Goal: Task Accomplishment & Management: Manage account settings

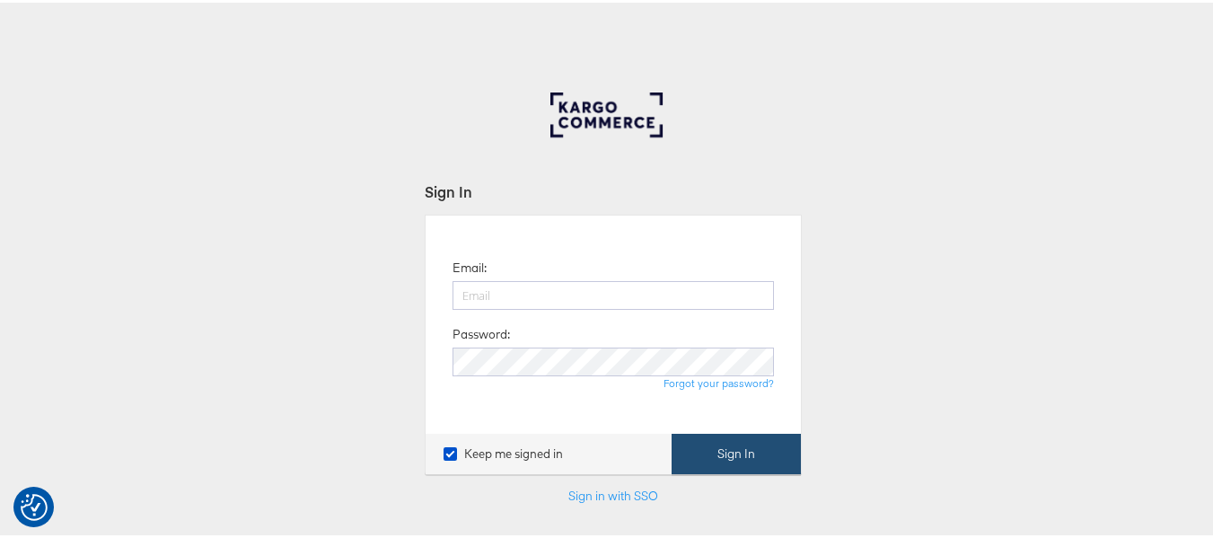
type input "[EMAIL_ADDRESS][PERSON_NAME][DOMAIN_NAME]"
click at [736, 449] on button "Sign In" at bounding box center [736, 451] width 129 height 40
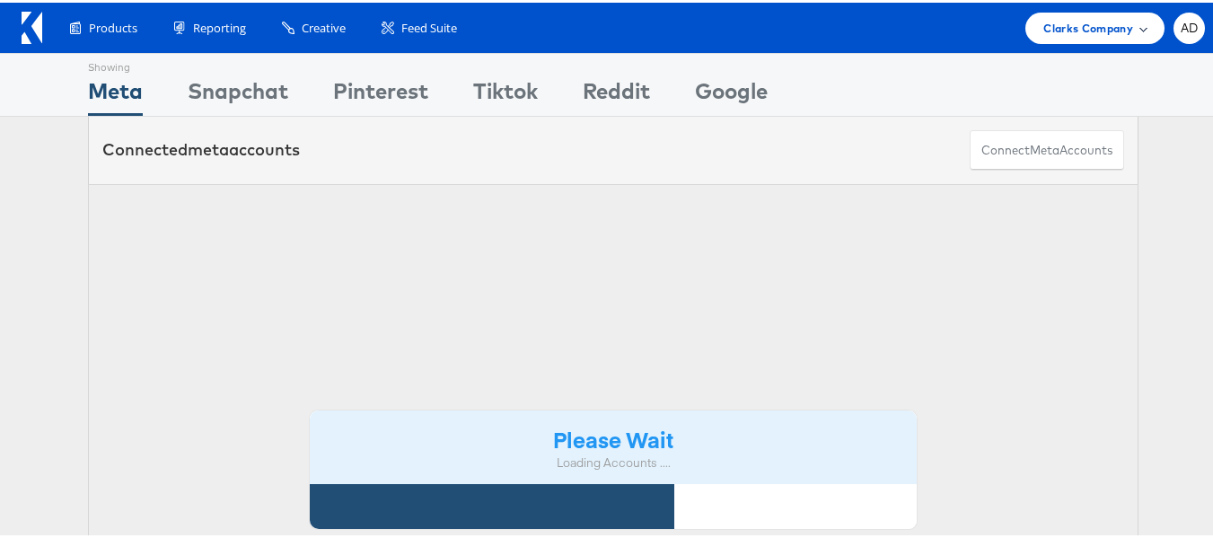
click at [1071, 27] on span "Clarks Company" at bounding box center [1089, 25] width 90 height 19
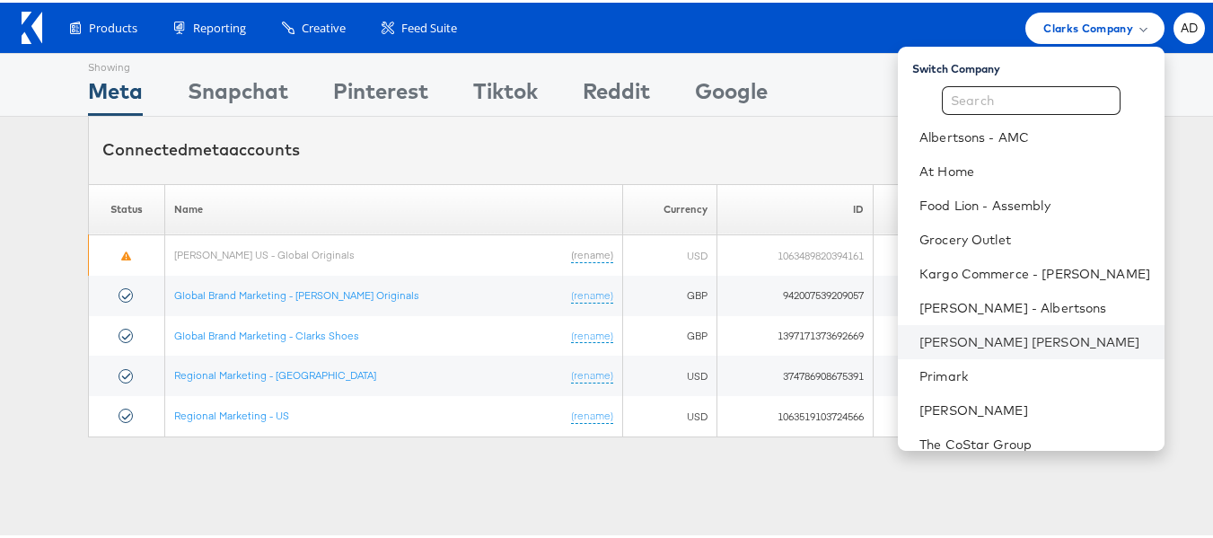
scroll to position [52, 0]
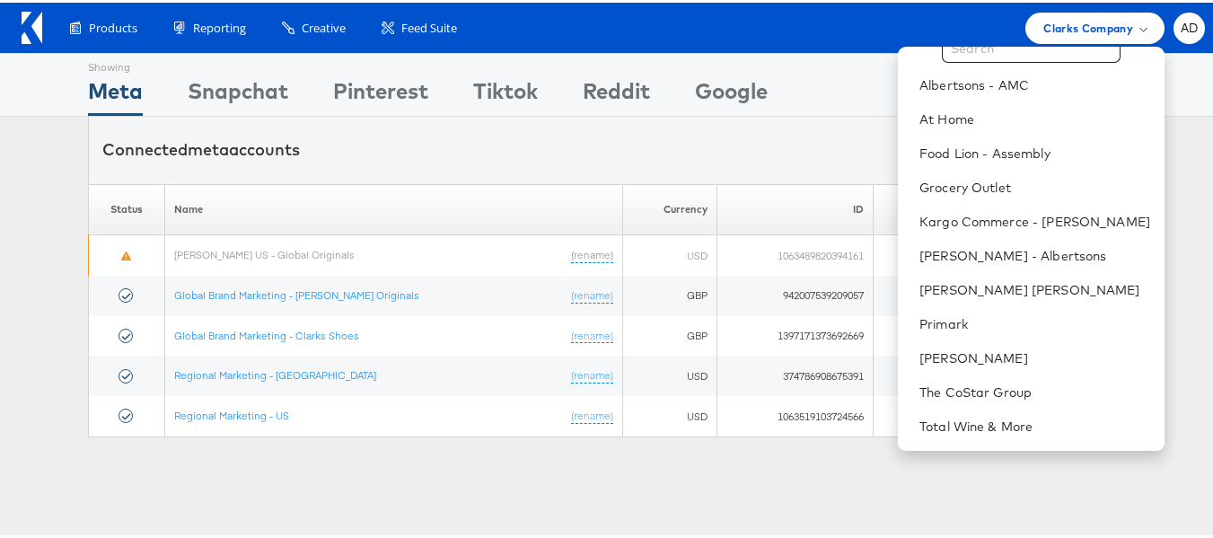
click at [762, 466] on div "Showing Meta Showing Snapchat Showing Pinterest Showing Tiktok Showing Reddit S…" at bounding box center [613, 499] width 1227 height 898
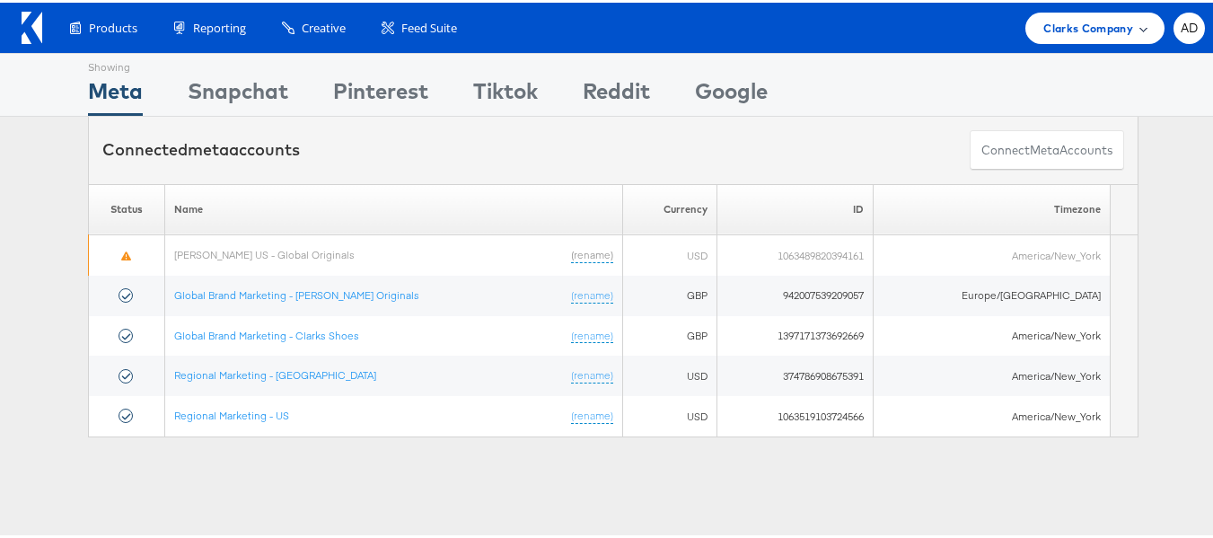
click at [1062, 22] on span "Clarks Company" at bounding box center [1089, 25] width 90 height 19
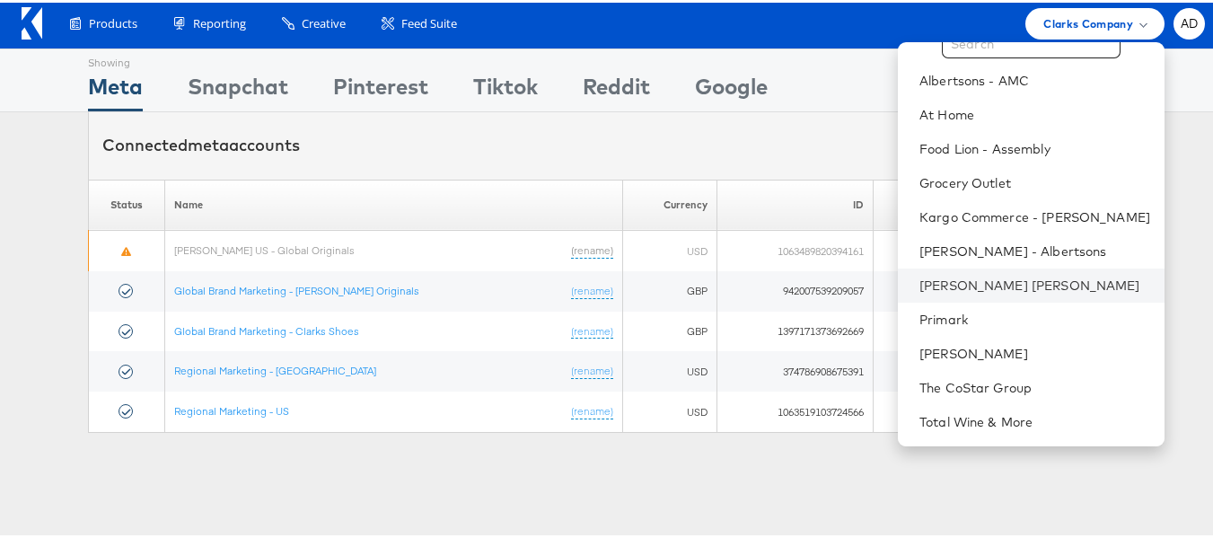
scroll to position [3, 0]
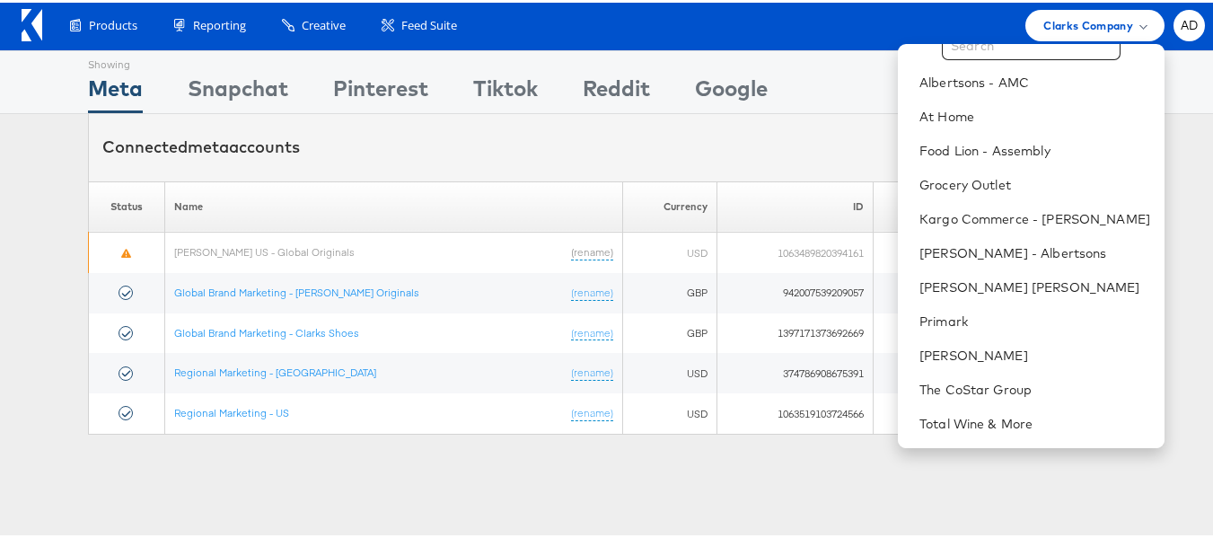
click at [806, 444] on div "Showing Meta Showing Snapchat Showing Pinterest Showing Tiktok Showing Reddit S…" at bounding box center [613, 248] width 1227 height 401
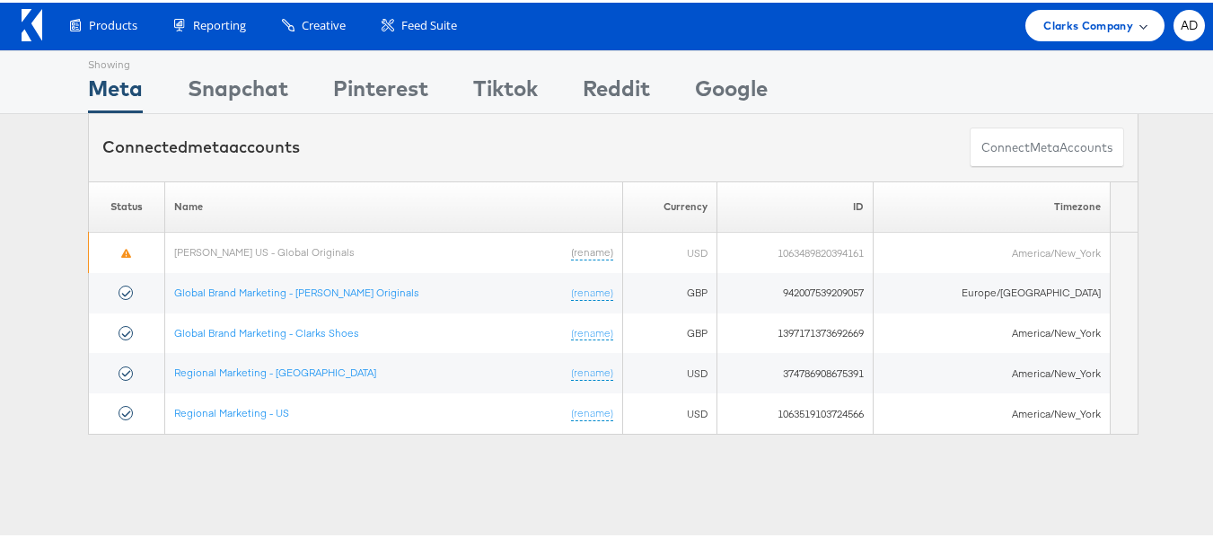
click at [1081, 33] on div "Clarks Company" at bounding box center [1095, 22] width 139 height 31
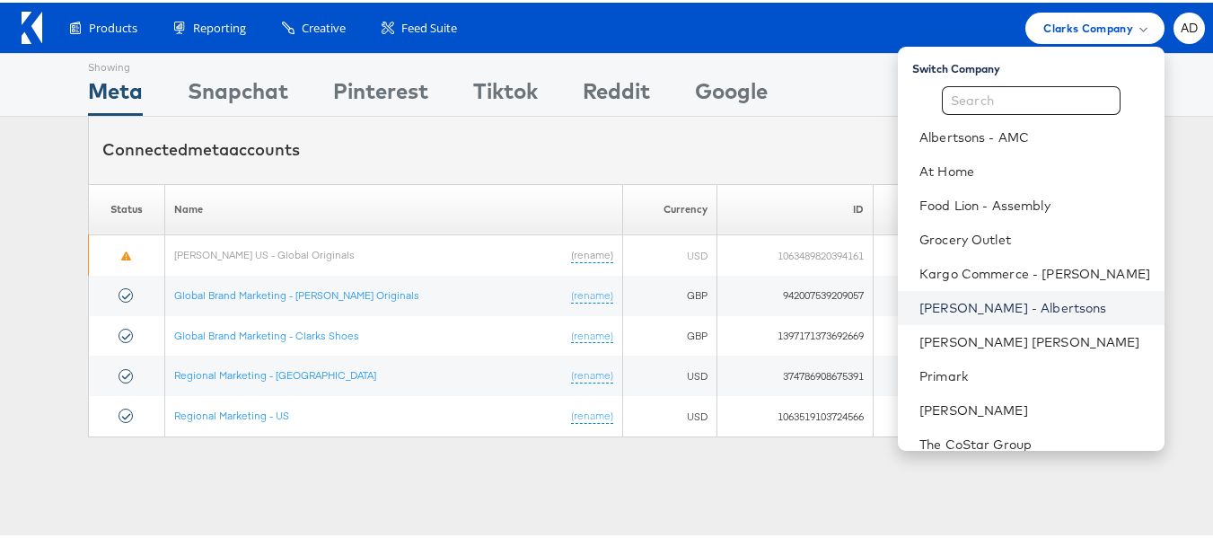
scroll to position [52, 0]
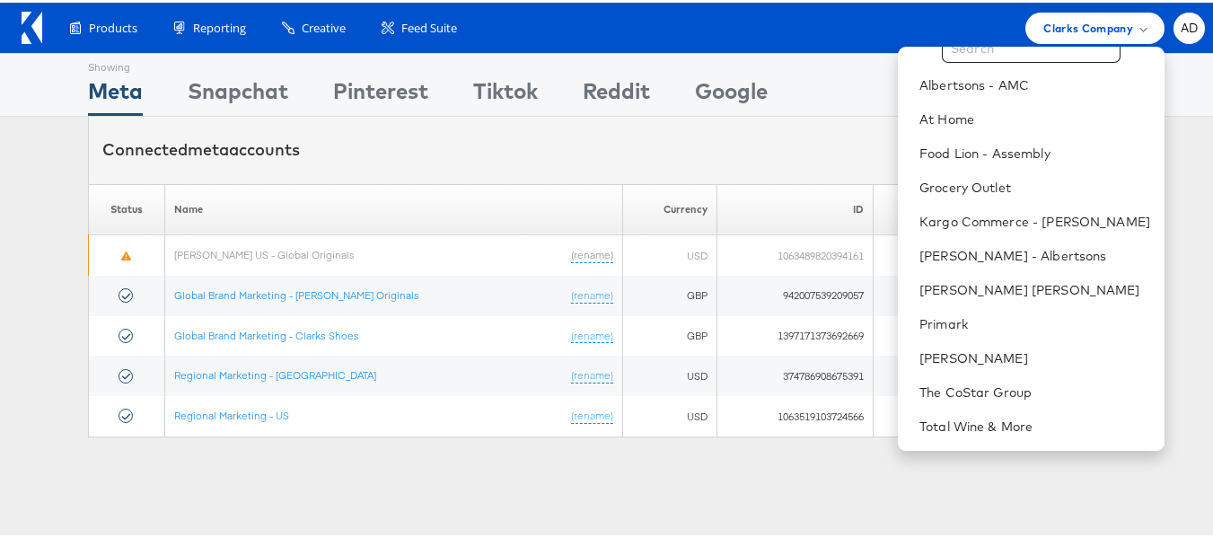
click at [657, 151] on div "Connected meta accounts Connect meta Accounts" at bounding box center [613, 147] width 1051 height 67
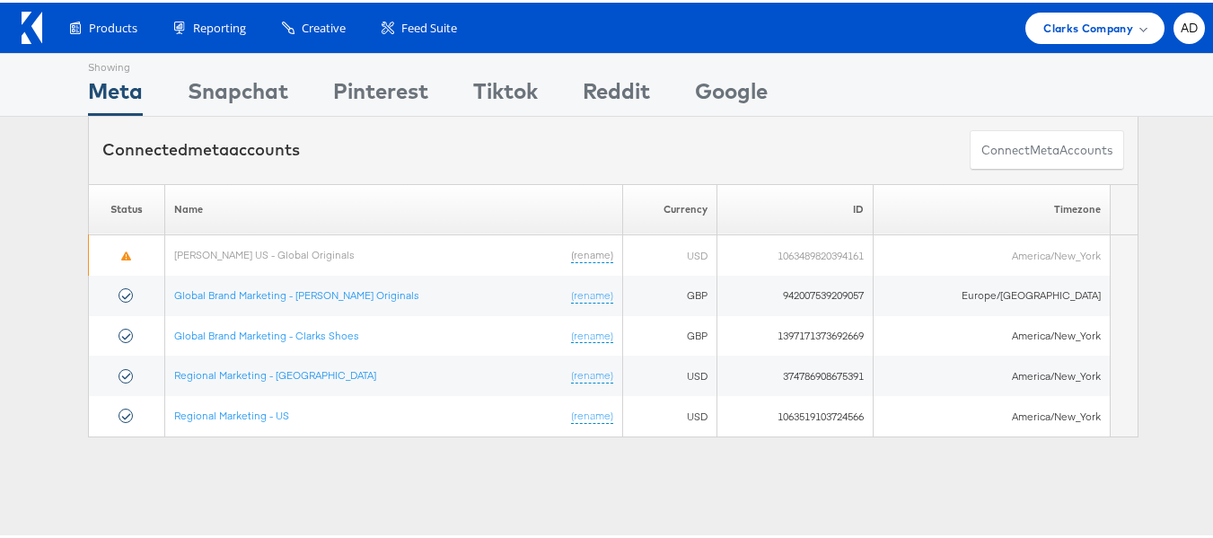
drag, startPoint x: 410, startPoint y: 0, endPoint x: 531, endPoint y: 468, distance: 483.4
click at [531, 468] on div "Showing Meta Showing Snapchat Showing Pinterest Showing Tiktok Showing Reddit S…" at bounding box center [613, 499] width 1227 height 898
click at [1096, 31] on span "Clarks Company" at bounding box center [1089, 25] width 90 height 19
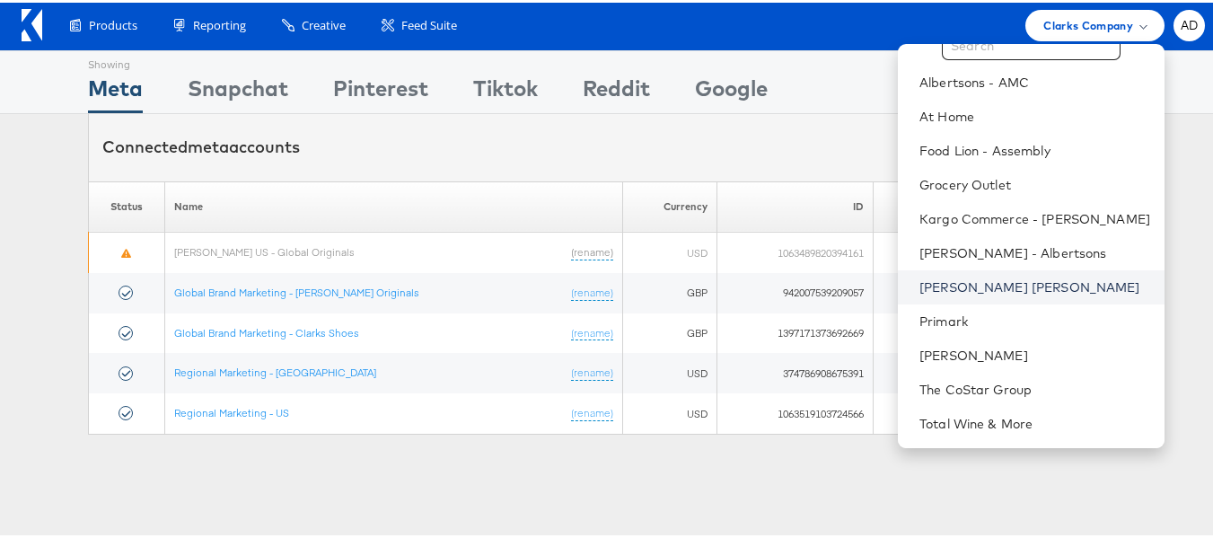
scroll to position [0, 0]
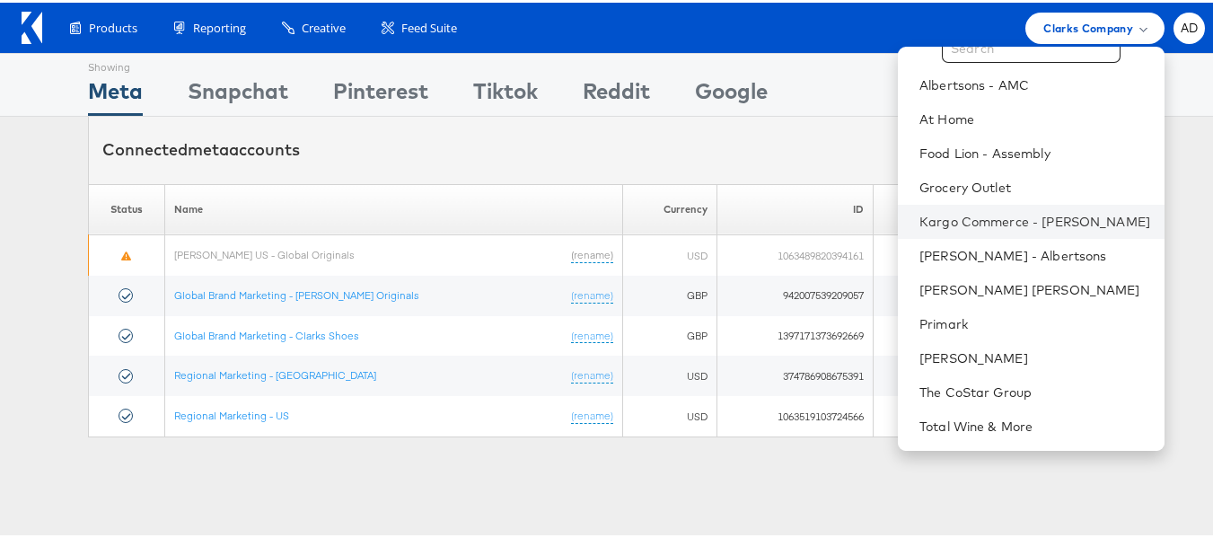
click at [1062, 203] on li "Kargo Commerce - [PERSON_NAME]" at bounding box center [1031, 219] width 267 height 34
click at [1043, 220] on link "Kargo Commerce - [PERSON_NAME]" at bounding box center [1035, 219] width 231 height 18
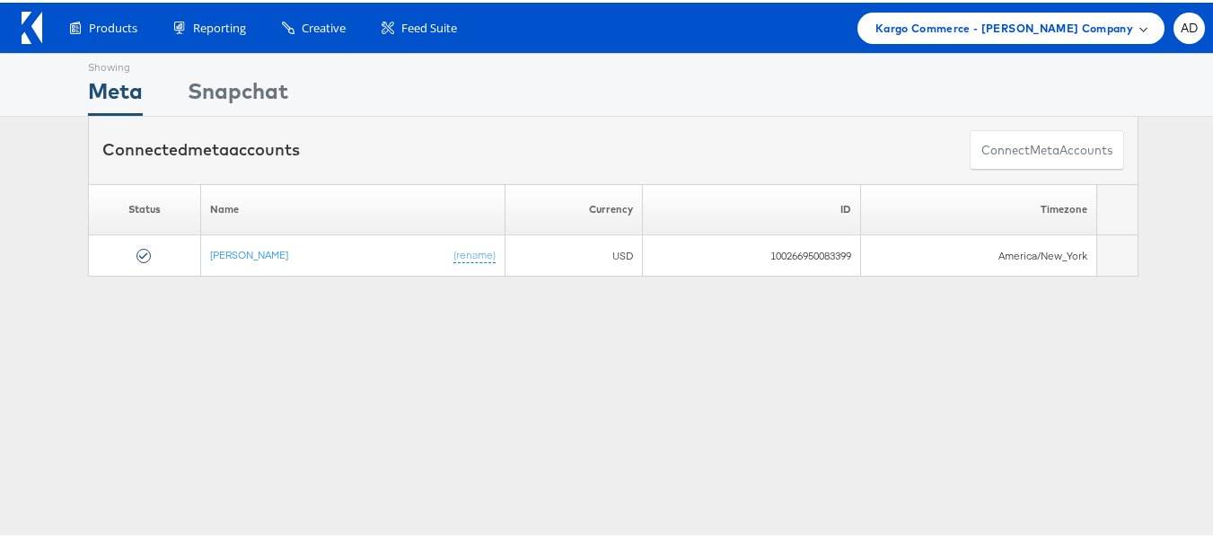
click at [983, 33] on span "Kargo Commerce - [PERSON_NAME] Company" at bounding box center [1005, 25] width 258 height 19
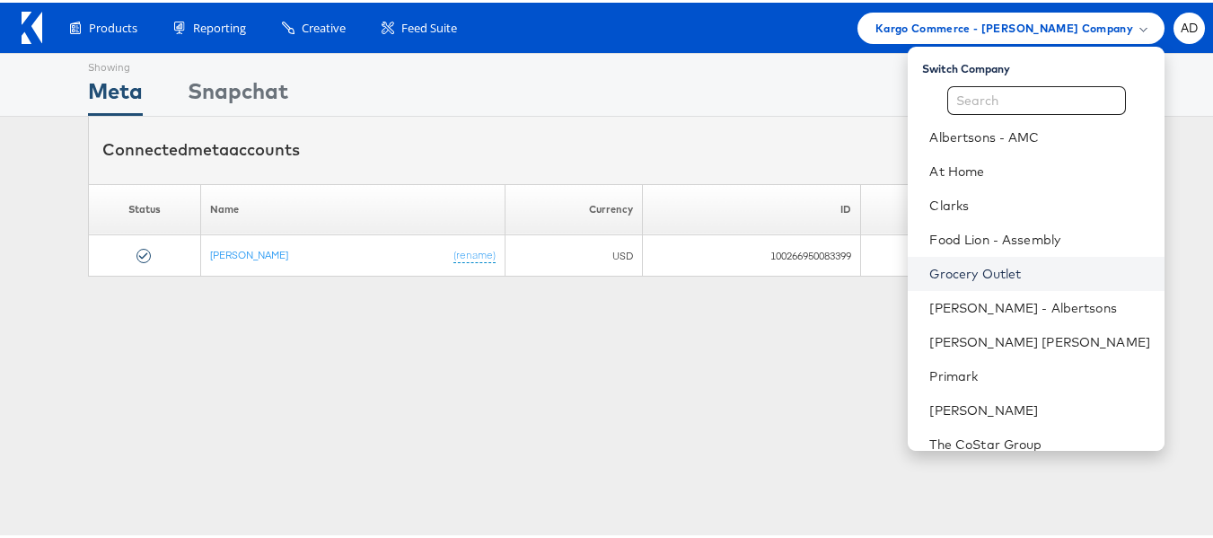
scroll to position [52, 0]
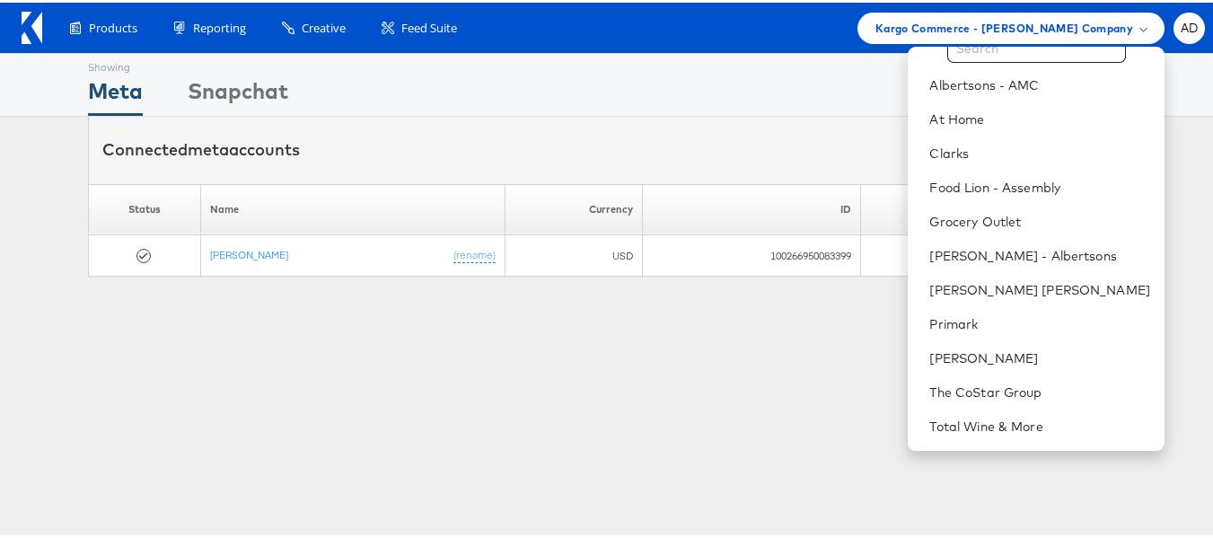
click at [860, 357] on div "Showing Meta Showing Snapchat Connected meta accounts Connect meta Accounts Ple…" at bounding box center [613, 499] width 1227 height 898
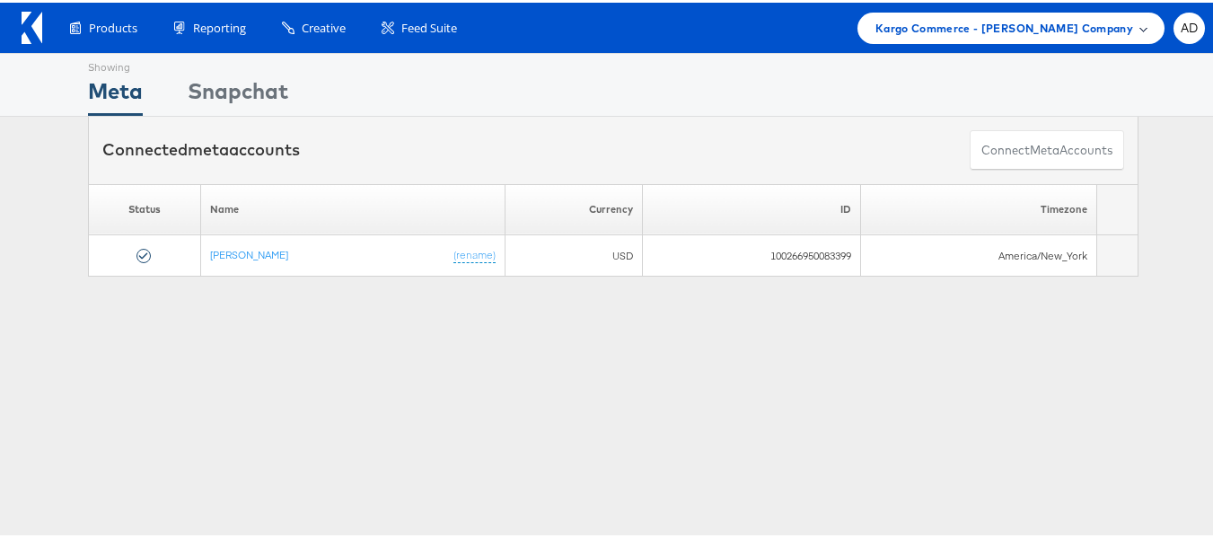
click at [1023, 25] on span "Kargo Commerce - [PERSON_NAME] Company" at bounding box center [1005, 25] width 258 height 19
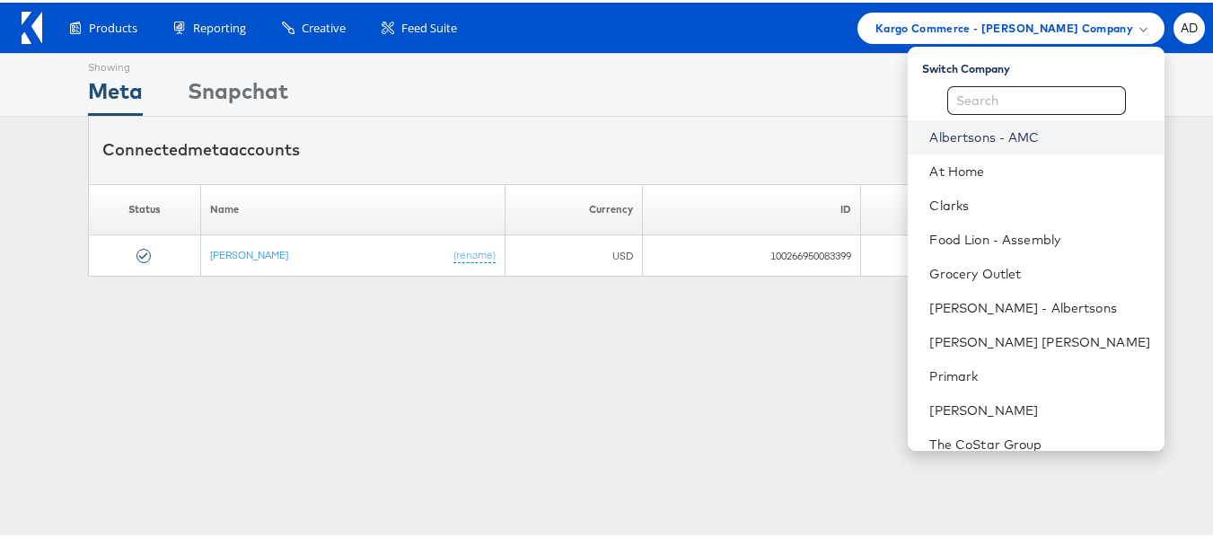
click at [1044, 140] on link "Albertsons - AMC" at bounding box center [1040, 135] width 221 height 18
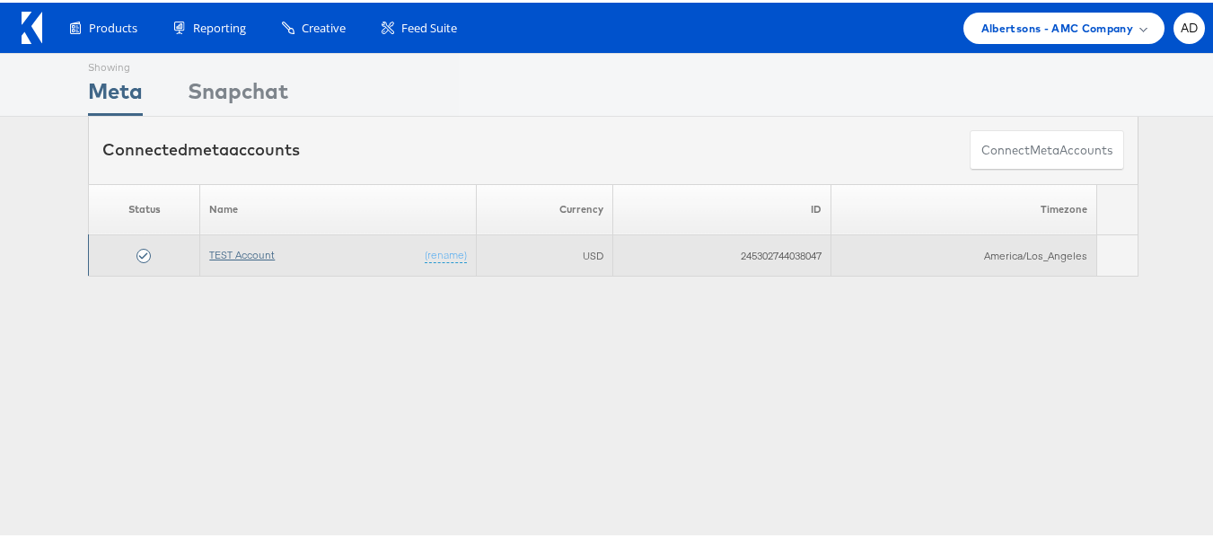
click at [242, 245] on link "TEST Account" at bounding box center [242, 251] width 66 height 13
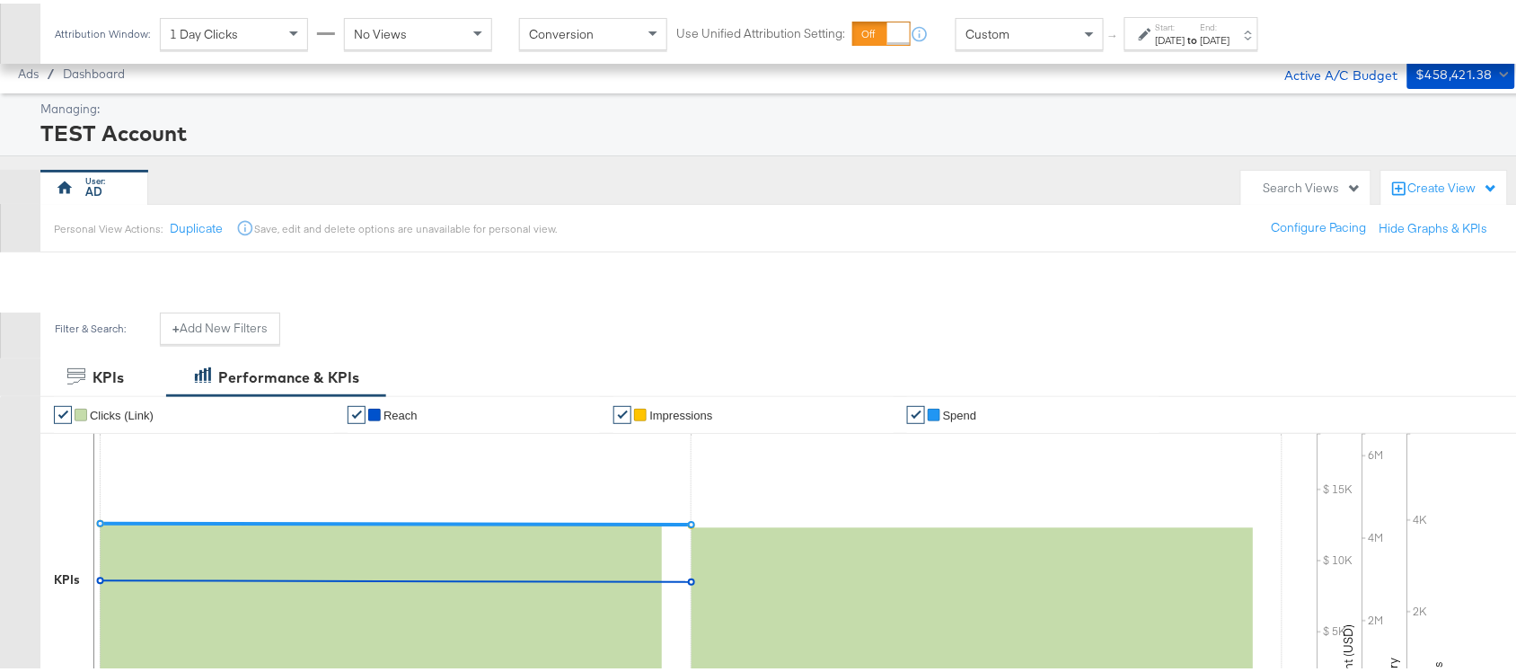
scroll to position [639, 0]
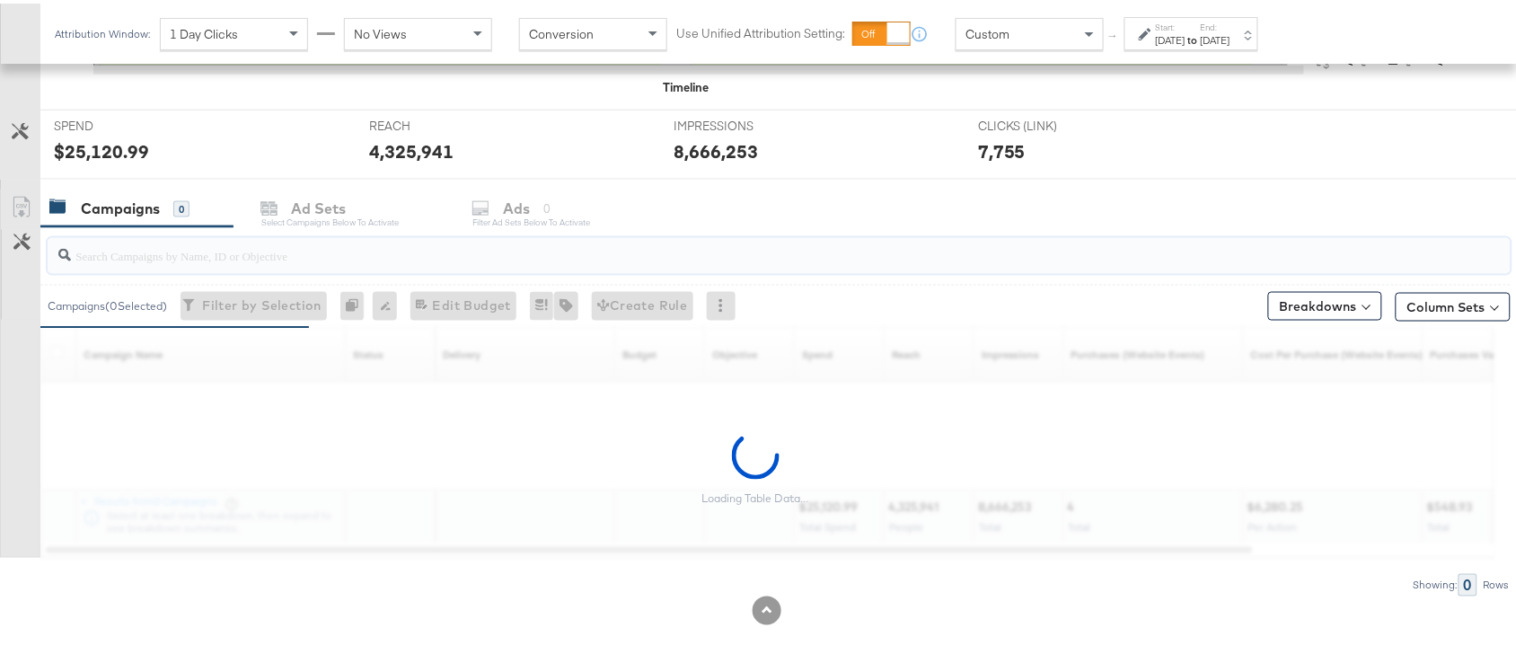
click at [145, 254] on input "search" at bounding box center [724, 244] width 1307 height 35
paste input "120229509340170307"
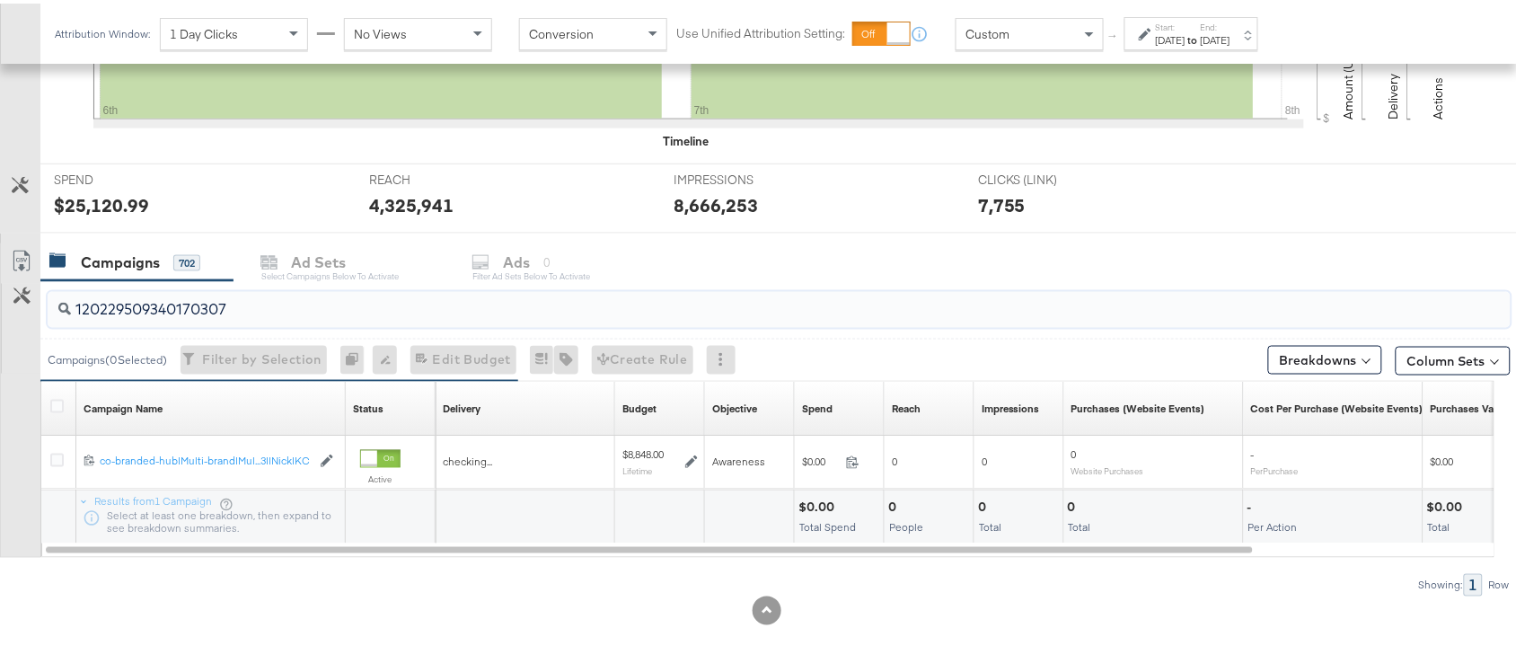
scroll to position [585, 0]
click at [276, 251] on div "KPIs Performance & KPIs Customize KPIs ✔ Clicks (Link) ✔ Reach ✔ Impressions ✔ …" at bounding box center [766, 221] width 1533 height 900
type input "120229509340170307"
click at [276, 251] on div "Campaigns 702 Ad Sets Select Campaigns below to activate Ads 0 Filter Ad Sets b…" at bounding box center [786, 259] width 1493 height 39
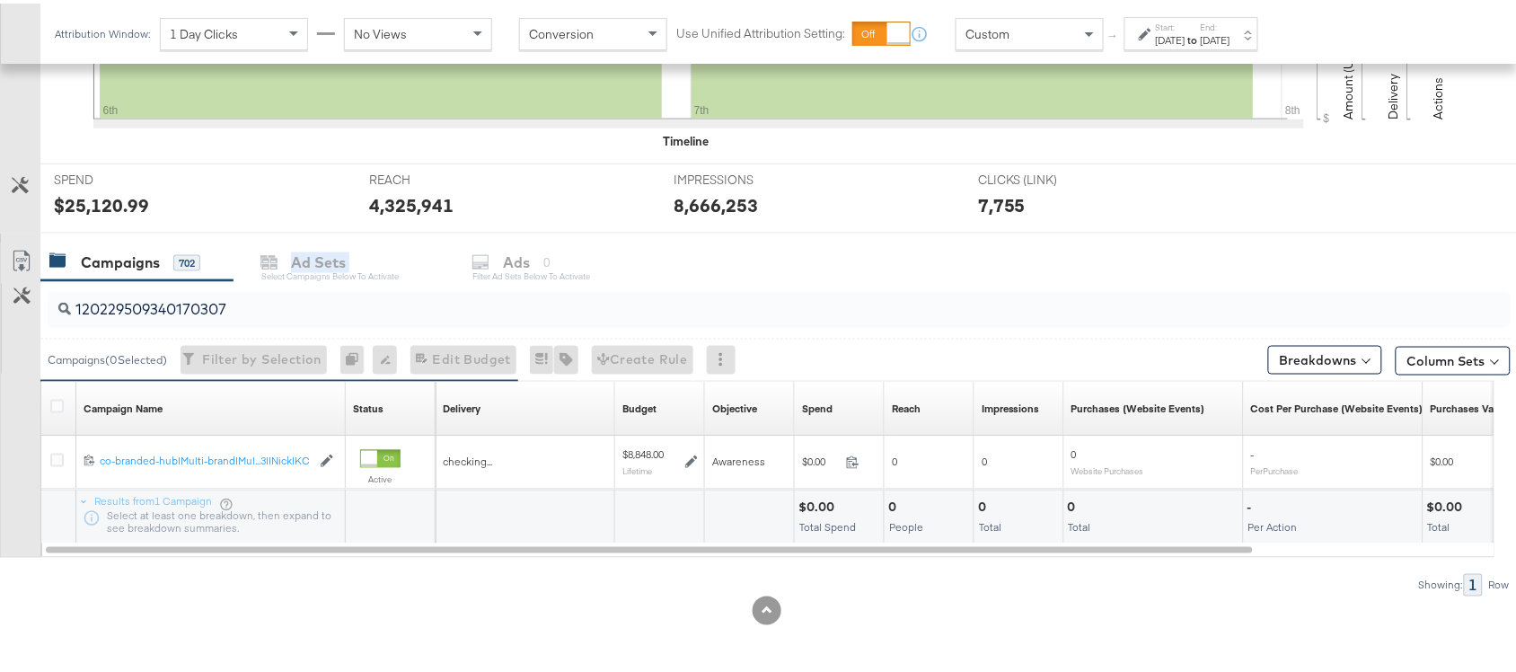
click at [276, 251] on div "Campaigns 702 Ad Sets Select Campaigns below to activate Ads 0 Filter Ad Sets b…" at bounding box center [786, 259] width 1493 height 39
click at [243, 314] on input "120229509340170307" at bounding box center [724, 298] width 1307 height 35
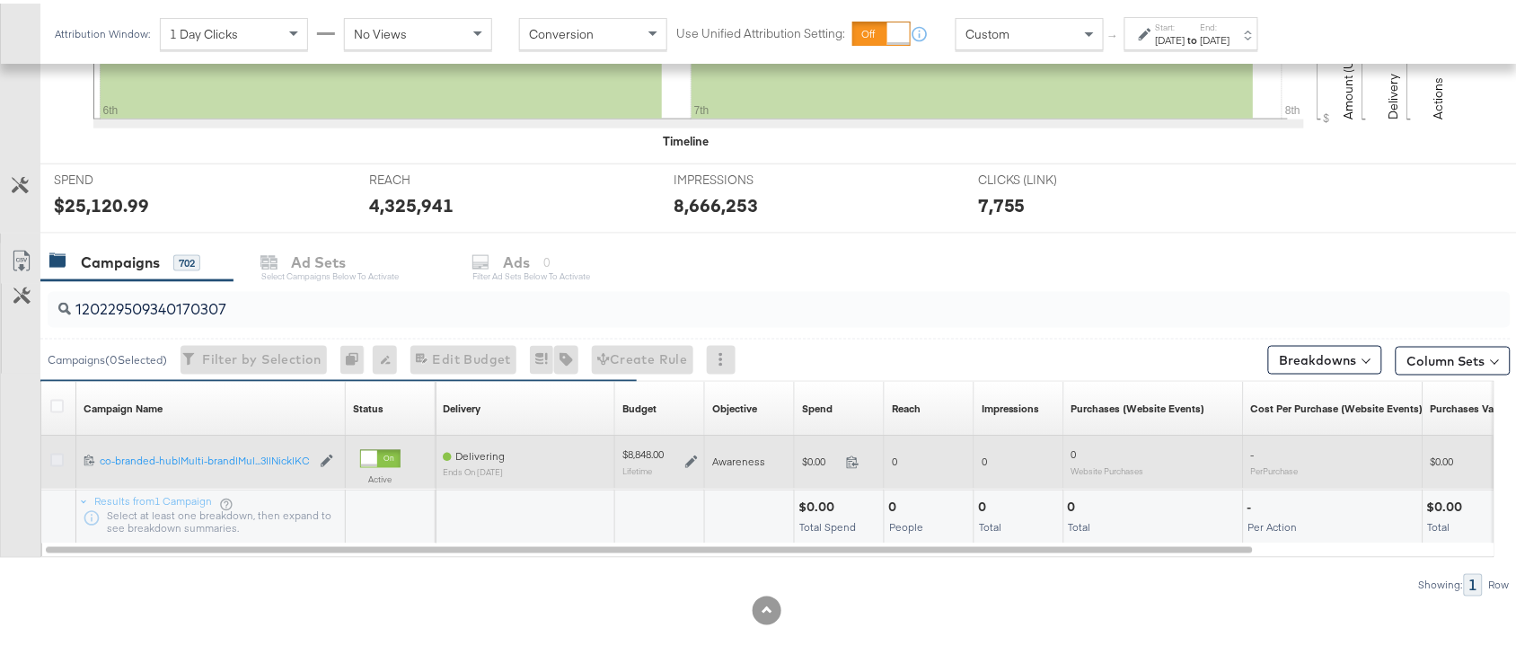
click at [57, 460] on icon at bounding box center [56, 456] width 13 height 13
click at [0, 0] on input "checkbox" at bounding box center [0, 0] width 0 height 0
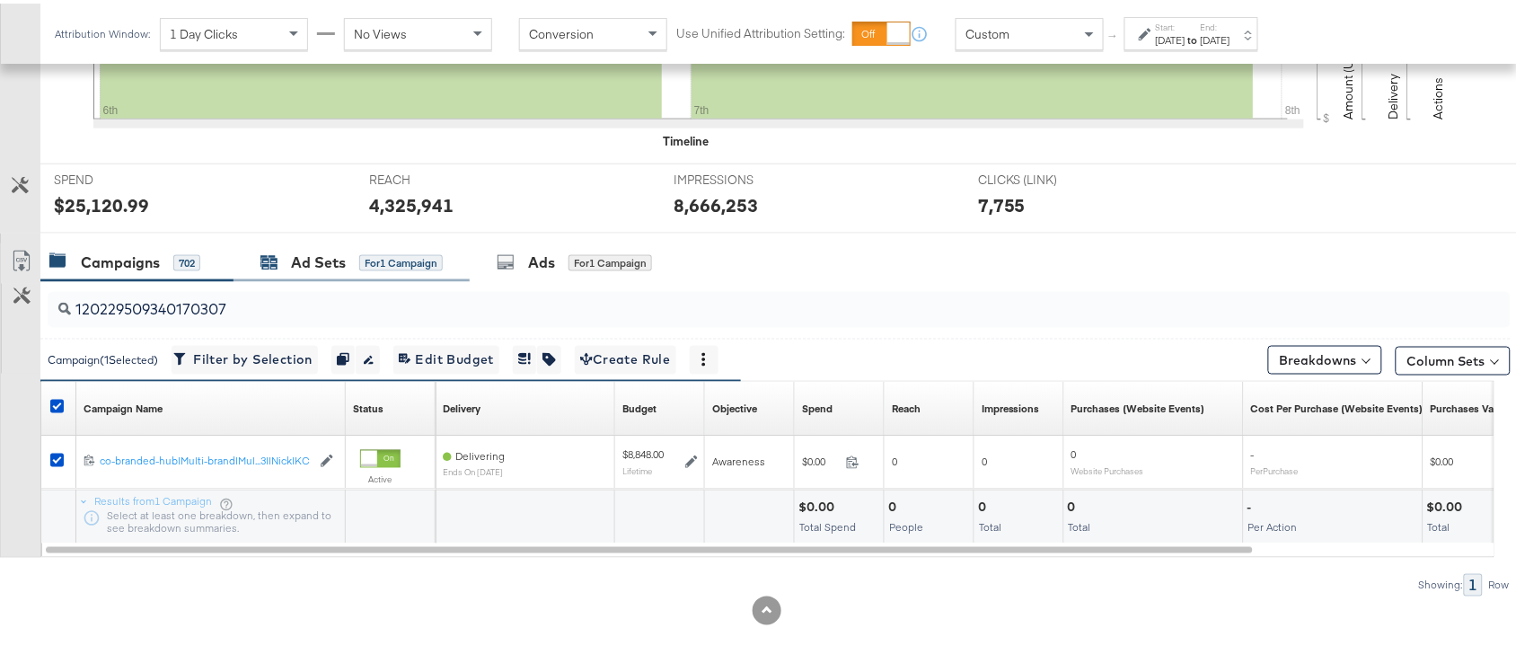
click at [328, 268] on div "Ad Sets" at bounding box center [318, 259] width 55 height 21
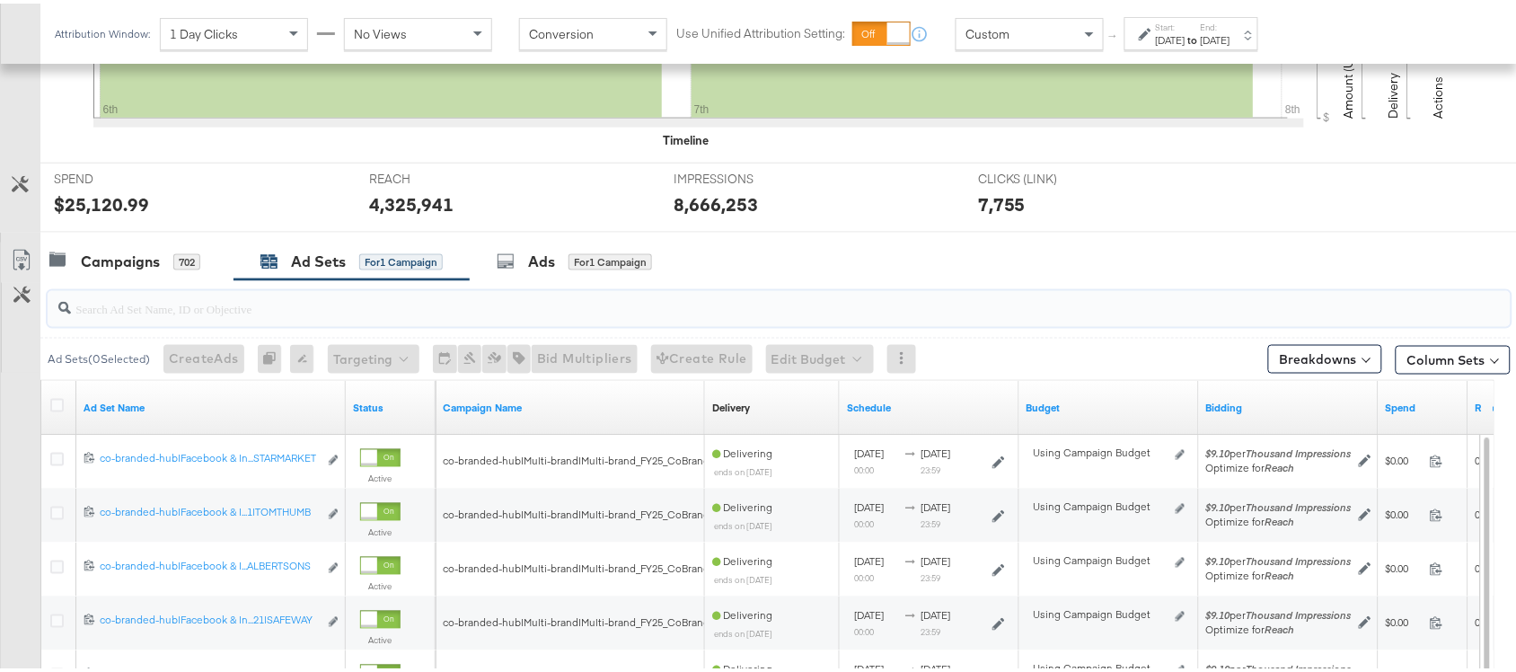
click at [253, 314] on input "search" at bounding box center [724, 297] width 1307 height 35
paste input "co-branded-hub|Facebook & Instagram|Social Media|FBIG - Premium Carousel & Prod…"
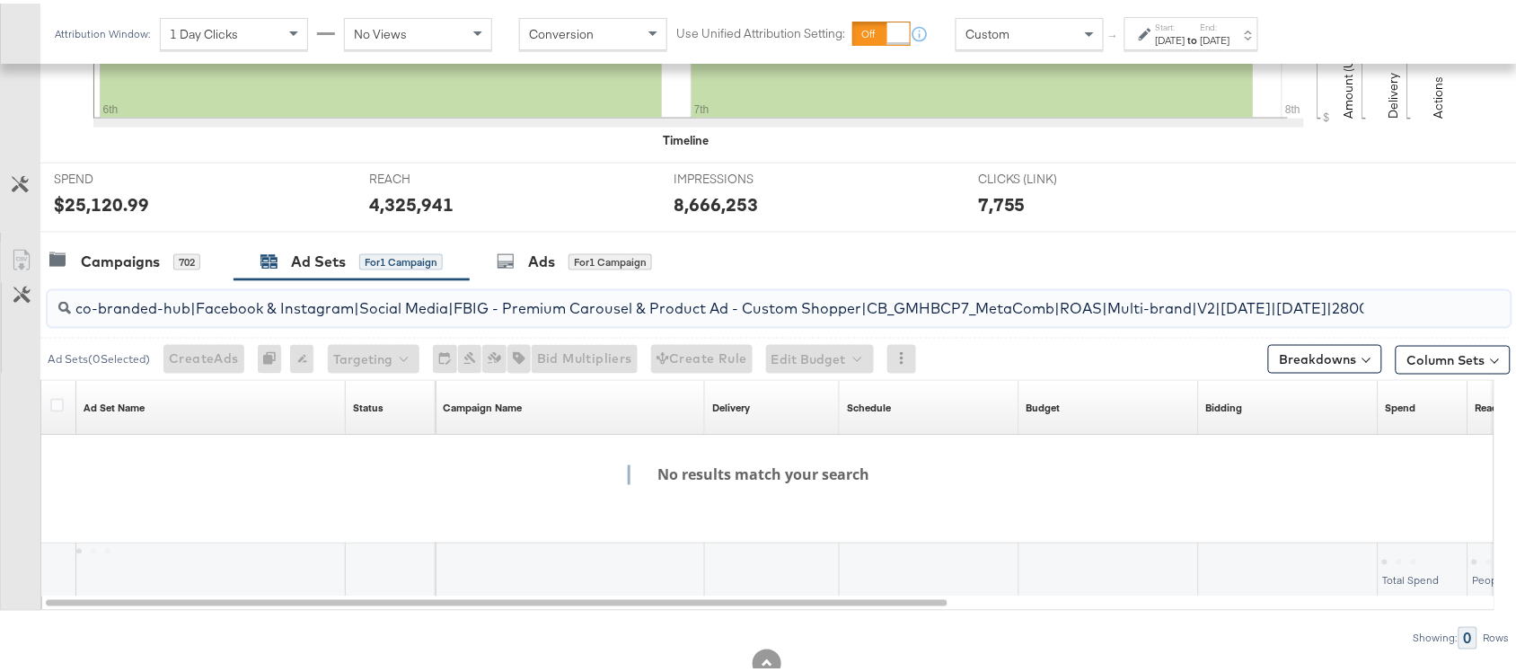
scroll to position [0, 488]
type input "co-branded-hub|Facebook & Instagram|Social Media|FBIG - Premium Carousel & Prod…"
click at [479, 312] on input "co-branded-hub|Facebook & Instagram|Social Media|FBIG - Premium Carousel & Prod…" at bounding box center [724, 297] width 1307 height 35
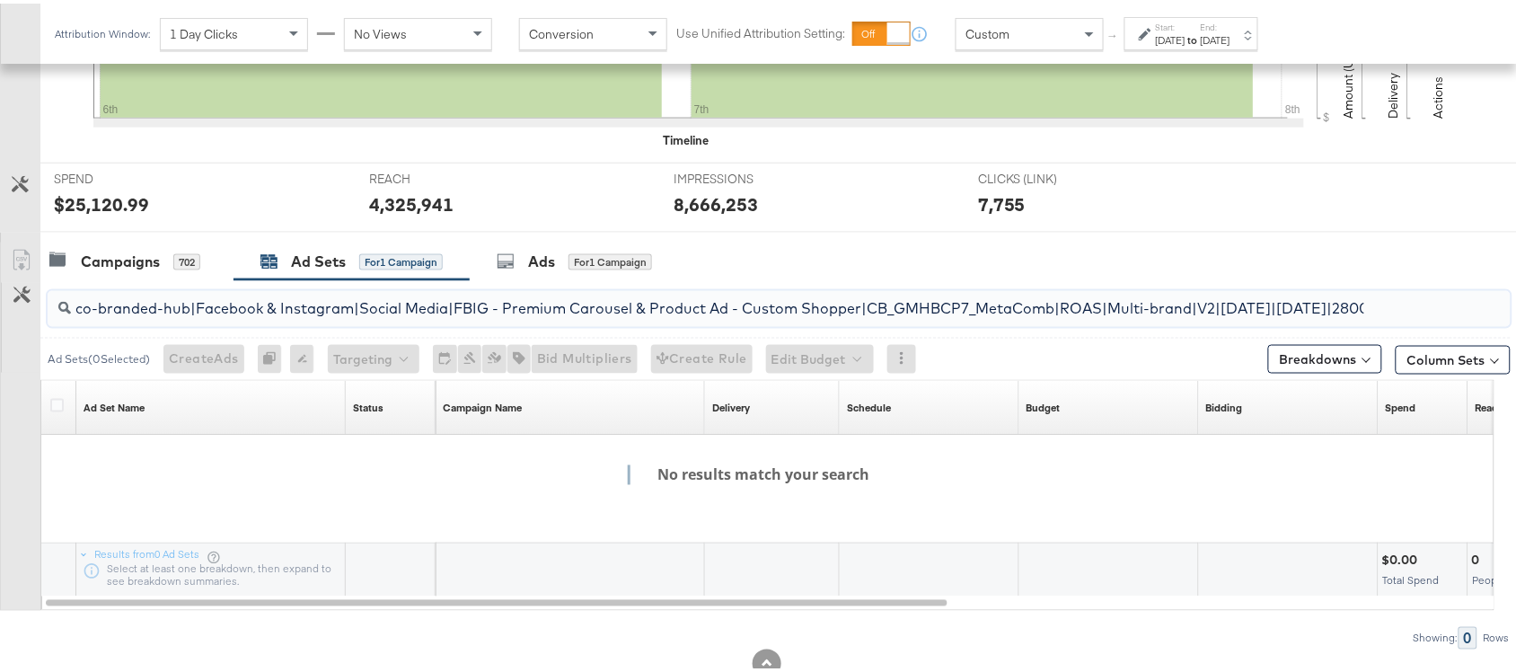
click at [479, 312] on input "co-branded-hub|Facebook & Instagram|Social Media|FBIG - Premium Carousel & Prod…" at bounding box center [724, 297] width 1307 height 35
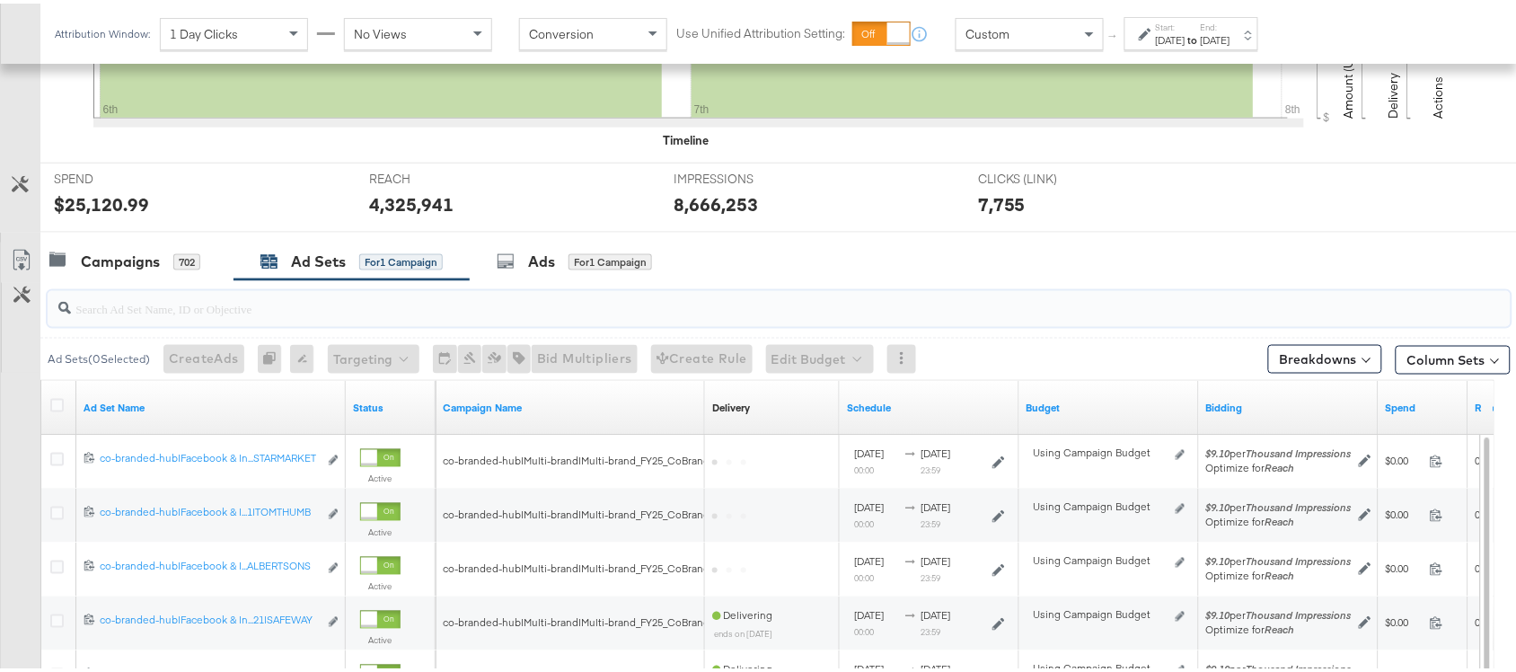
paste input "co-branded-hub|Facebook & Instagram|Social Media|FBIG - Premium Carousel & Prod…"
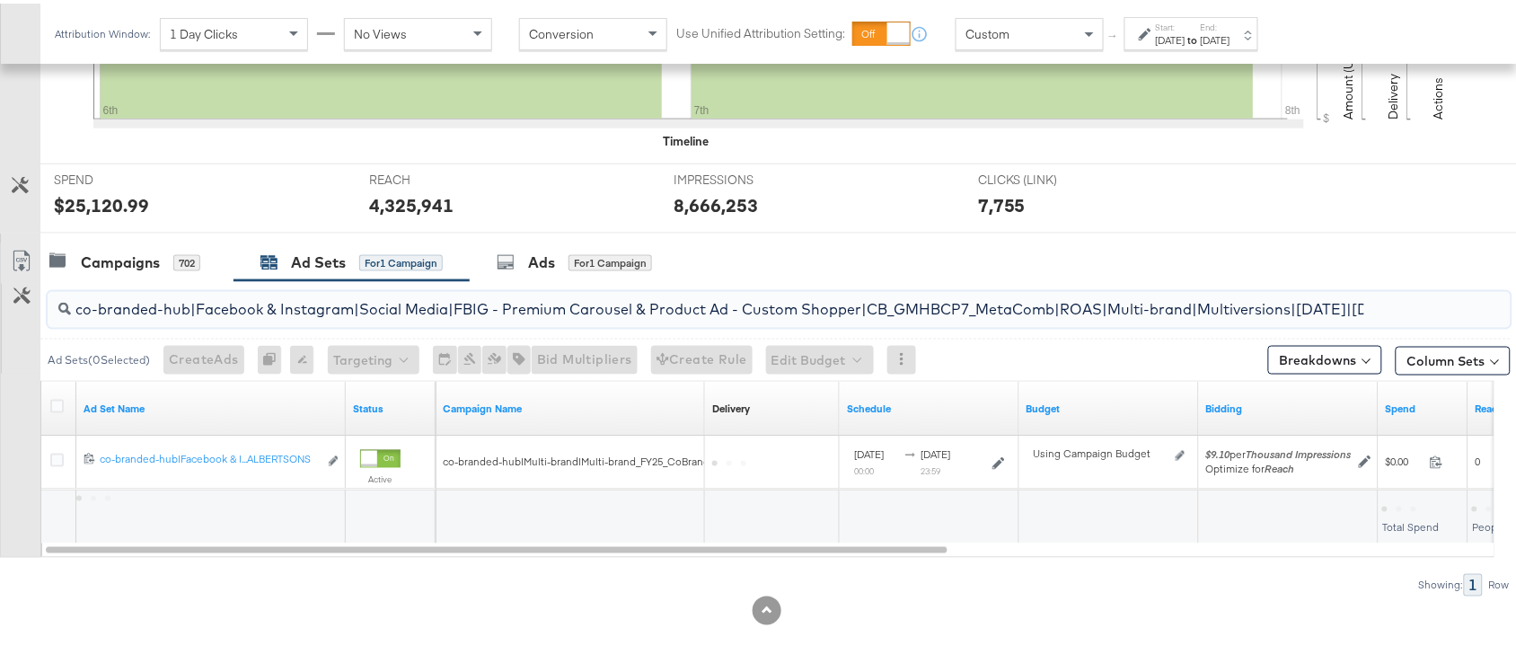
scroll to position [0, 541]
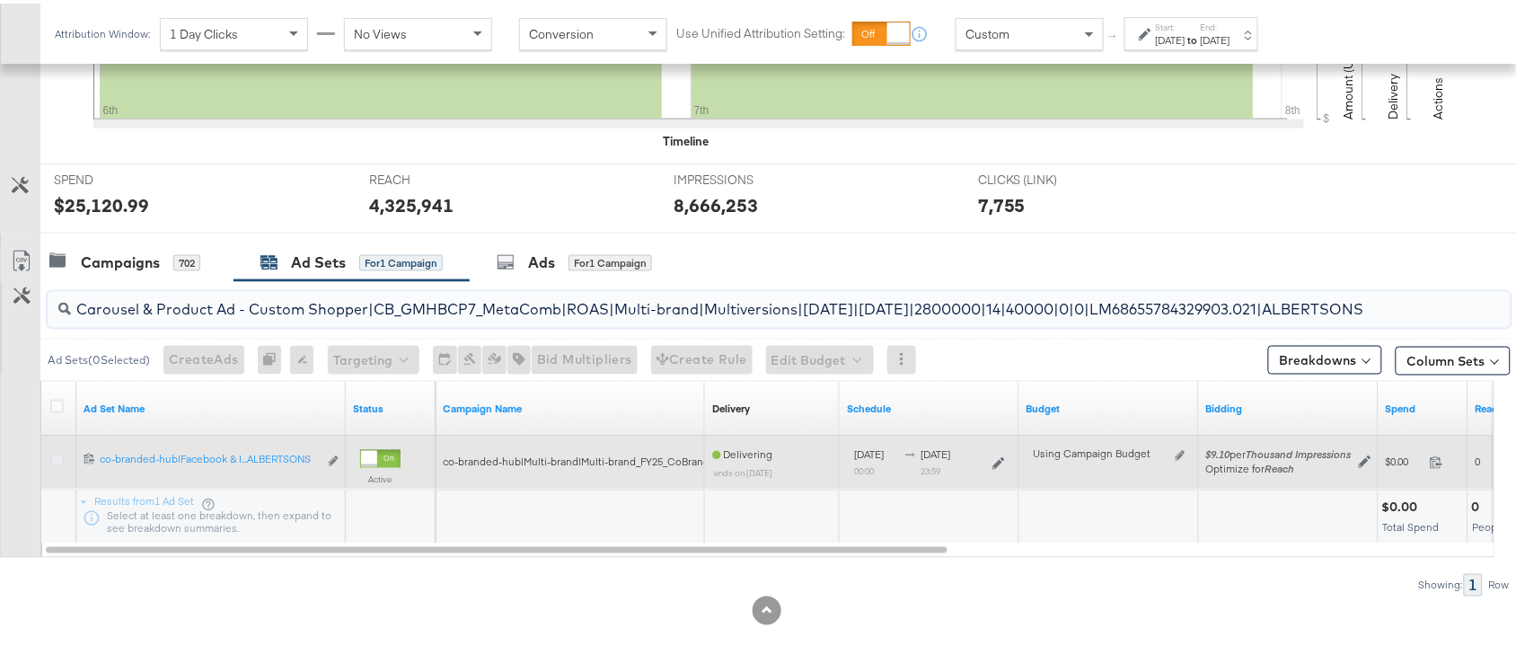
type input "co-branded-hub|Facebook & Instagram|Social Media|FBIG - Premium Carousel & Prod…"
click at [54, 456] on icon at bounding box center [56, 456] width 13 height 13
click at [0, 0] on input "checkbox" at bounding box center [0, 0] width 0 height 0
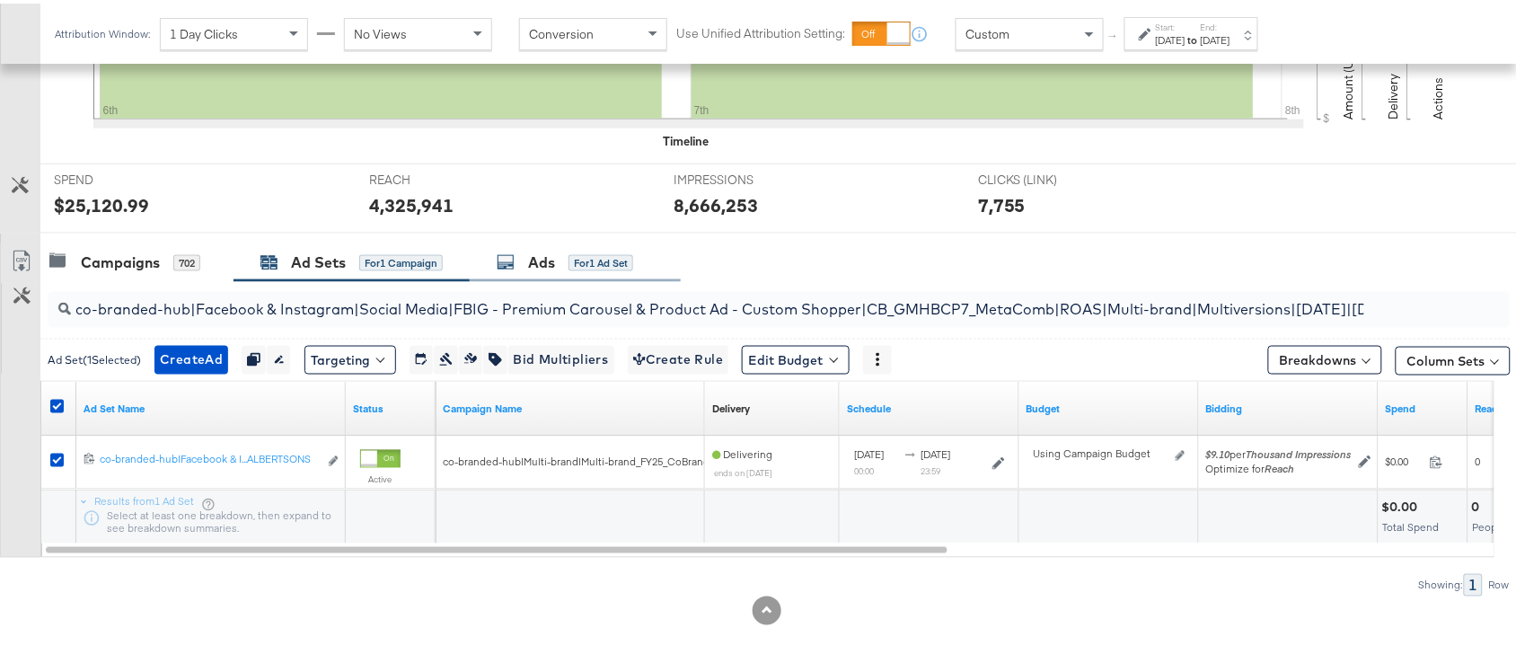
click at [541, 265] on div "Ads" at bounding box center [541, 259] width 27 height 21
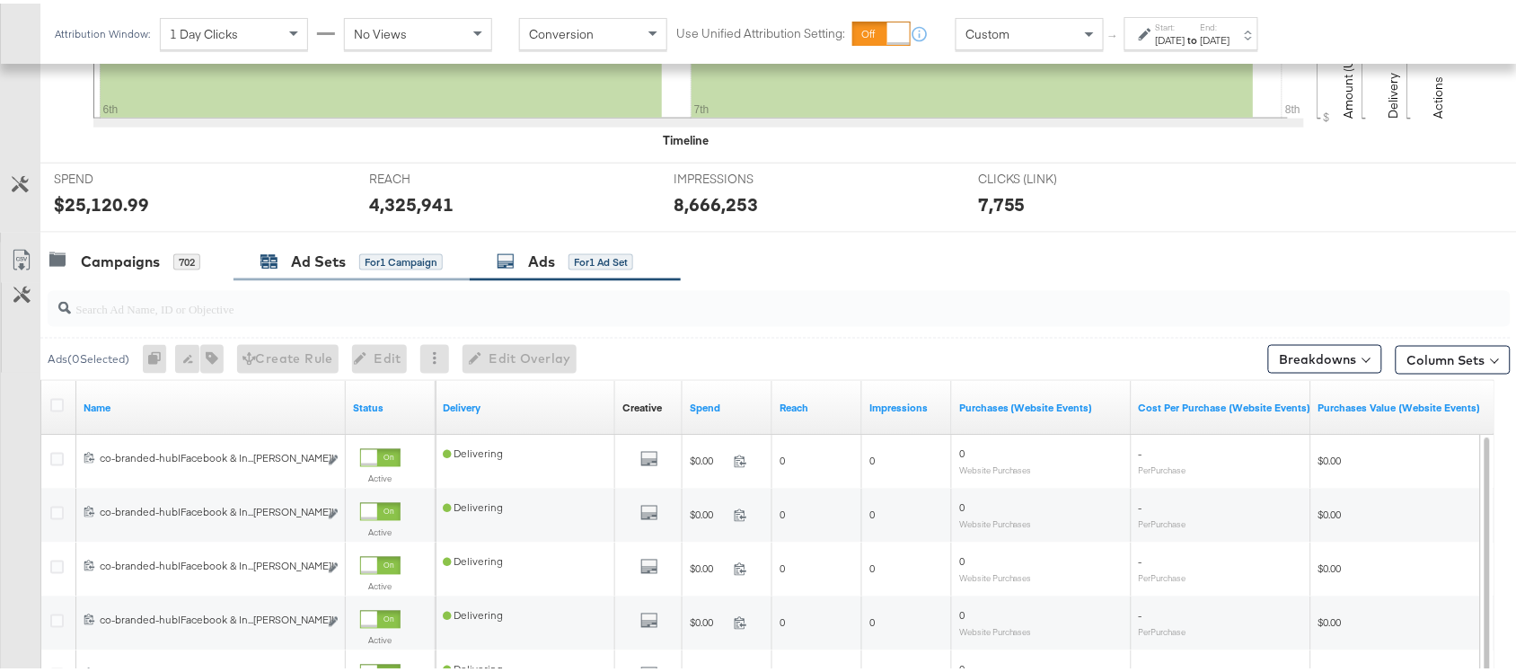
click at [278, 263] on div "Ad Sets for 1 Campaign" at bounding box center [351, 258] width 182 height 21
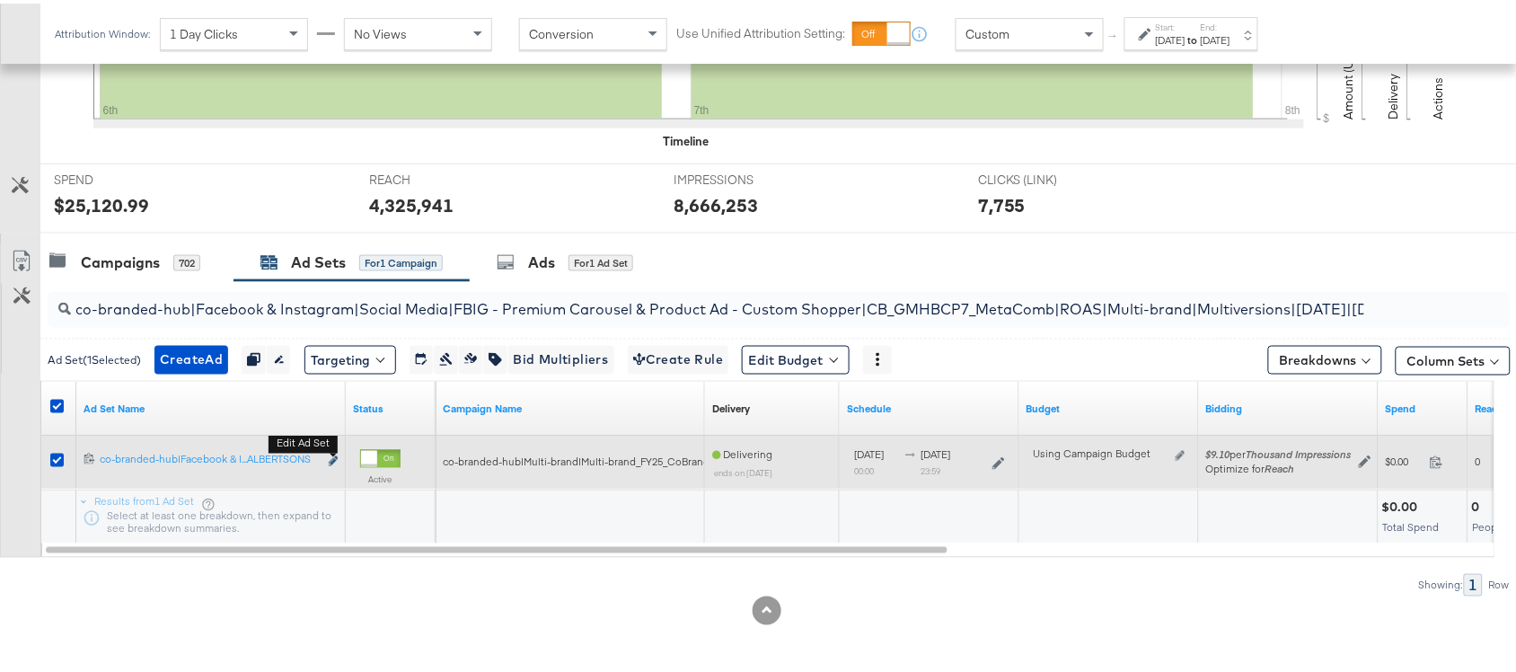
click at [335, 456] on icon "link" at bounding box center [333, 458] width 9 height 10
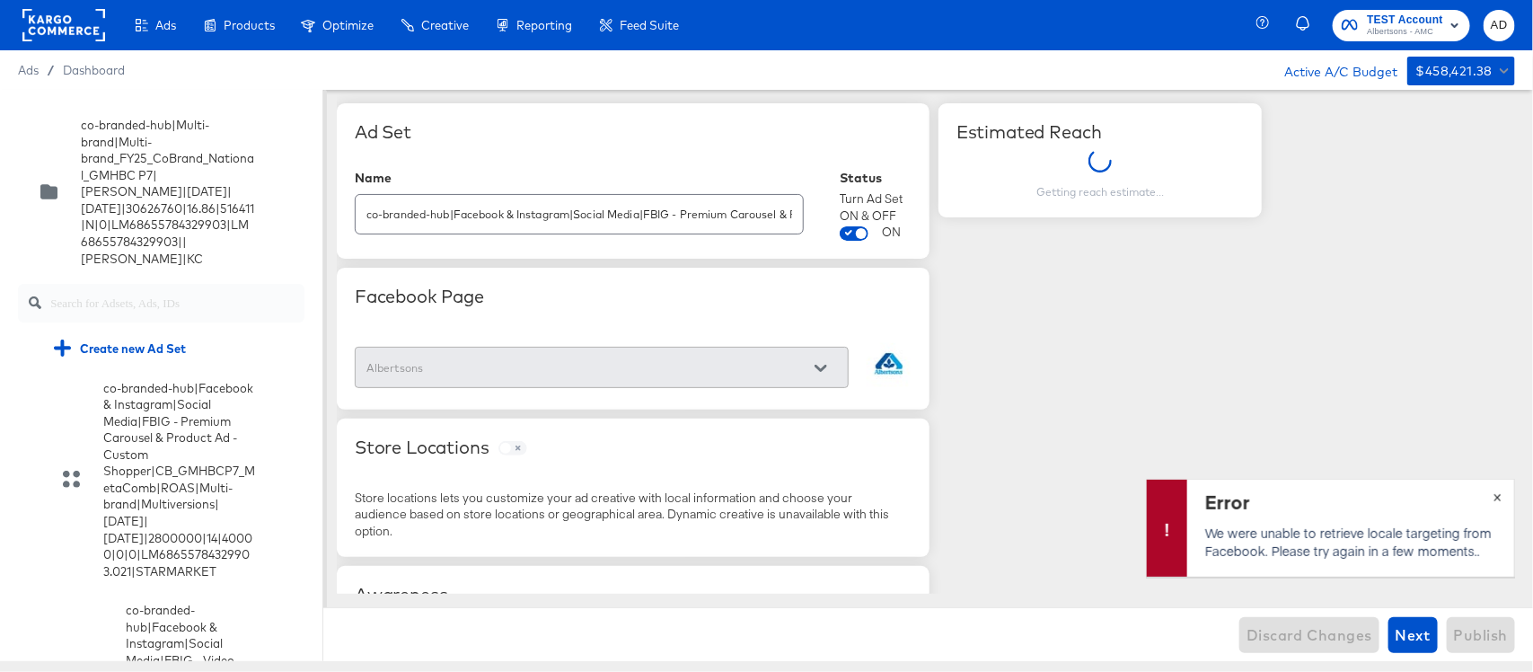
click at [1503, 495] on button "×" at bounding box center [1497, 496] width 33 height 32
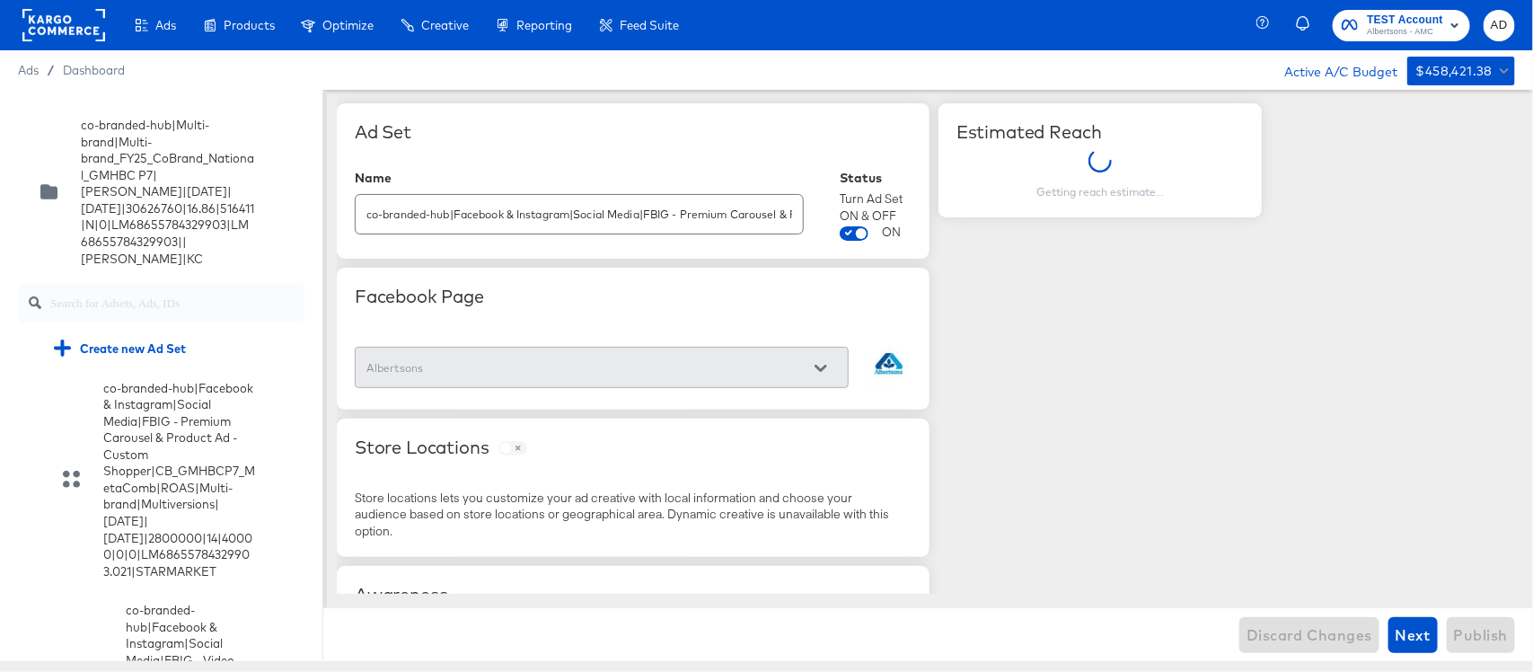
scroll to position [5945, 0]
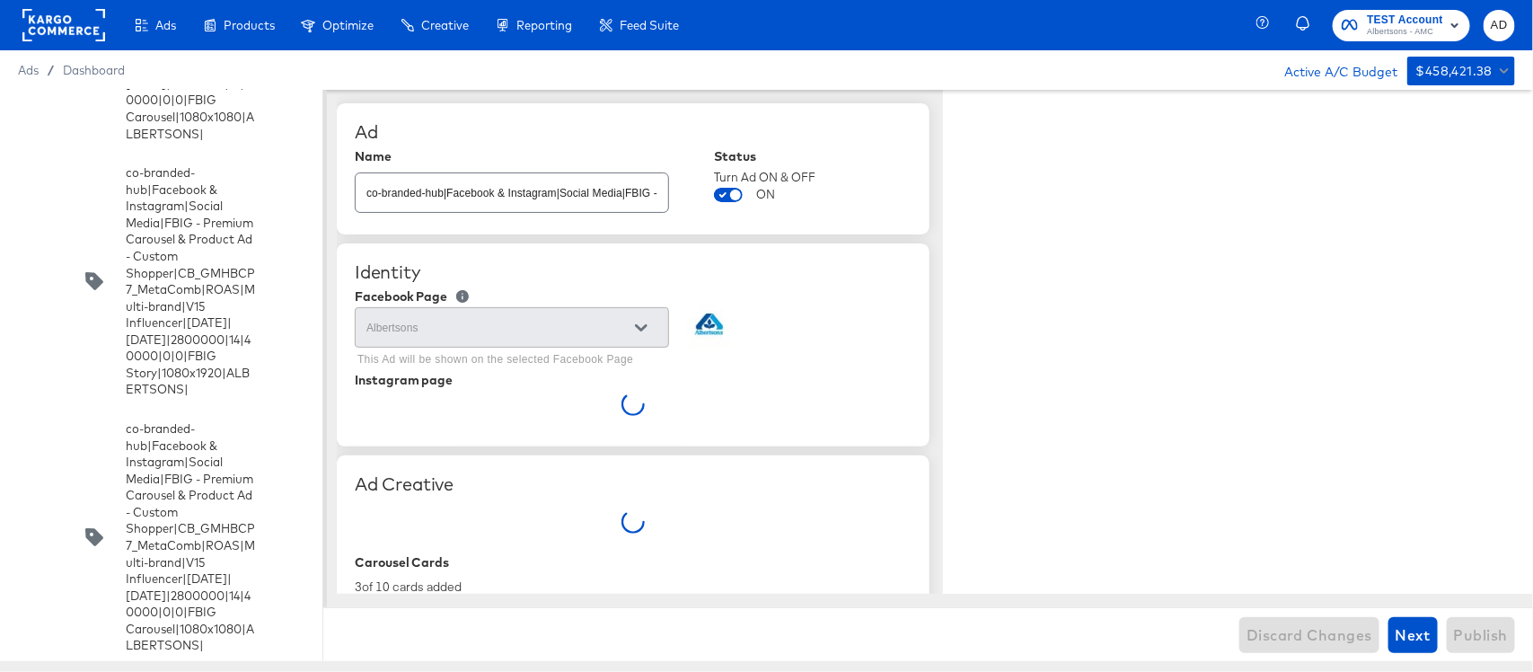
type textarea "x"
click at [0, 0] on input "checkbox" at bounding box center [0, 0] width 0 height 0
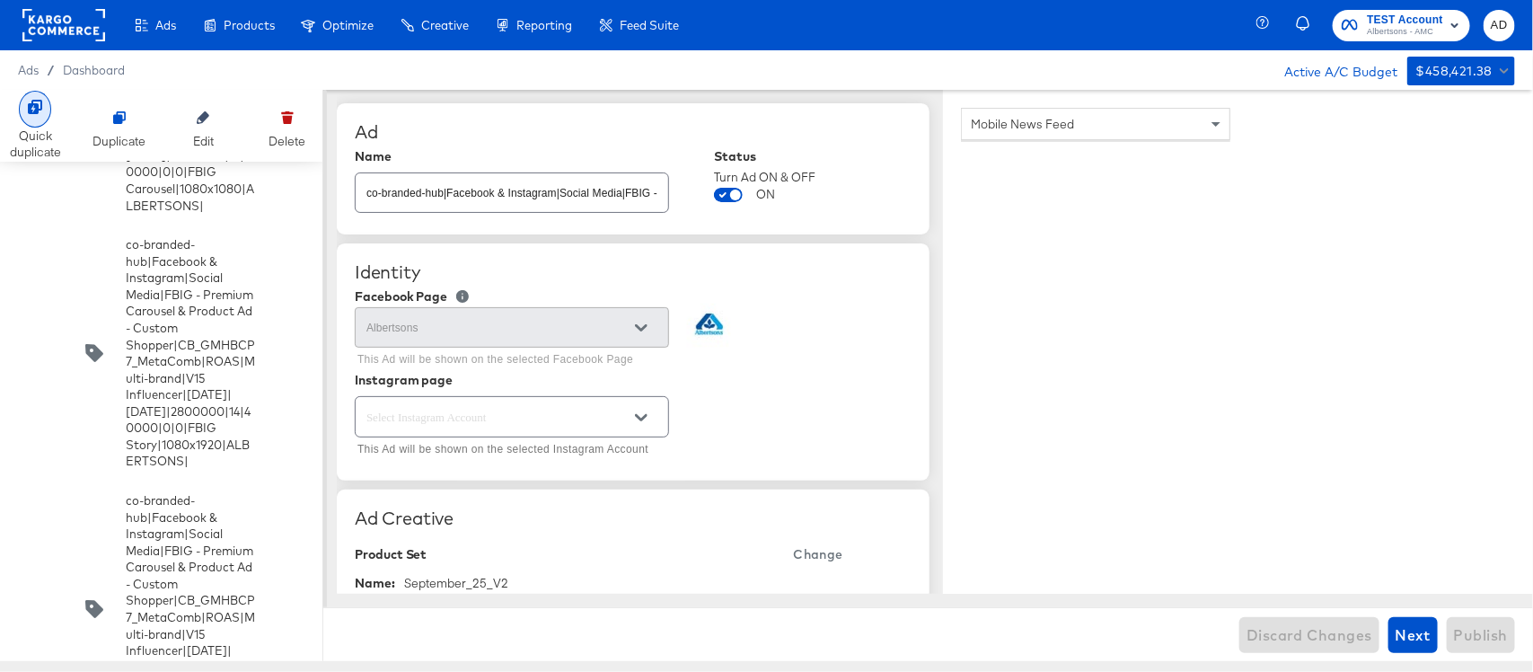
click at [24, 115] on div at bounding box center [35, 109] width 32 height 37
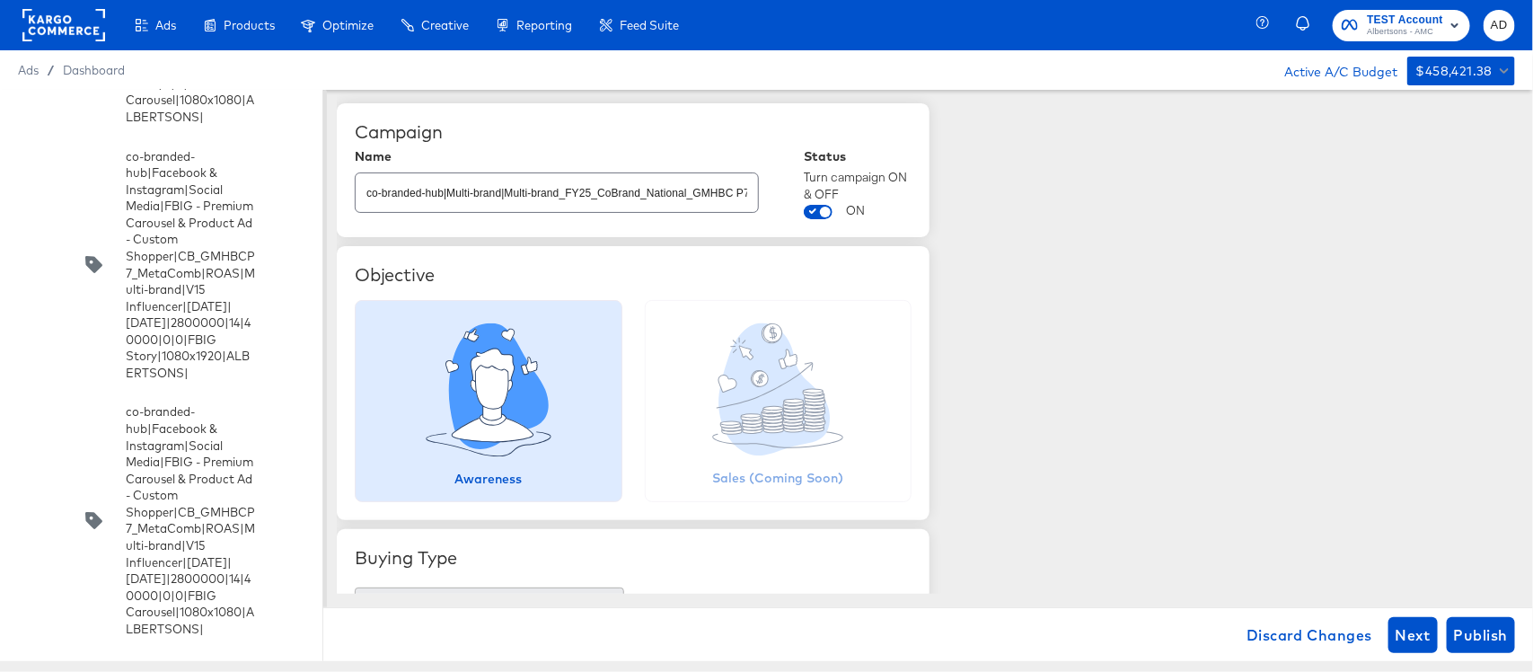
scroll to position [8178, 0]
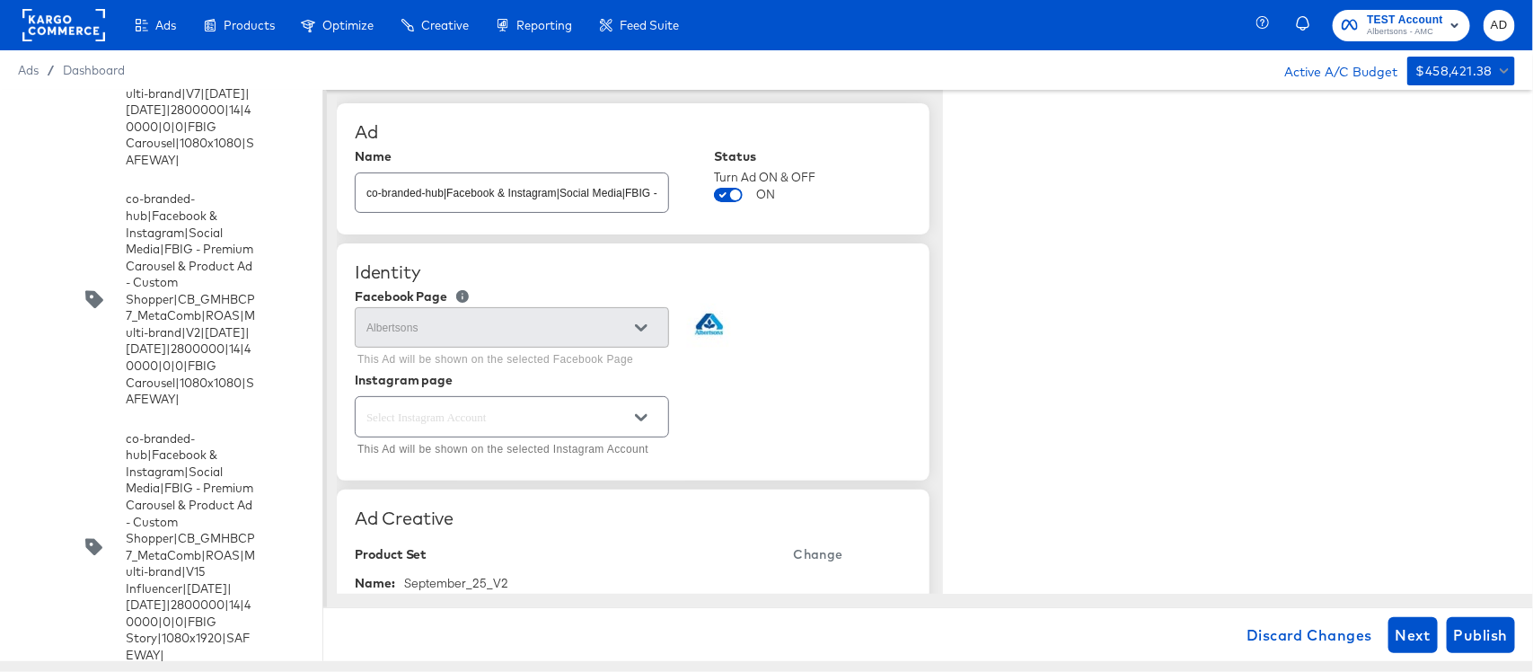
type textarea "x"
click at [527, 199] on input "co-branded-hub|Facebook & Instagram|Social Media|FBIG - Premium Carousel & Prod…" at bounding box center [512, 185] width 313 height 39
type input "c"
type input "t"
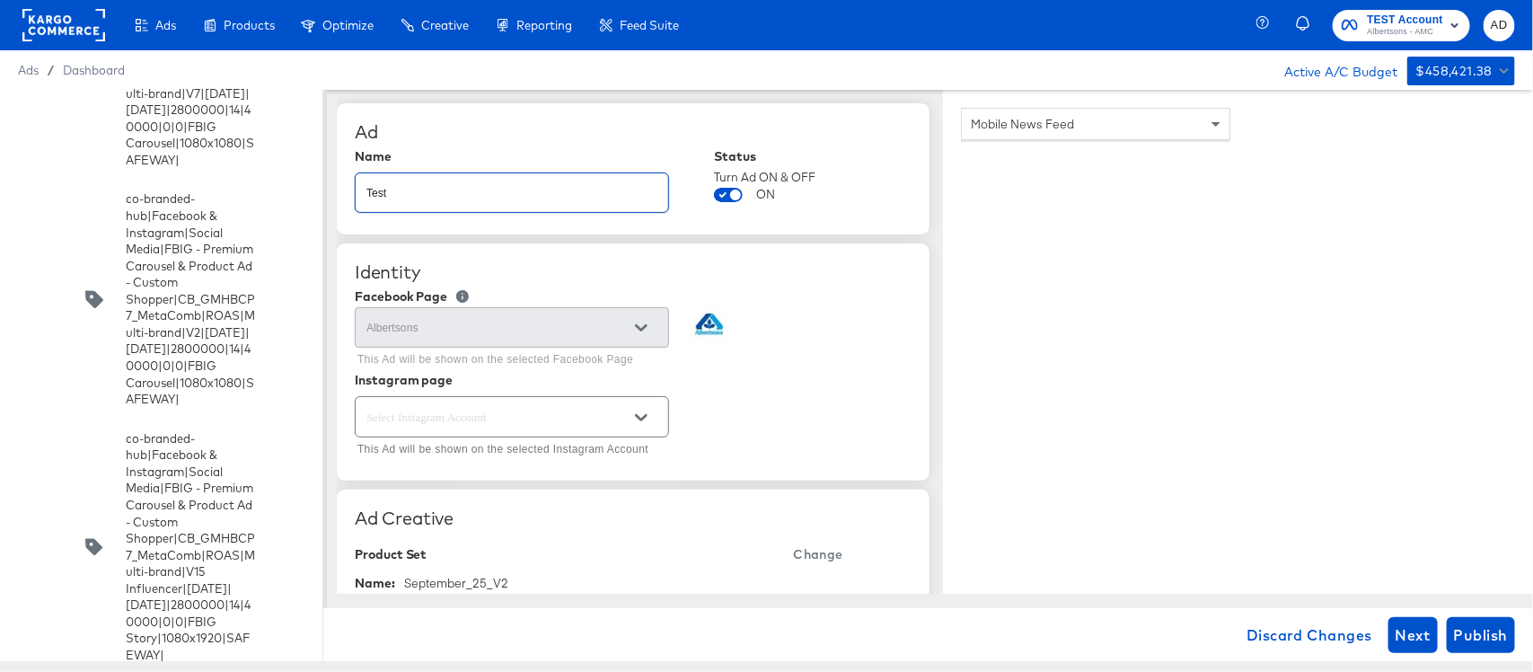
click at [527, 199] on input "Test" at bounding box center [512, 185] width 313 height 39
click at [558, 189] on input "Test" at bounding box center [512, 185] width 313 height 39
type input "Test"
type textarea "x"
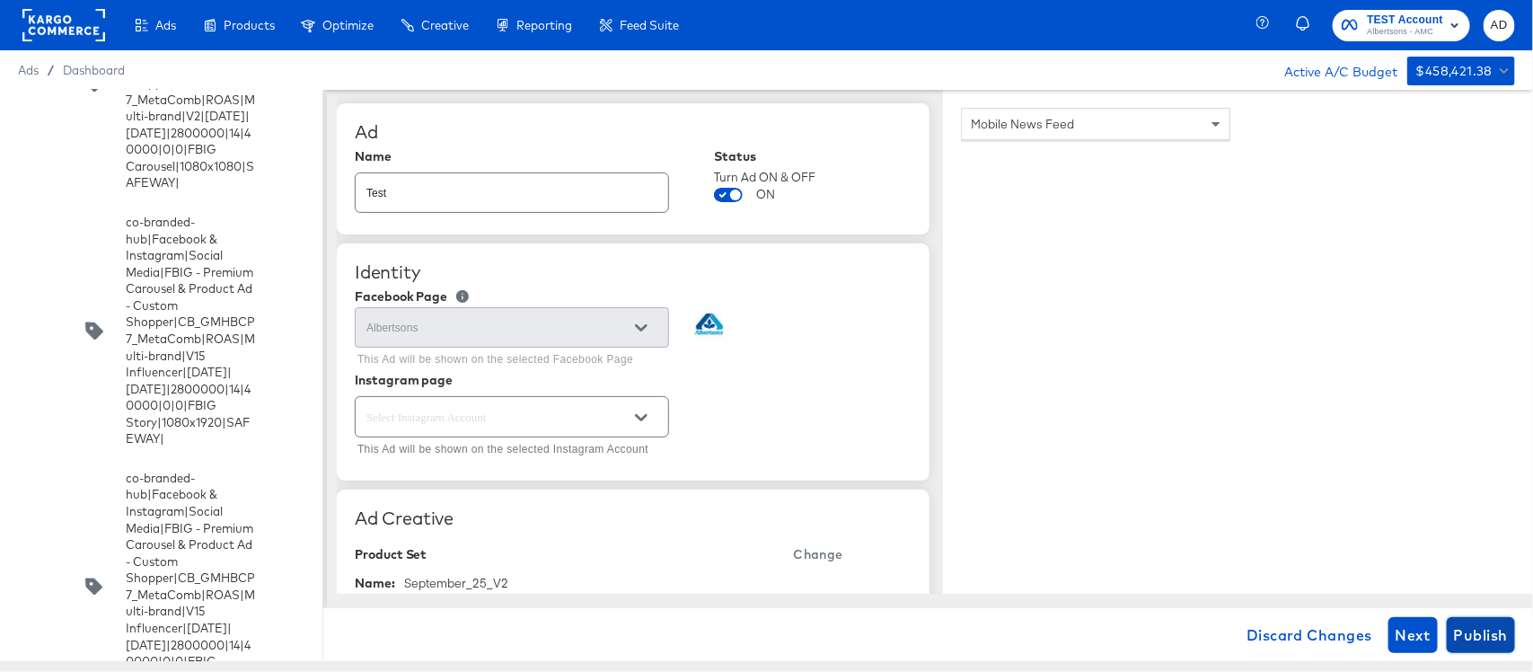
scroll to position [7910, 0]
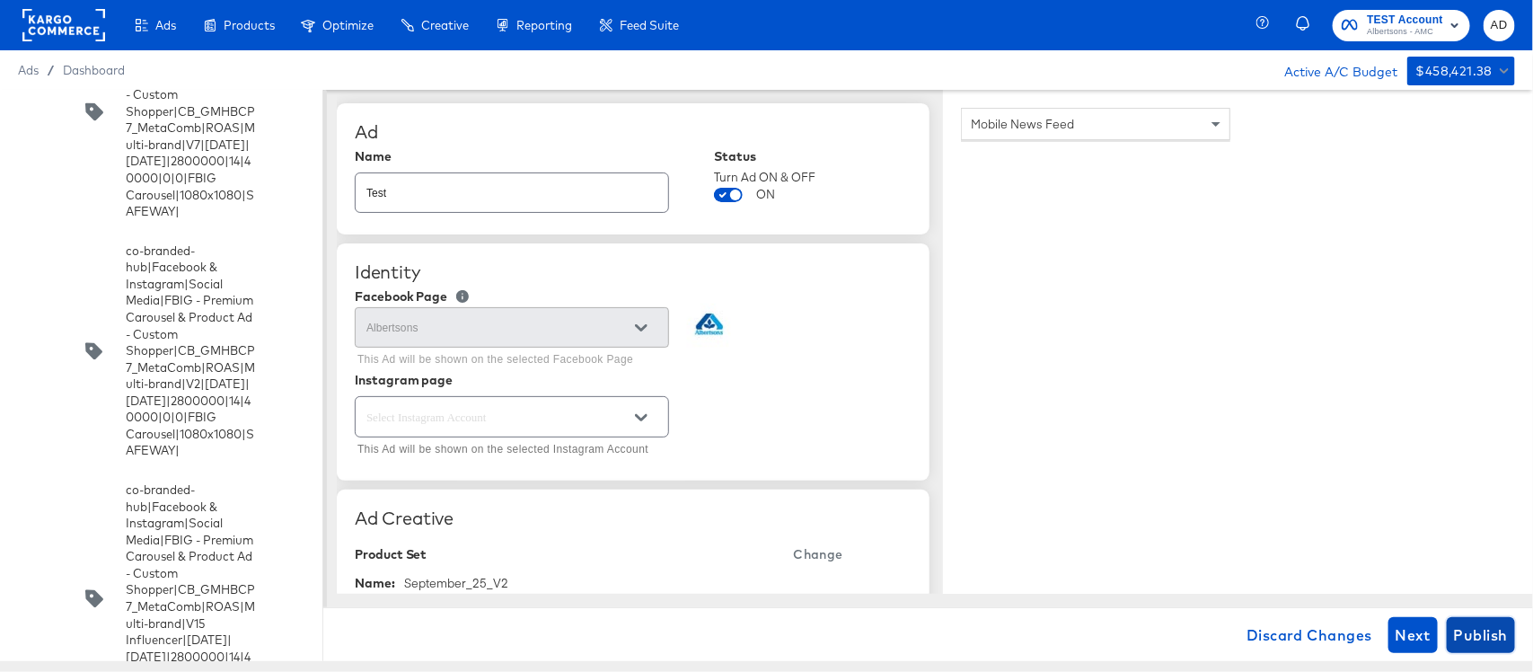
click at [1466, 636] on span "Publish" at bounding box center [1481, 634] width 54 height 25
type textarea "x"
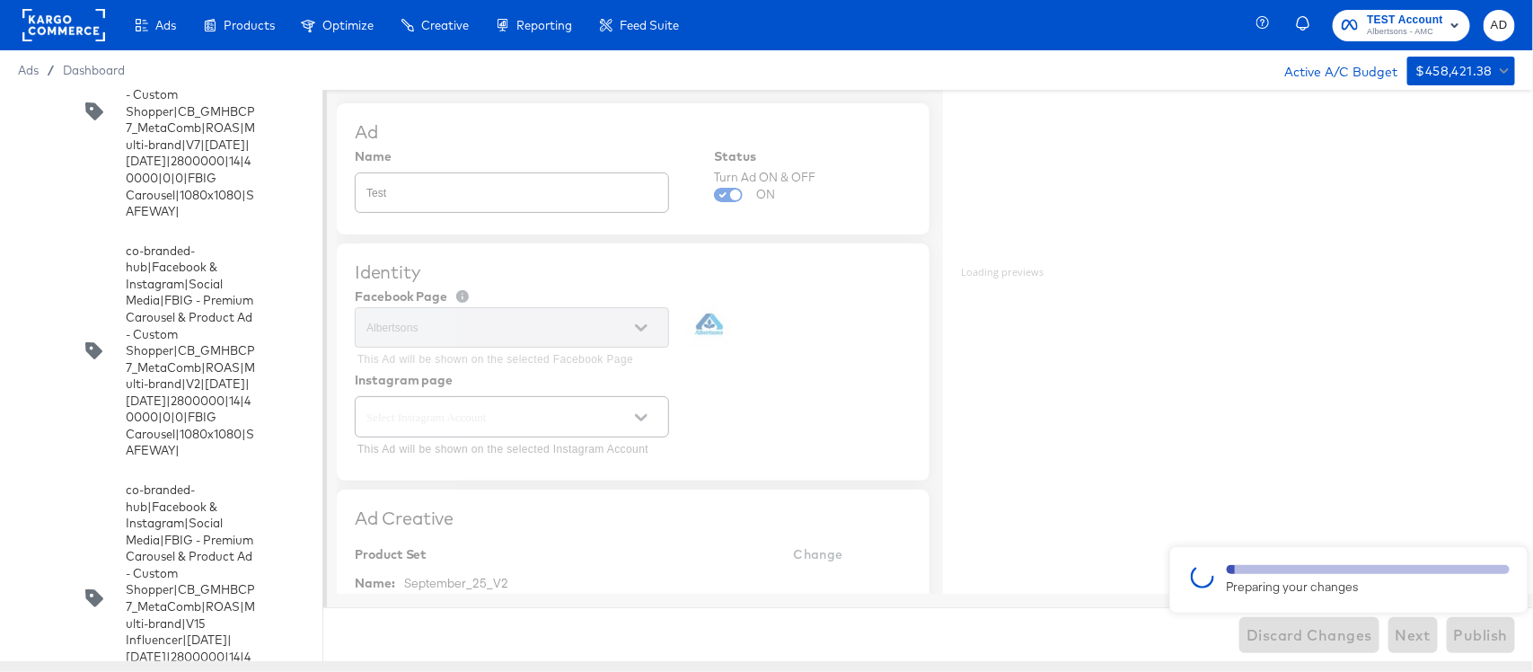
type textarea "x"
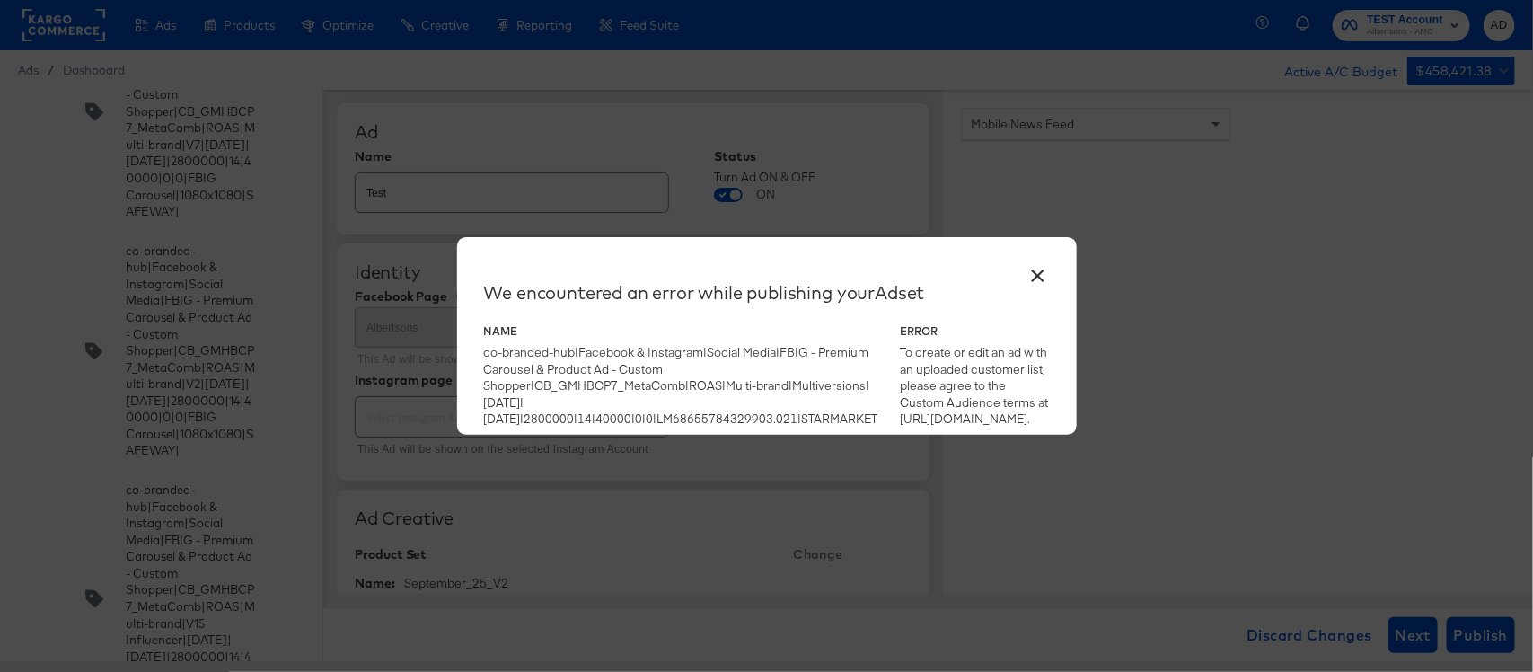
click at [1031, 281] on button "×" at bounding box center [1038, 271] width 32 height 32
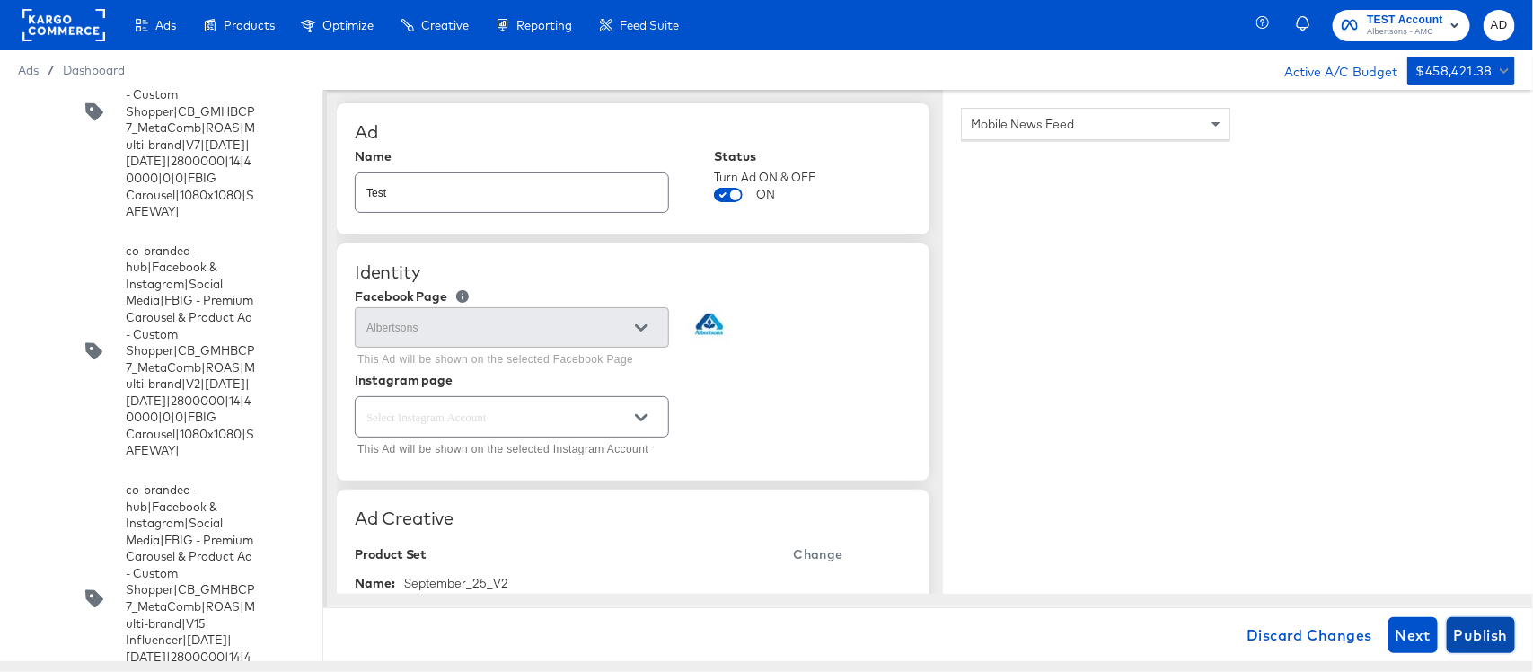
click at [1466, 633] on span "Publish" at bounding box center [1481, 634] width 54 height 25
type textarea "x"
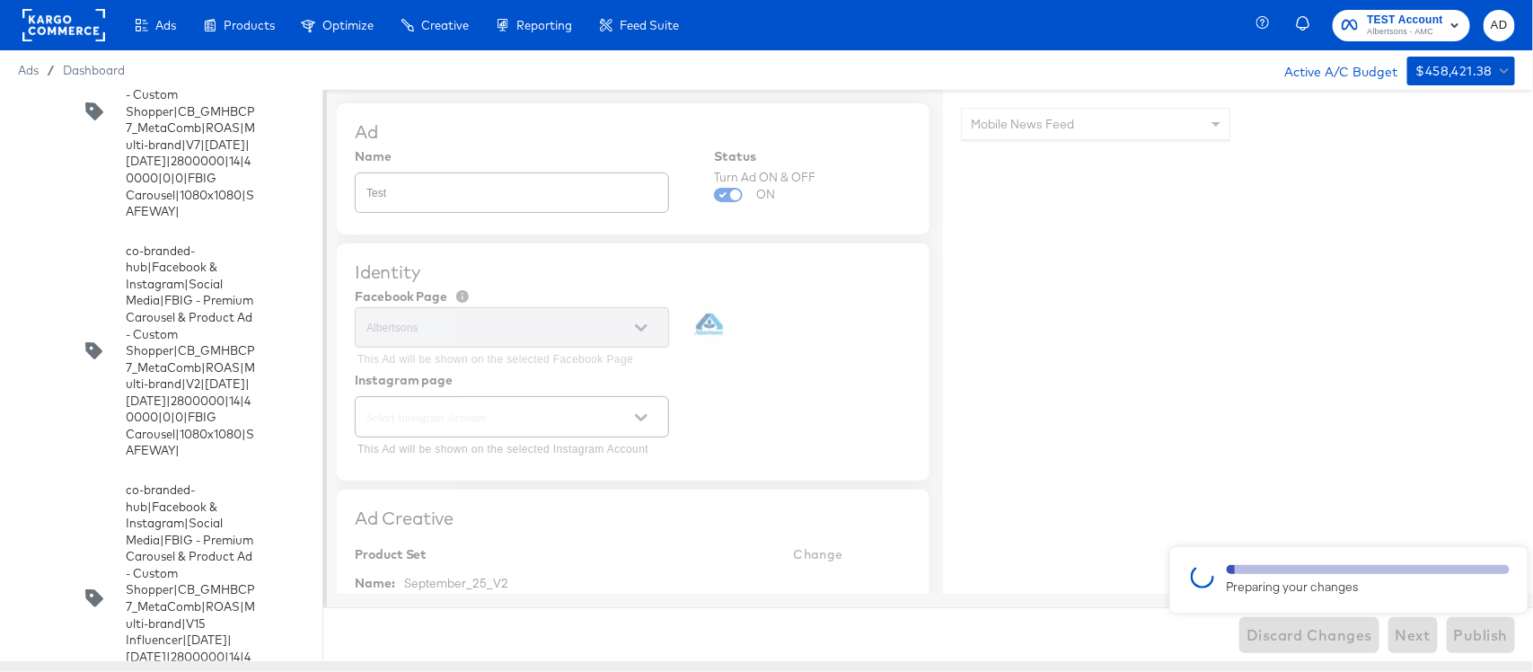
type textarea "x"
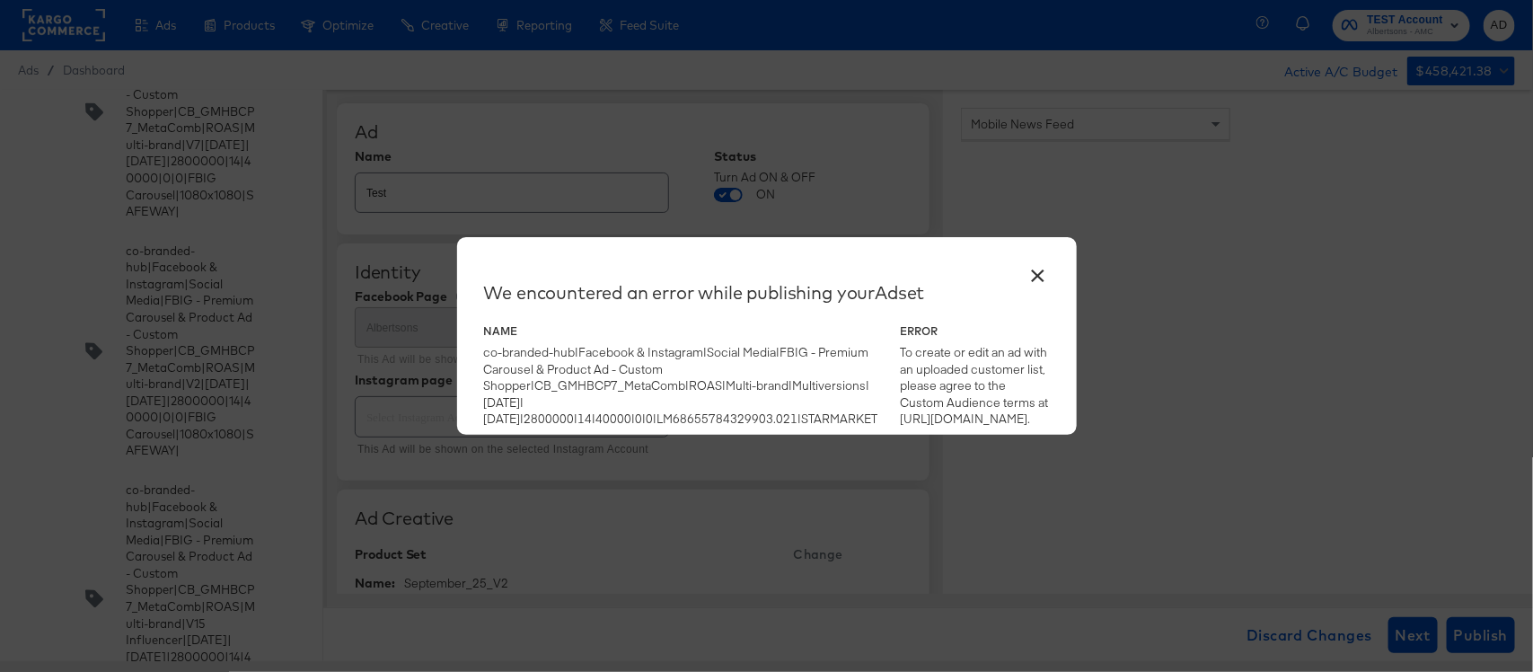
click at [1033, 275] on button "×" at bounding box center [1038, 271] width 32 height 32
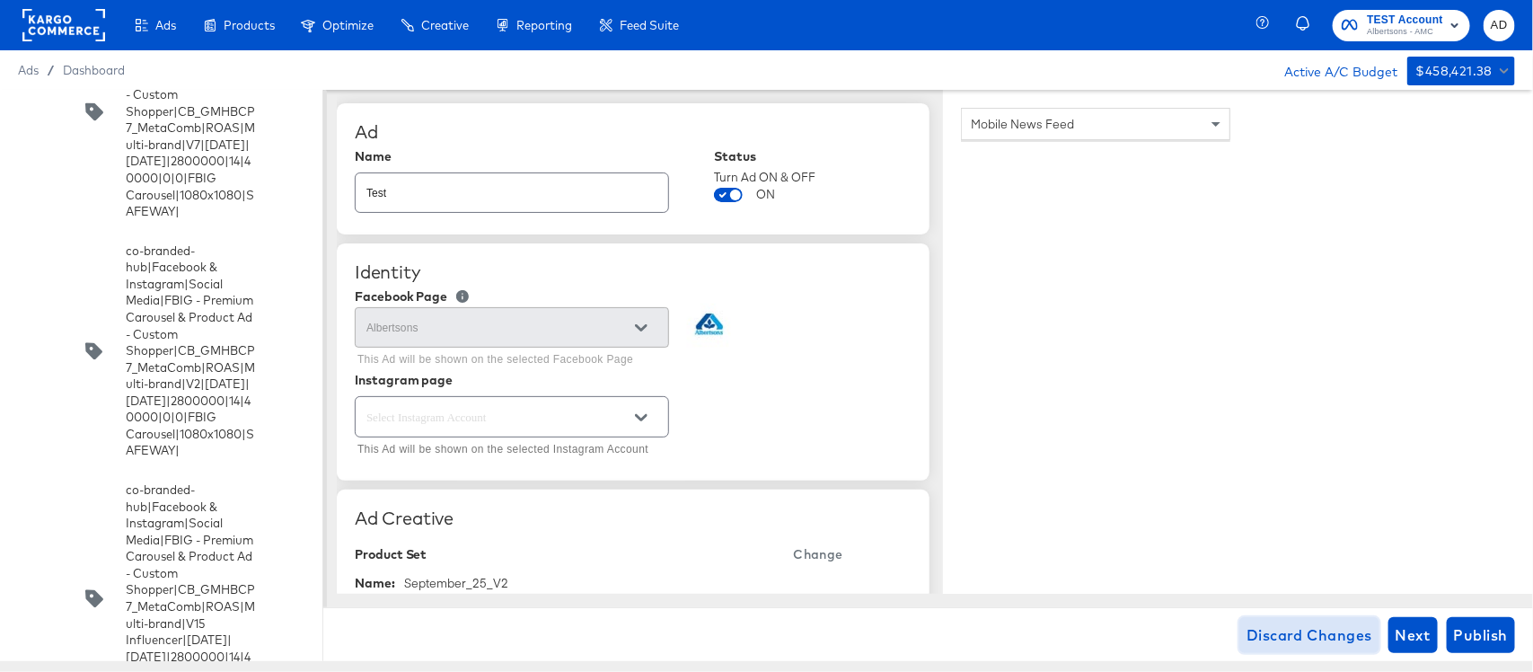
click at [1318, 631] on span "Discard Changes" at bounding box center [1310, 634] width 126 height 25
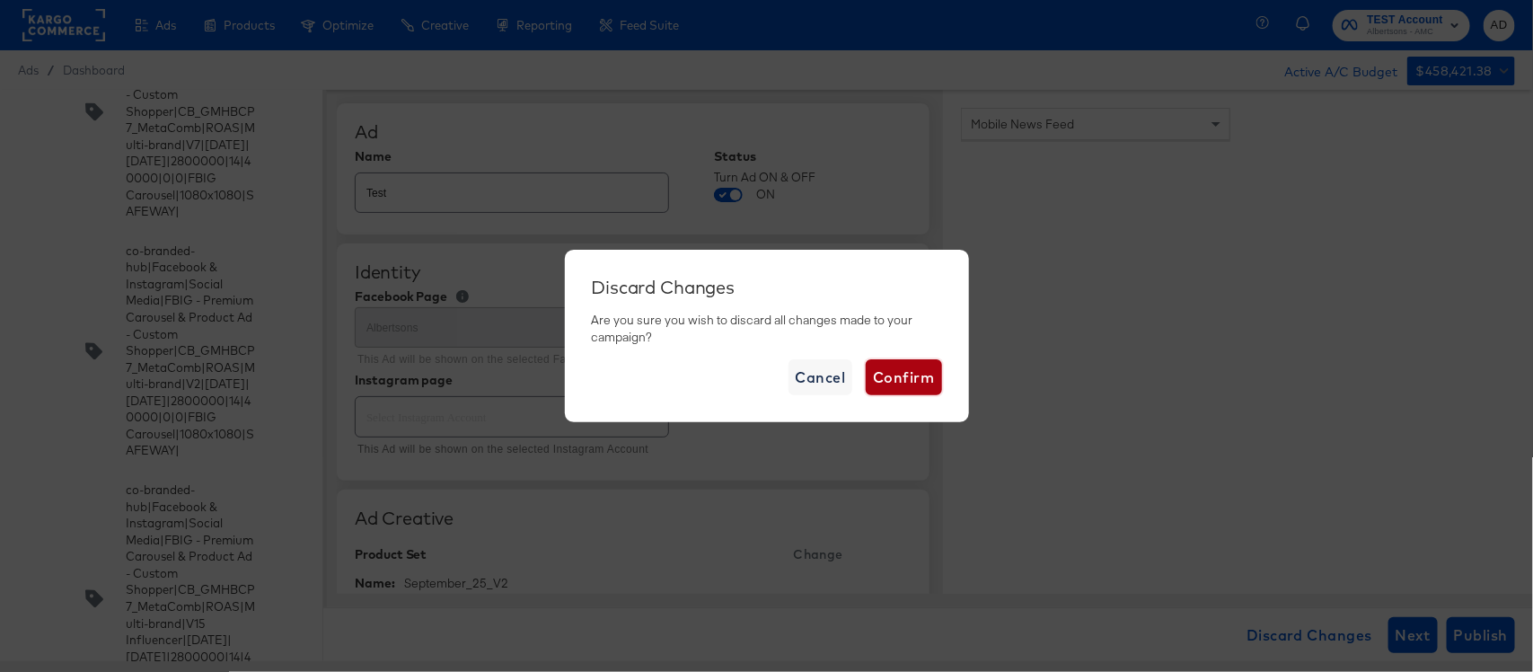
click at [899, 374] on span "Confirm" at bounding box center [903, 377] width 61 height 25
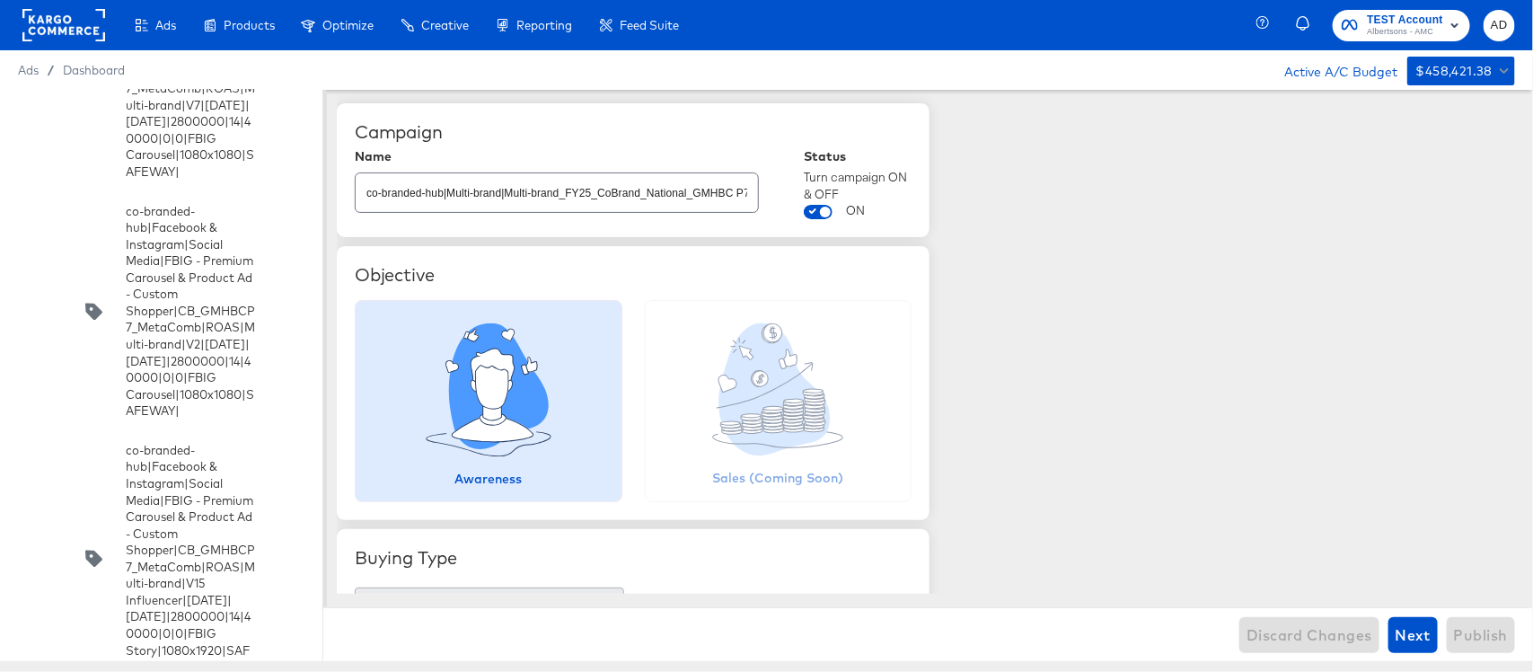
scroll to position [7872, 0]
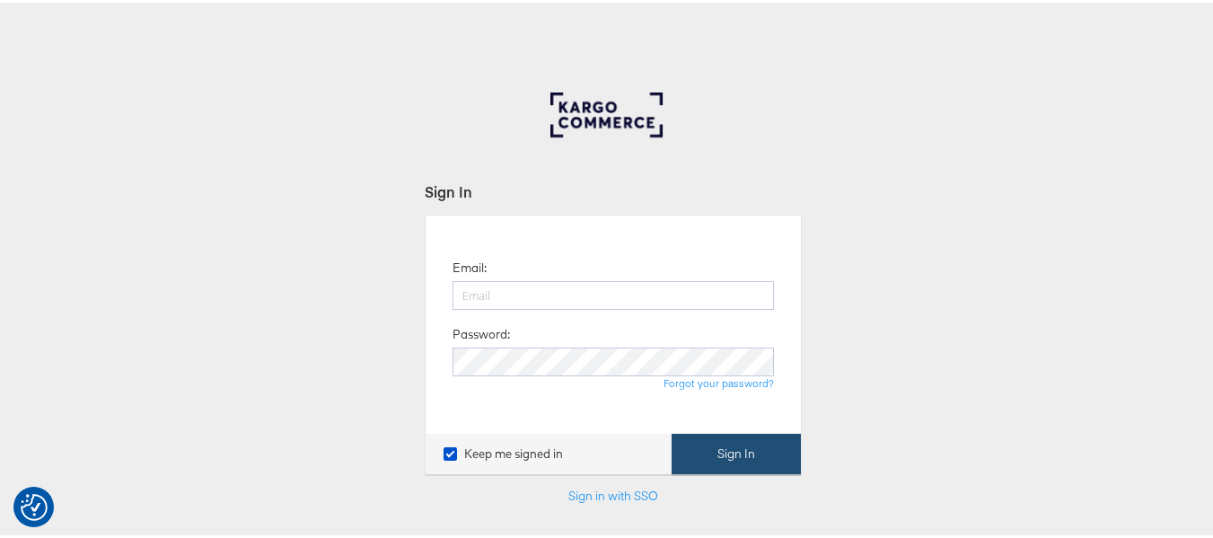
type input "[EMAIL_ADDRESS][PERSON_NAME][DOMAIN_NAME]"
click at [722, 443] on button "Sign In" at bounding box center [736, 451] width 129 height 40
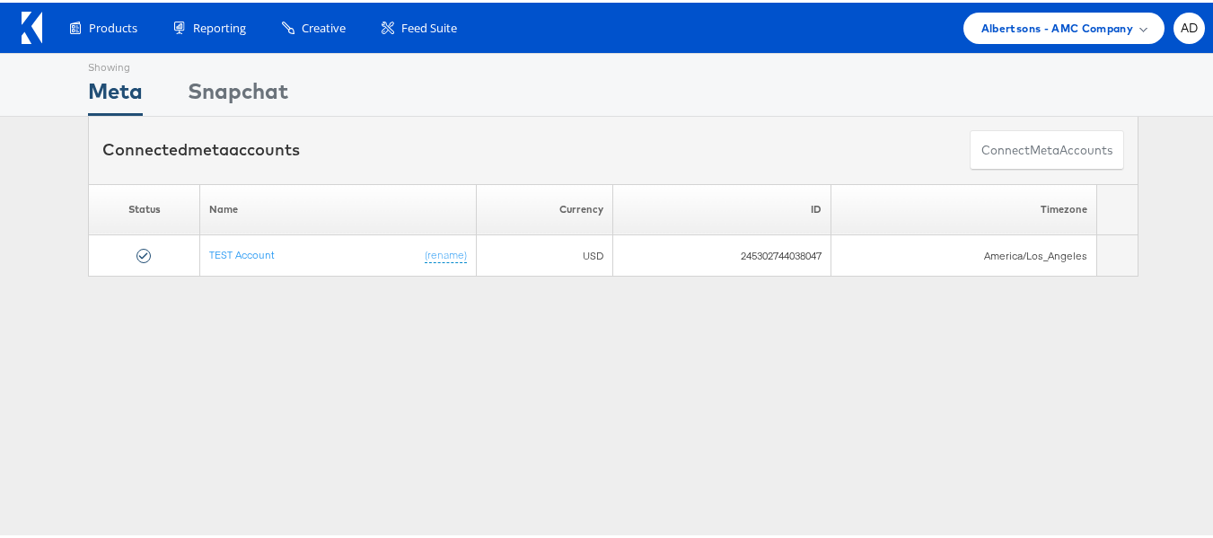
drag, startPoint x: 0, startPoint y: 0, endPoint x: 522, endPoint y: 90, distance: 529.5
click at [522, 90] on div "Showing Meta Showing [GEOGRAPHIC_DATA]" at bounding box center [613, 82] width 1051 height 62
click at [1012, 17] on span "Albertsons - AMC Company" at bounding box center [1058, 25] width 152 height 19
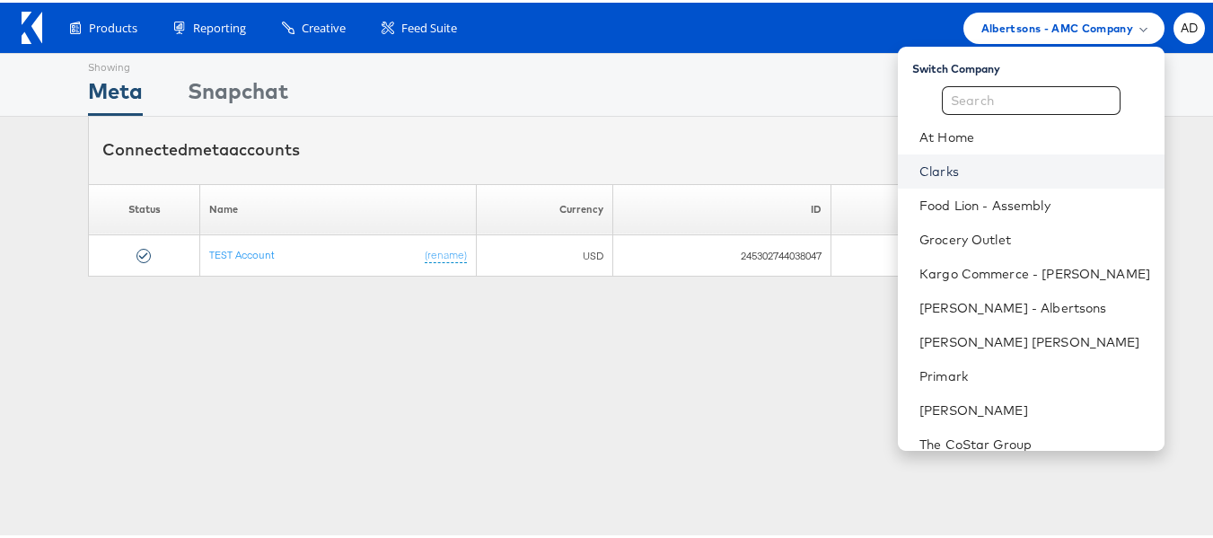
click at [920, 169] on link "Clarks" at bounding box center [1035, 169] width 231 height 18
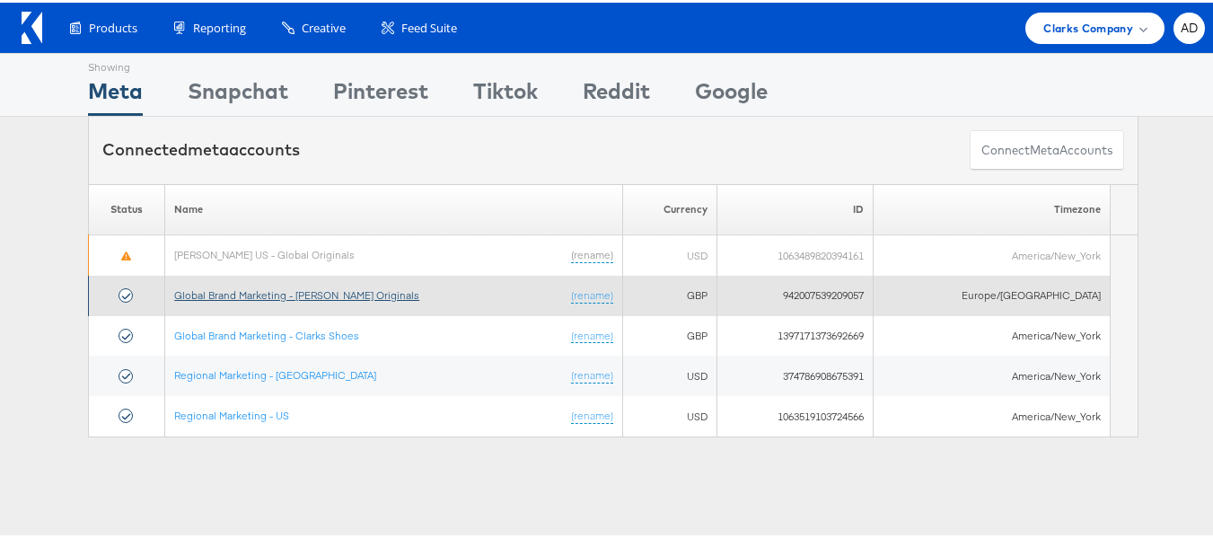
click at [335, 295] on link "Global Brand Marketing - Clarks Originals" at bounding box center [296, 292] width 245 height 13
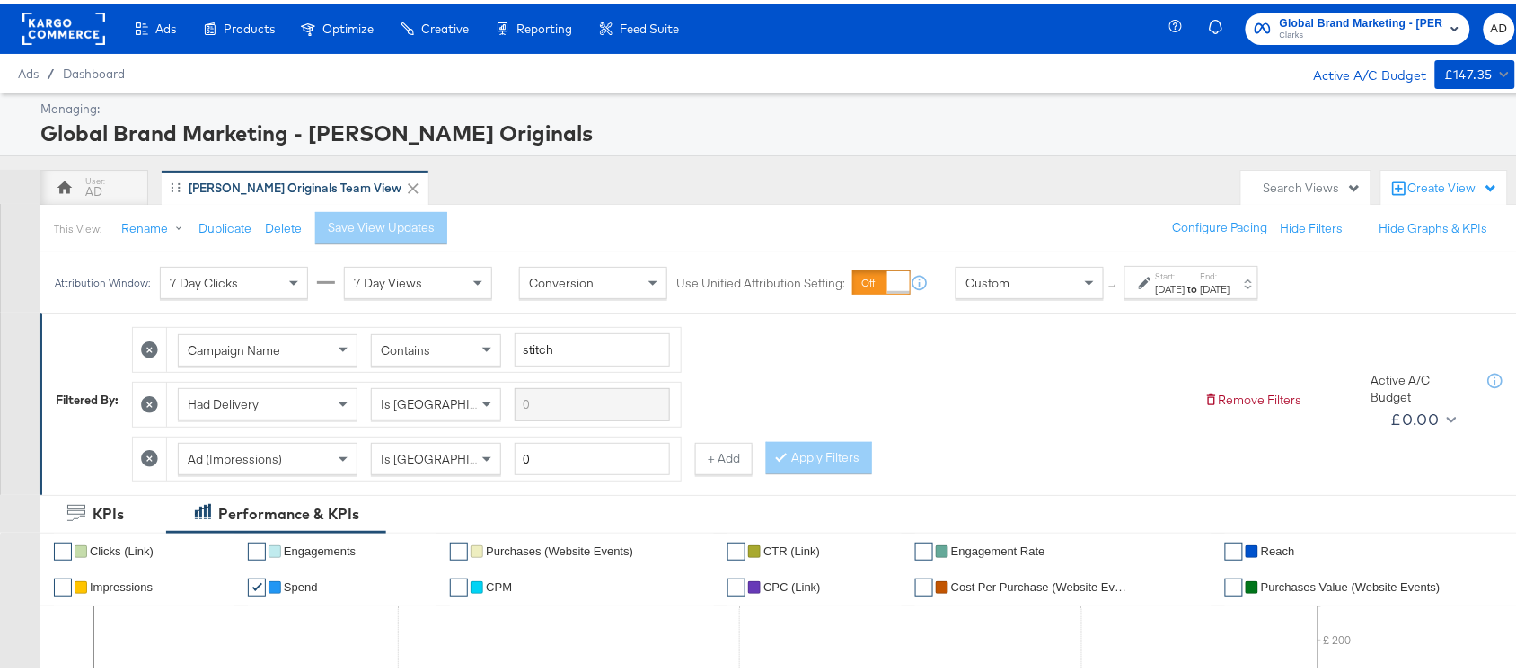
click at [1201, 283] on strong "to" at bounding box center [1192, 284] width 15 height 13
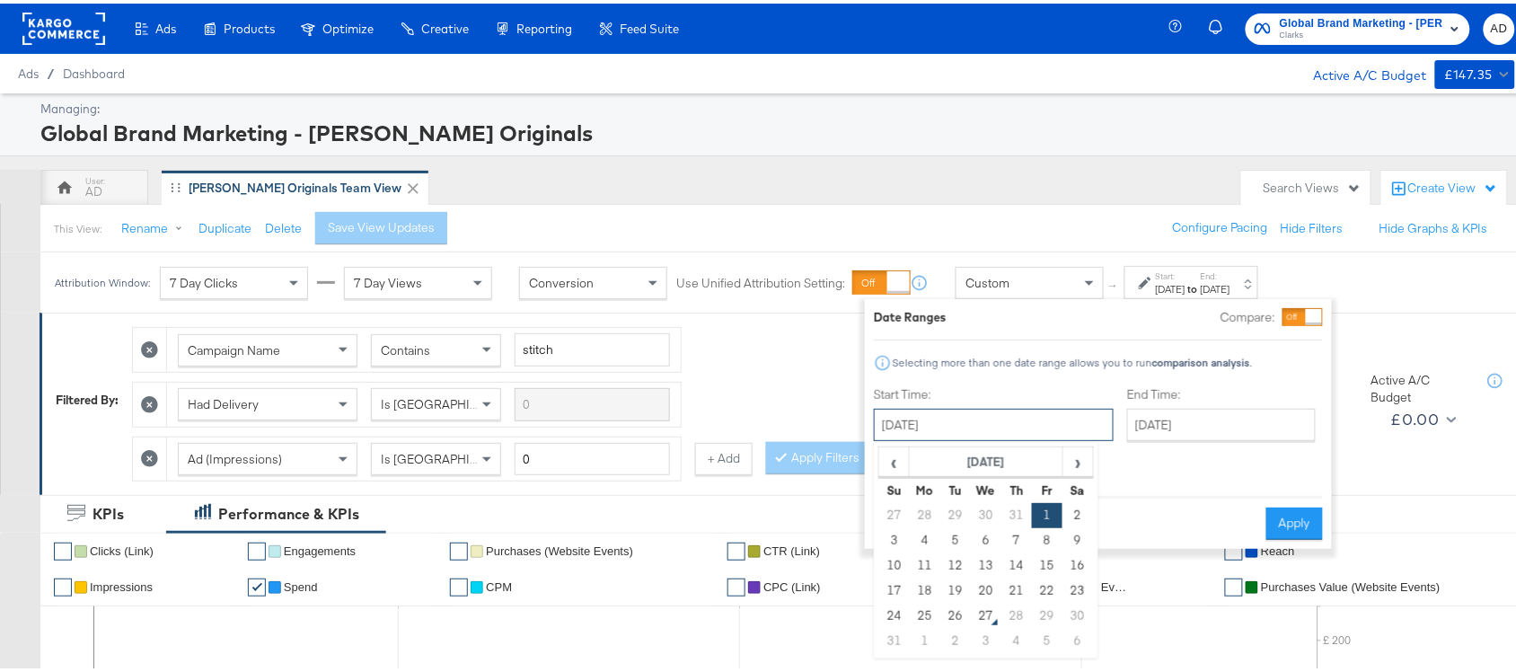
click at [952, 419] on input "[DATE]" at bounding box center [994, 421] width 240 height 32
click at [930, 618] on td "25" at bounding box center [925, 612] width 31 height 25
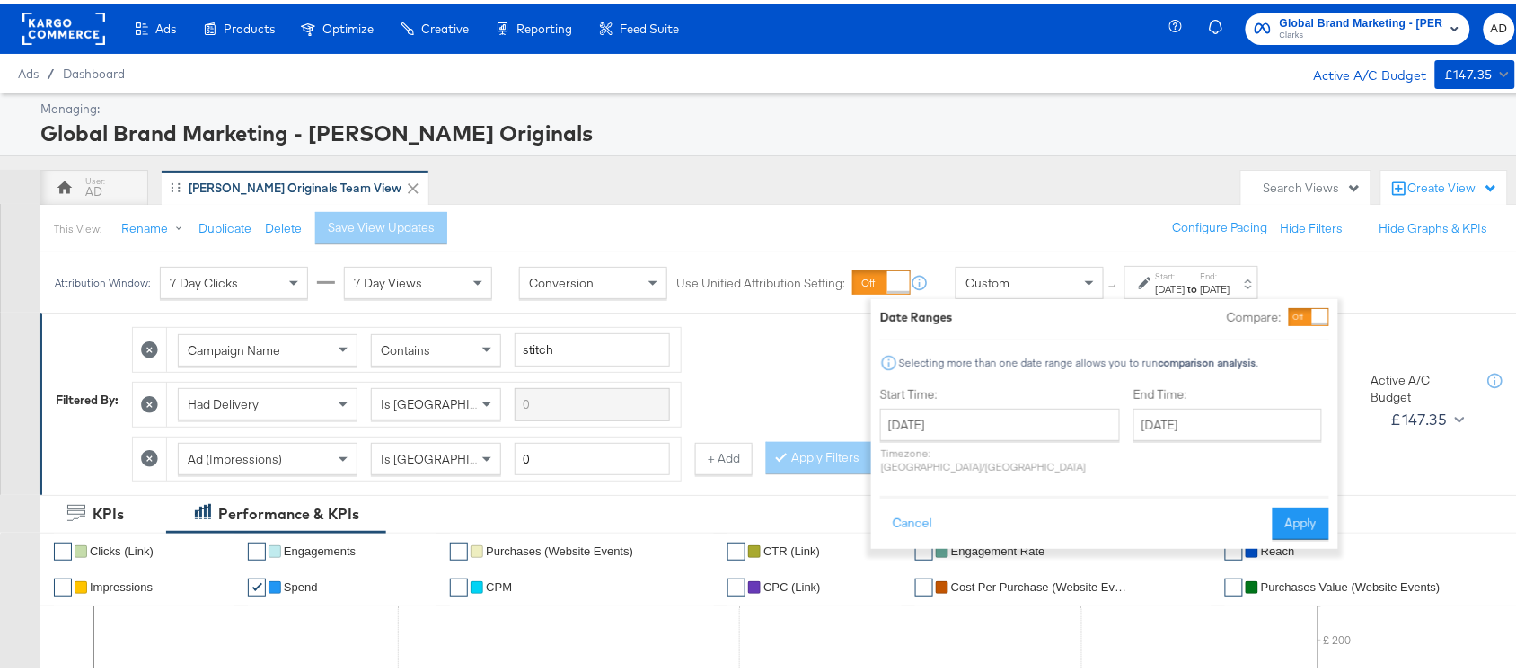
type input "[DATE]"
click at [1300, 504] on button "Apply" at bounding box center [1301, 520] width 57 height 32
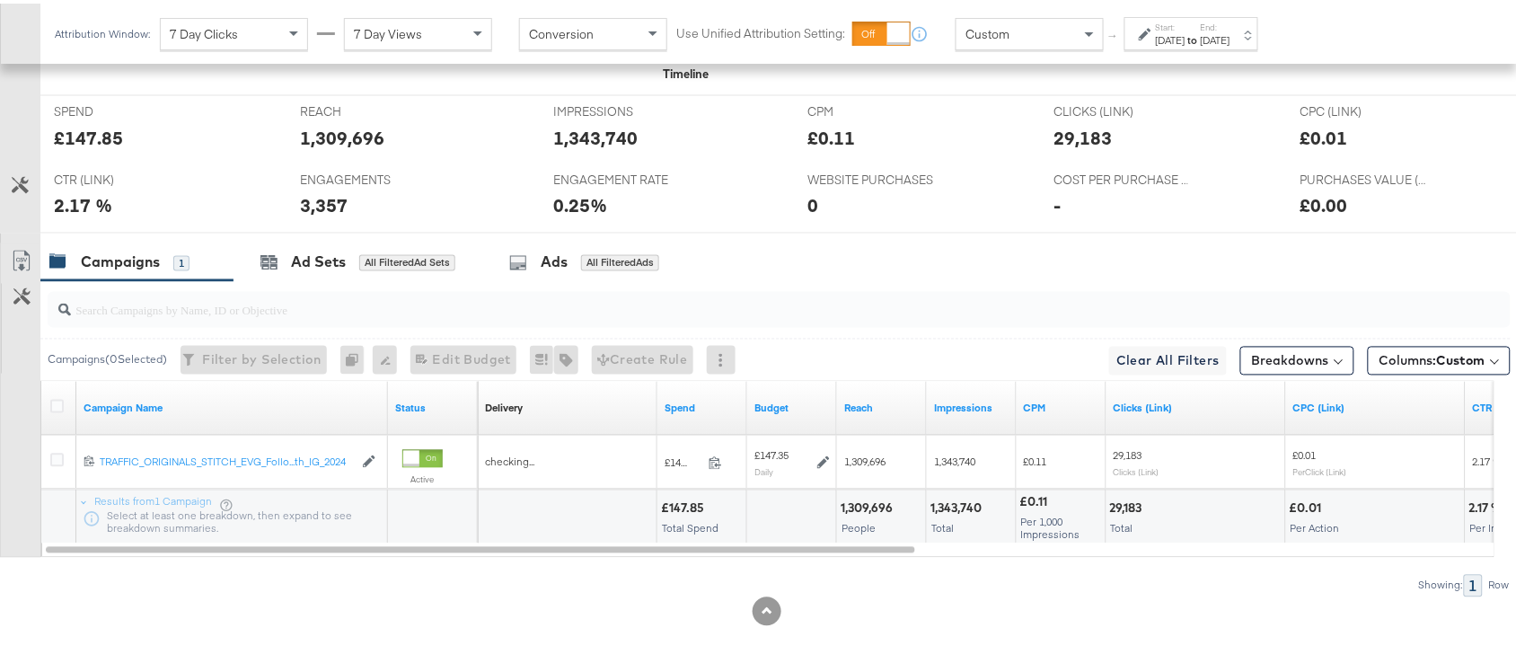
scroll to position [828, 0]
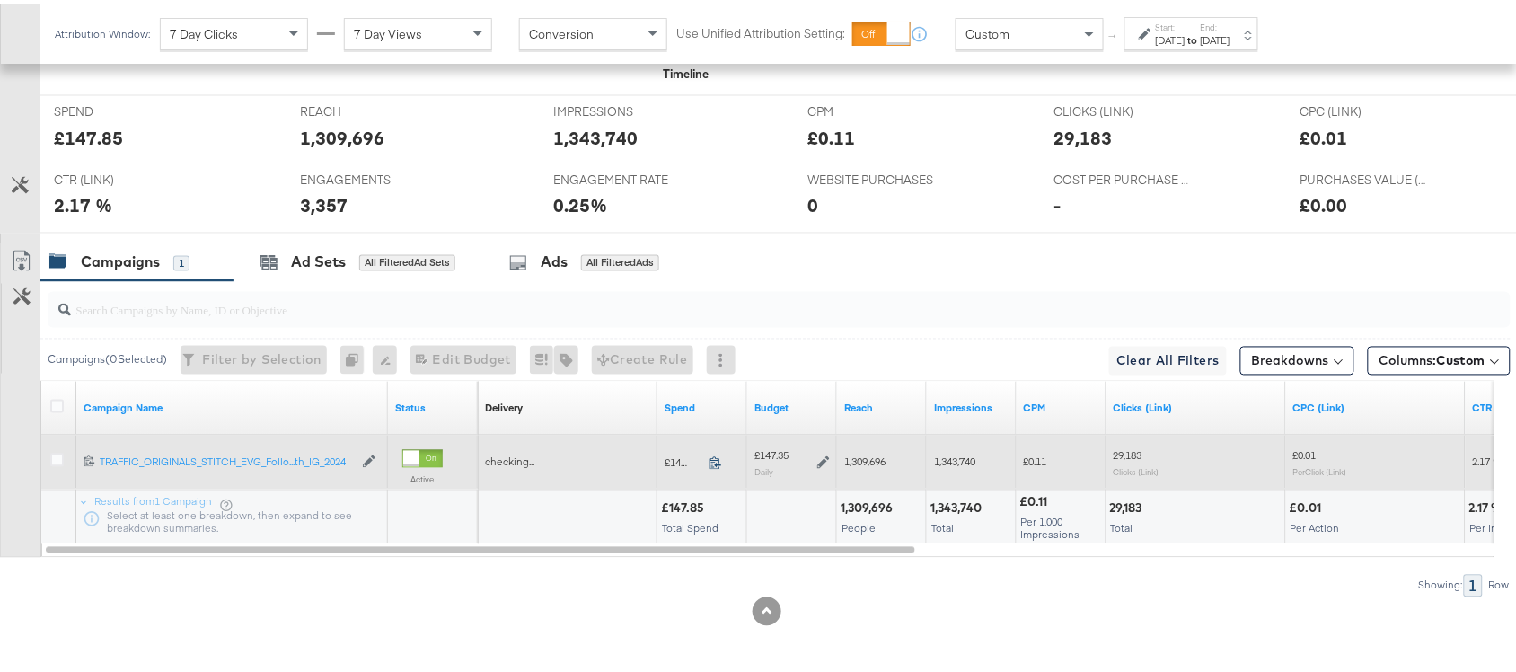
click at [717, 463] on icon at bounding box center [715, 460] width 12 height 13
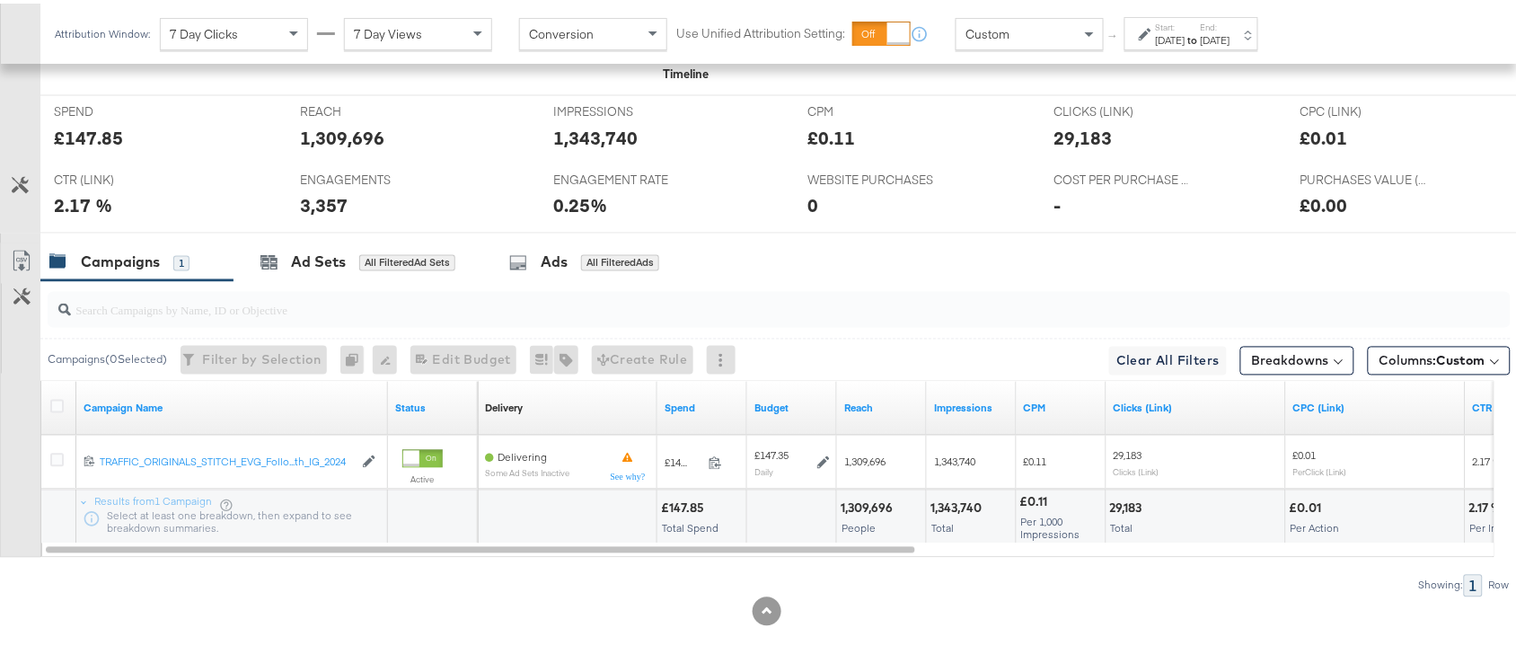
click at [1230, 20] on label "End:" at bounding box center [1216, 24] width 30 height 12
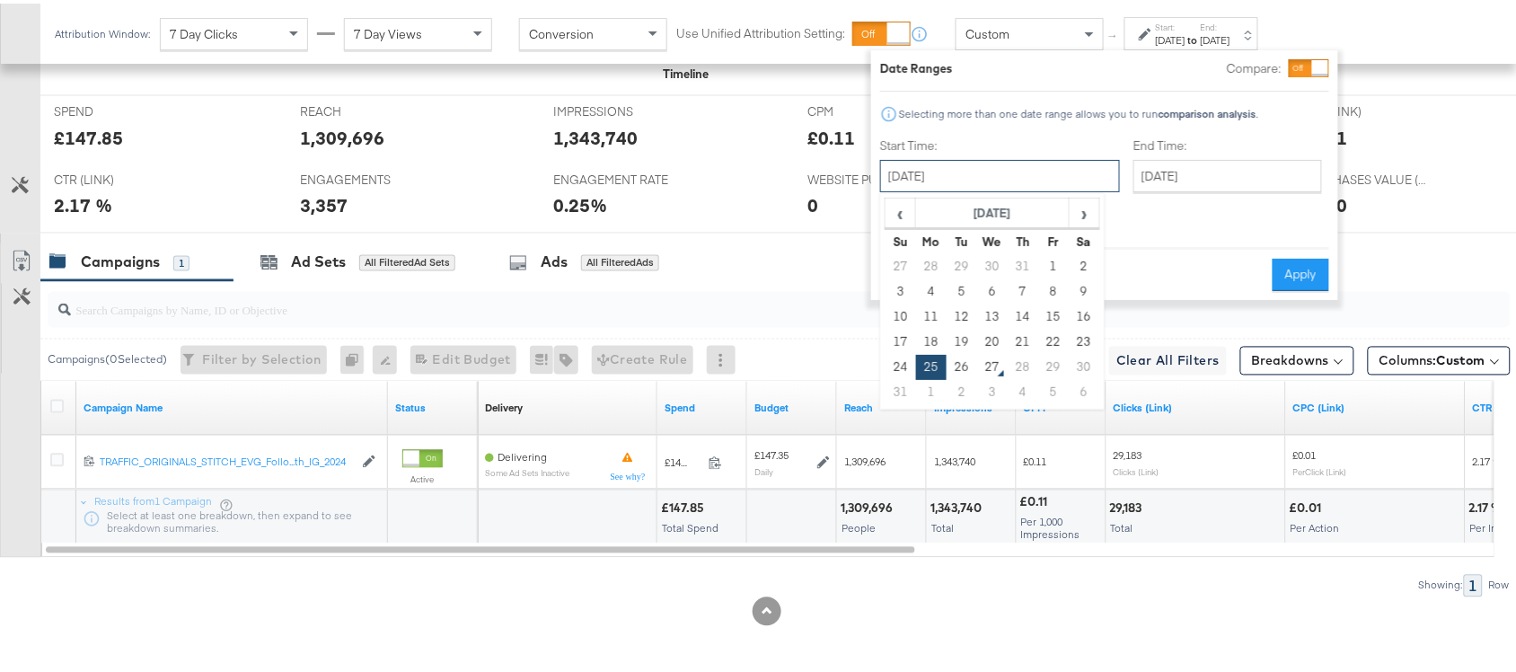
click at [914, 177] on input "[DATE]" at bounding box center [1000, 172] width 240 height 32
click at [971, 362] on td "26" at bounding box center [962, 363] width 31 height 25
type input "August 26th 2025"
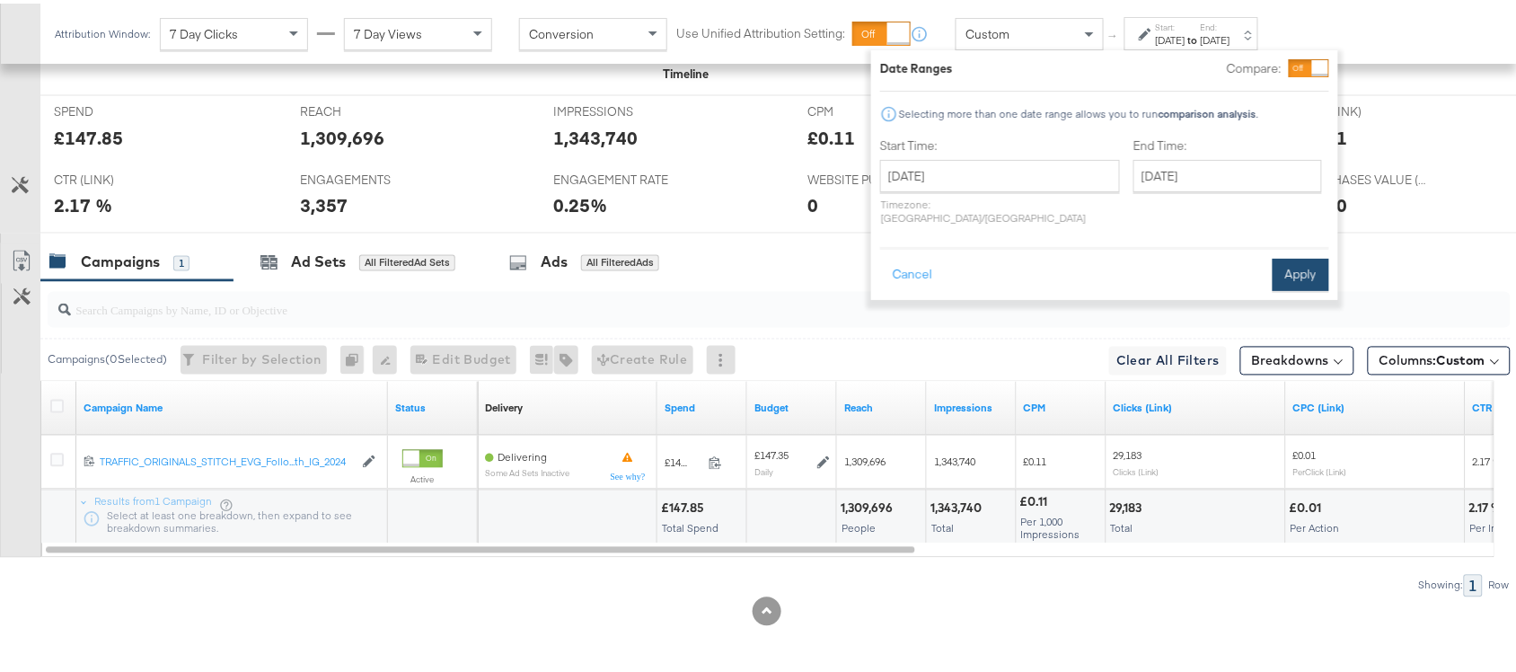
click at [1286, 260] on button "Apply" at bounding box center [1301, 271] width 57 height 32
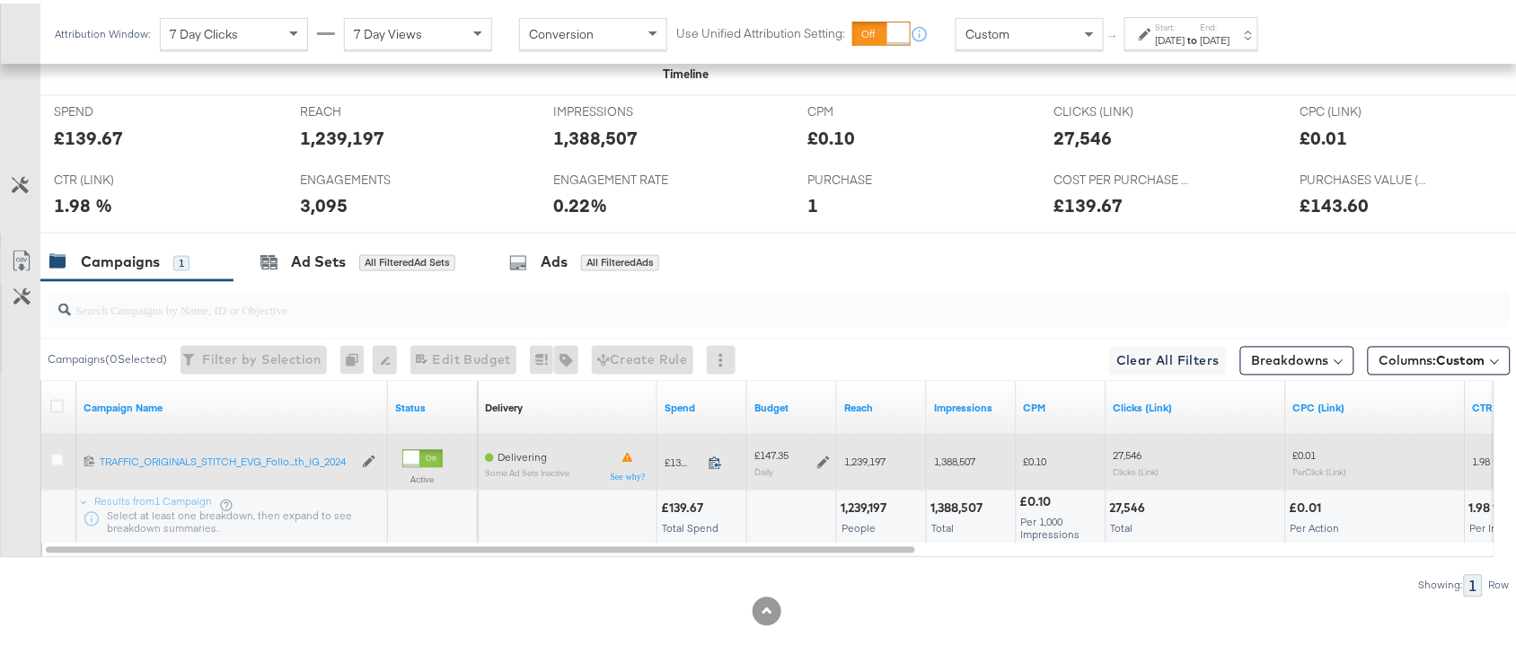
click at [712, 453] on icon at bounding box center [715, 459] width 13 height 13
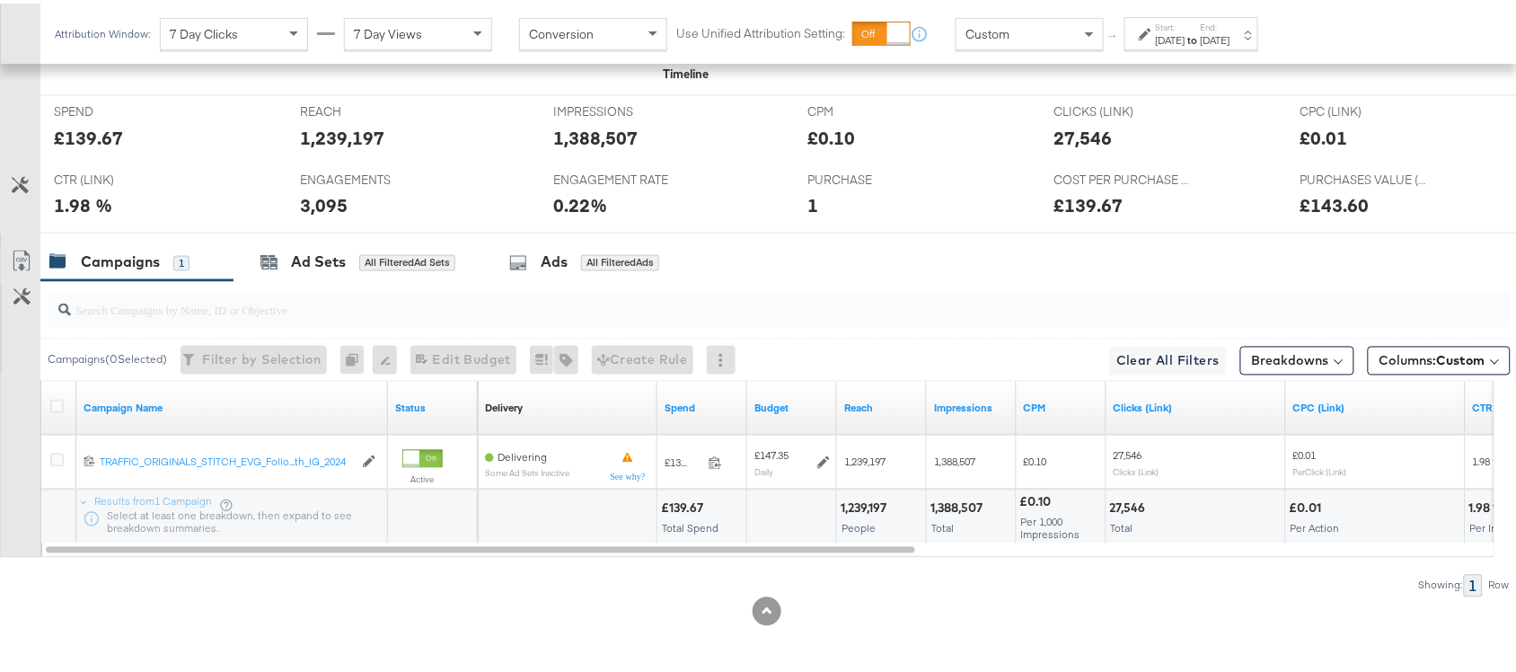
scroll to position [0, 0]
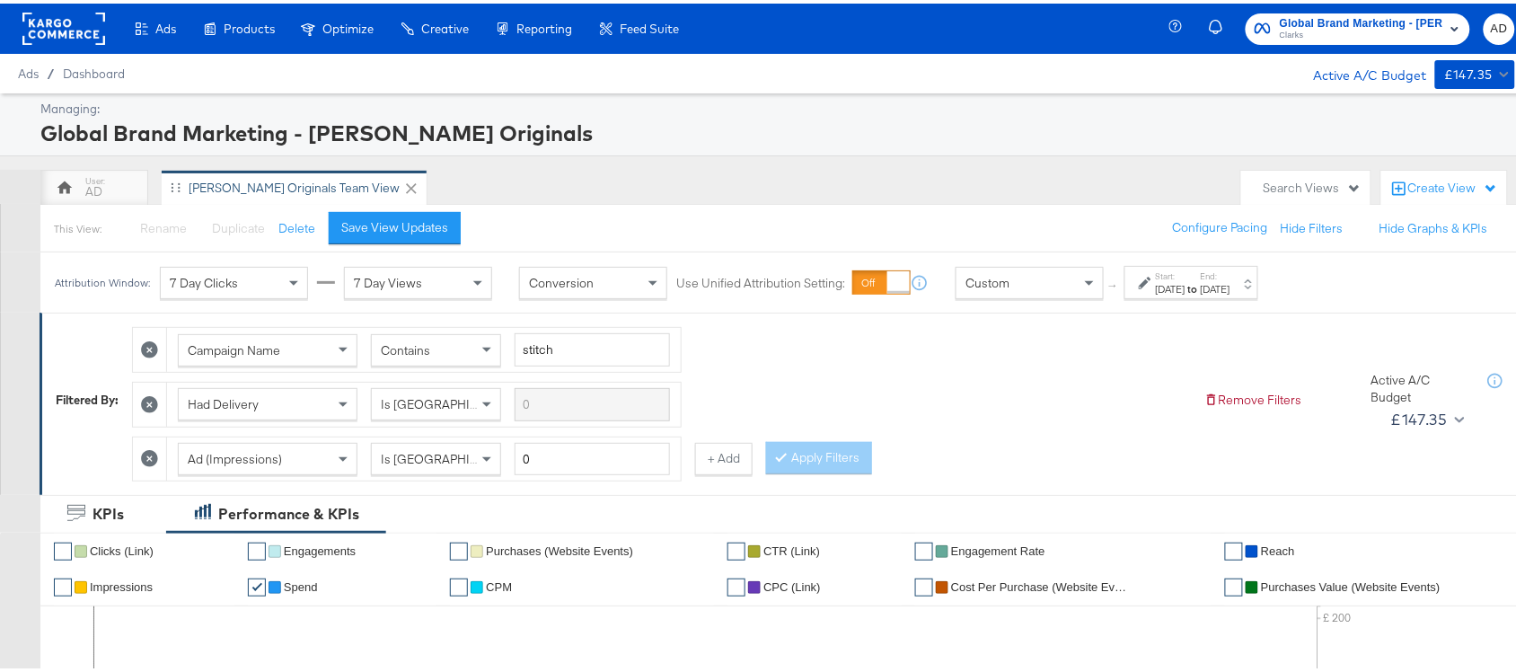
click at [1282, 43] on div "Global Brand Marketing - Clarks Originals Clarks AD" at bounding box center [1354, 25] width 357 height 50
click at [1318, 20] on span "Global Brand Marketing - [PERSON_NAME] Originals" at bounding box center [1361, 20] width 163 height 19
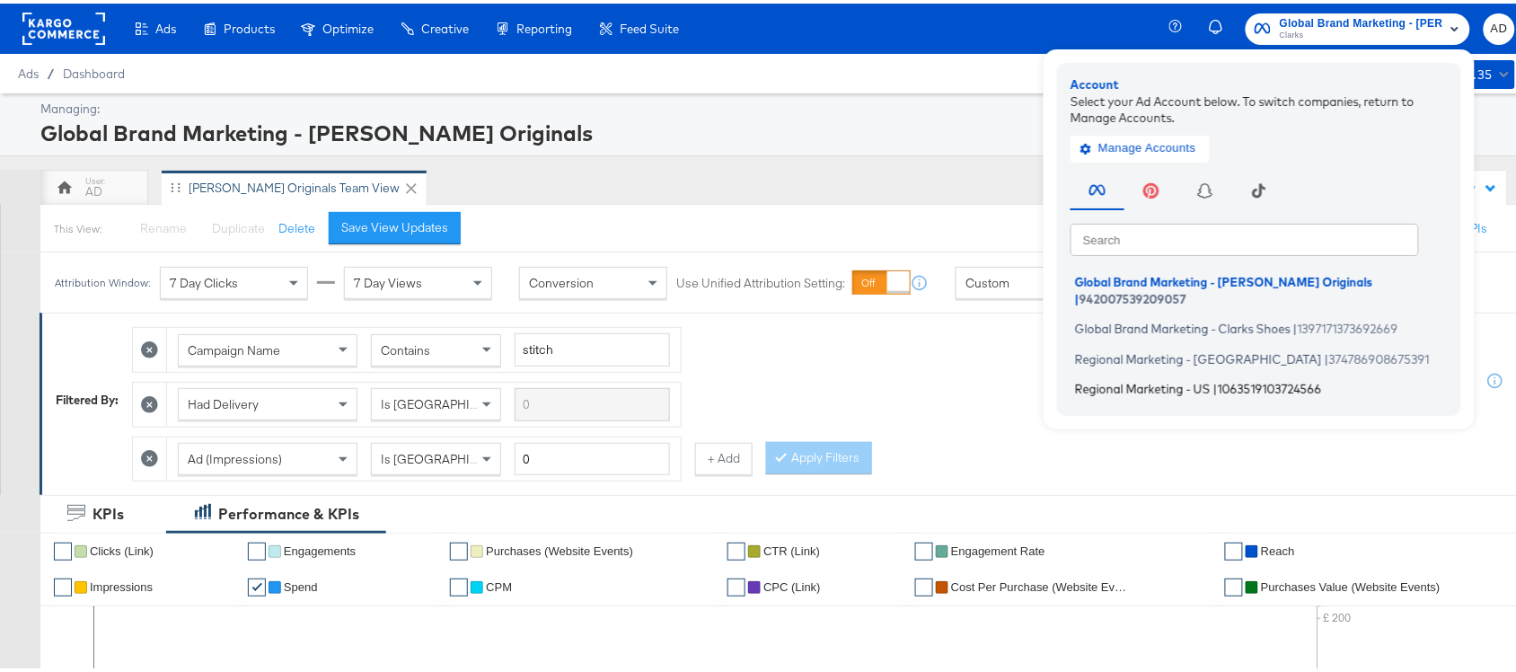
click at [1109, 378] on span "Regional Marketing - US" at bounding box center [1143, 385] width 136 height 14
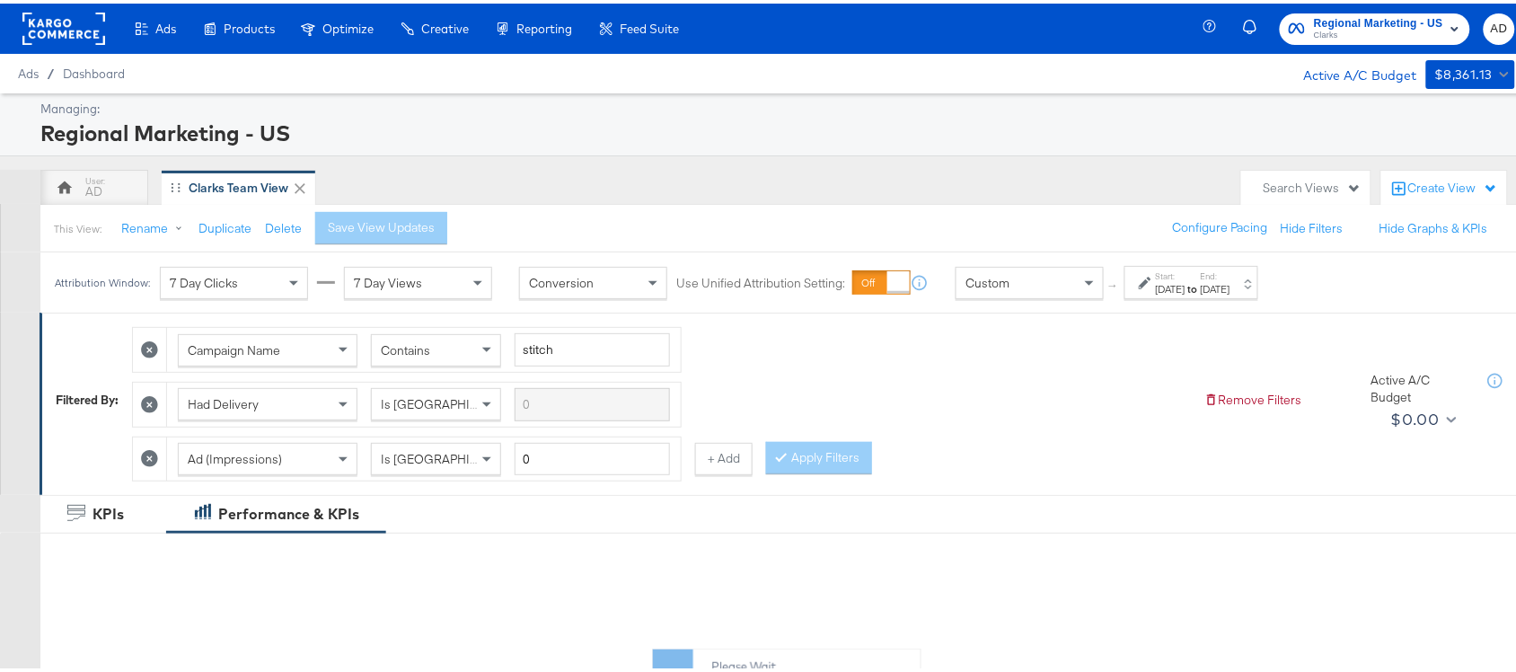
click at [1201, 281] on strong "to" at bounding box center [1192, 284] width 15 height 13
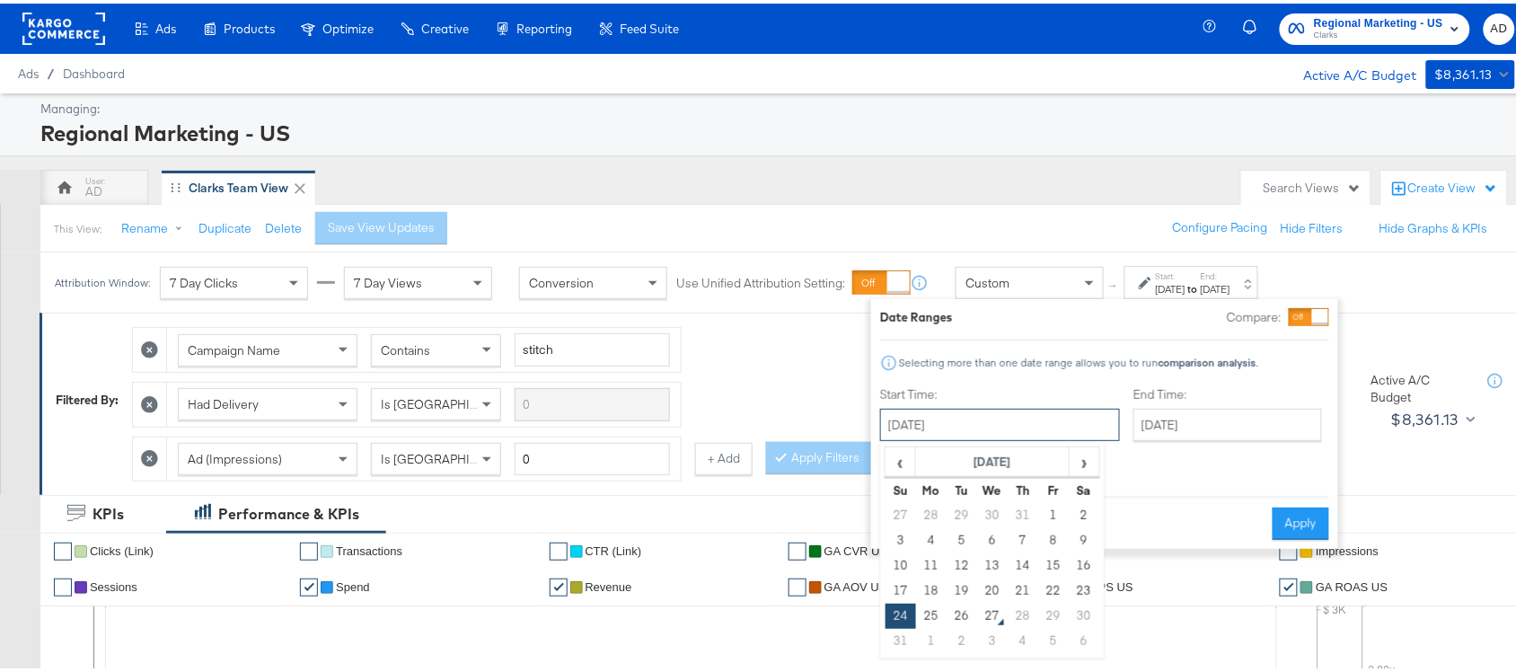
click at [973, 431] on input "[DATE]" at bounding box center [1000, 421] width 240 height 32
click at [937, 621] on td "25" at bounding box center [931, 612] width 31 height 25
type input "[DATE]"
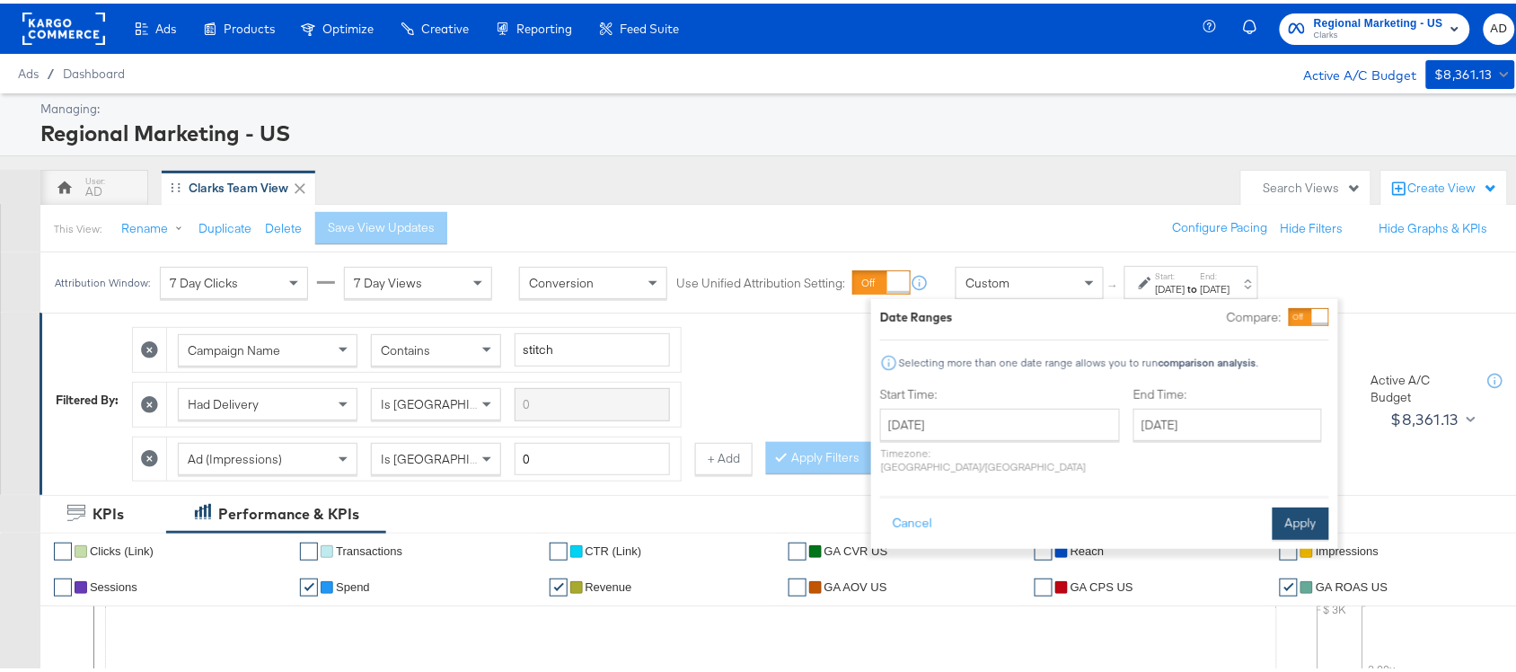
click at [1293, 504] on button "Apply" at bounding box center [1301, 520] width 57 height 32
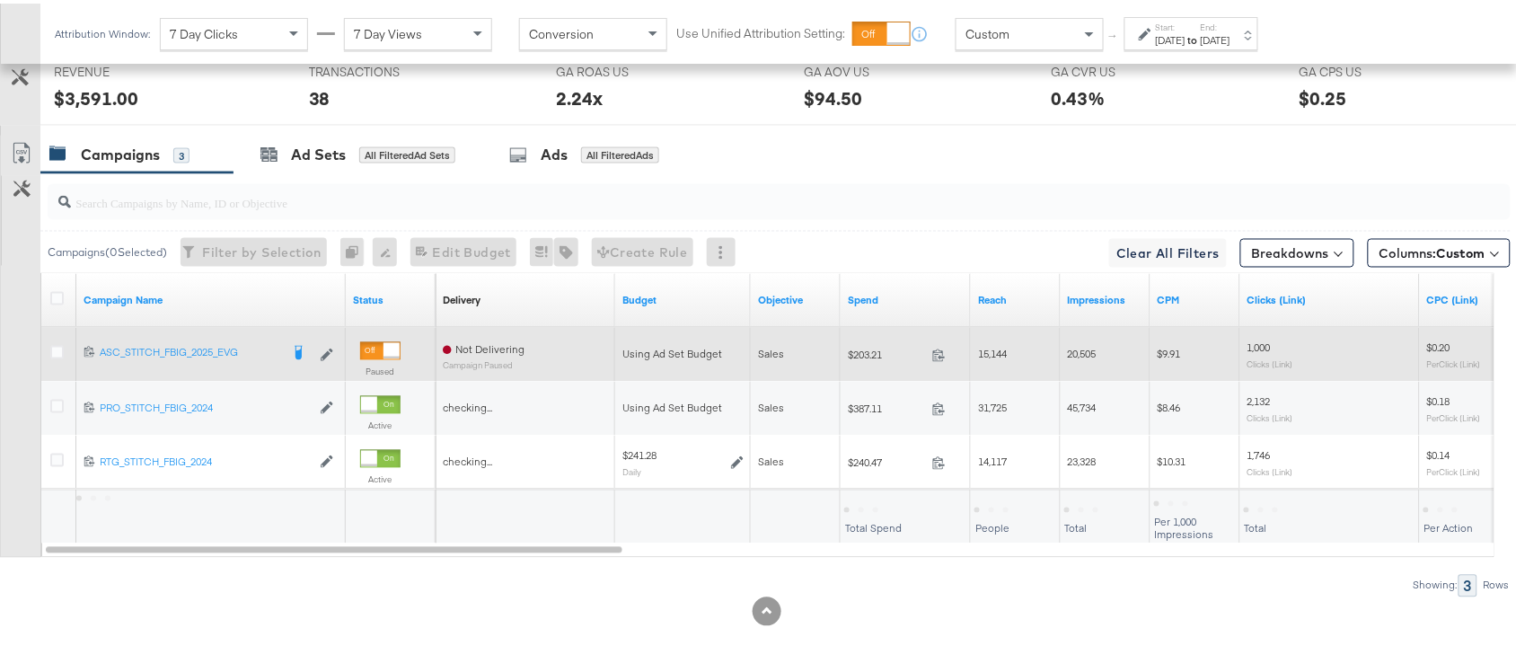
scroll to position [936, 0]
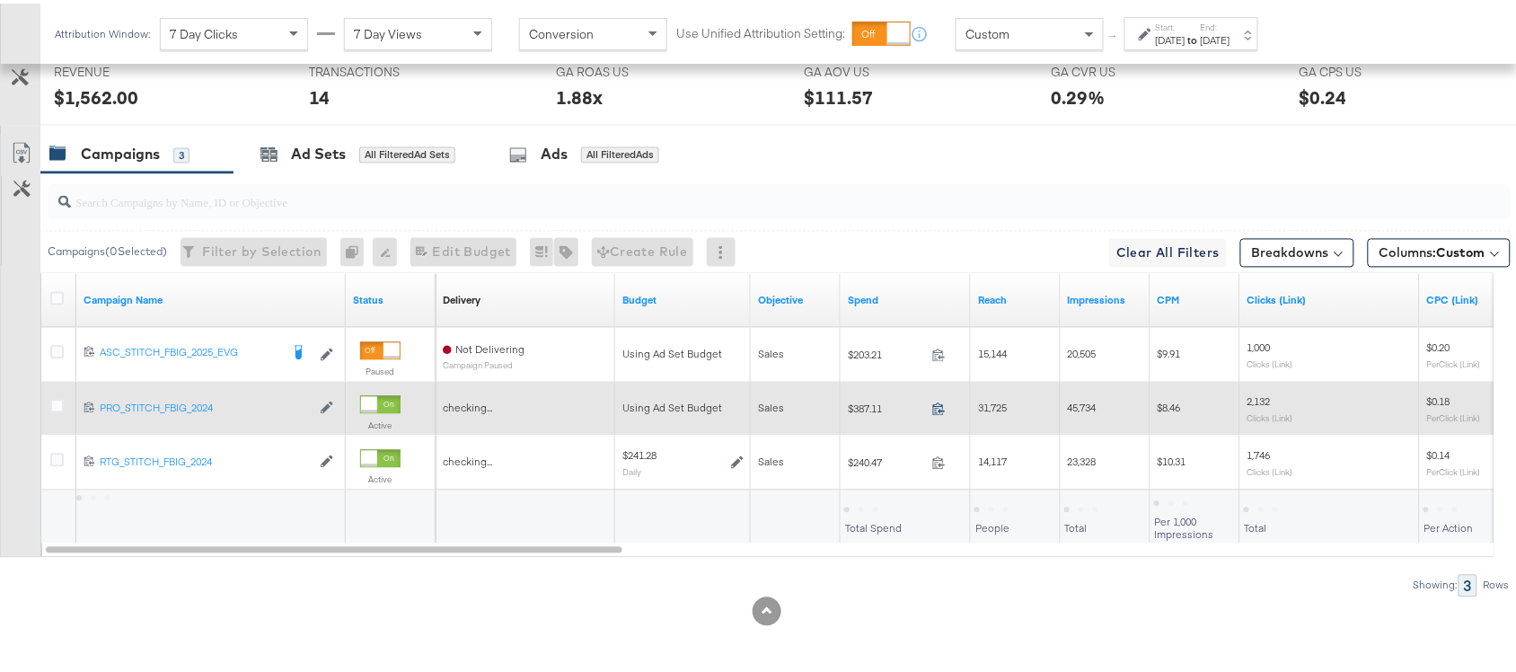
click at [939, 405] on icon at bounding box center [938, 405] width 13 height 13
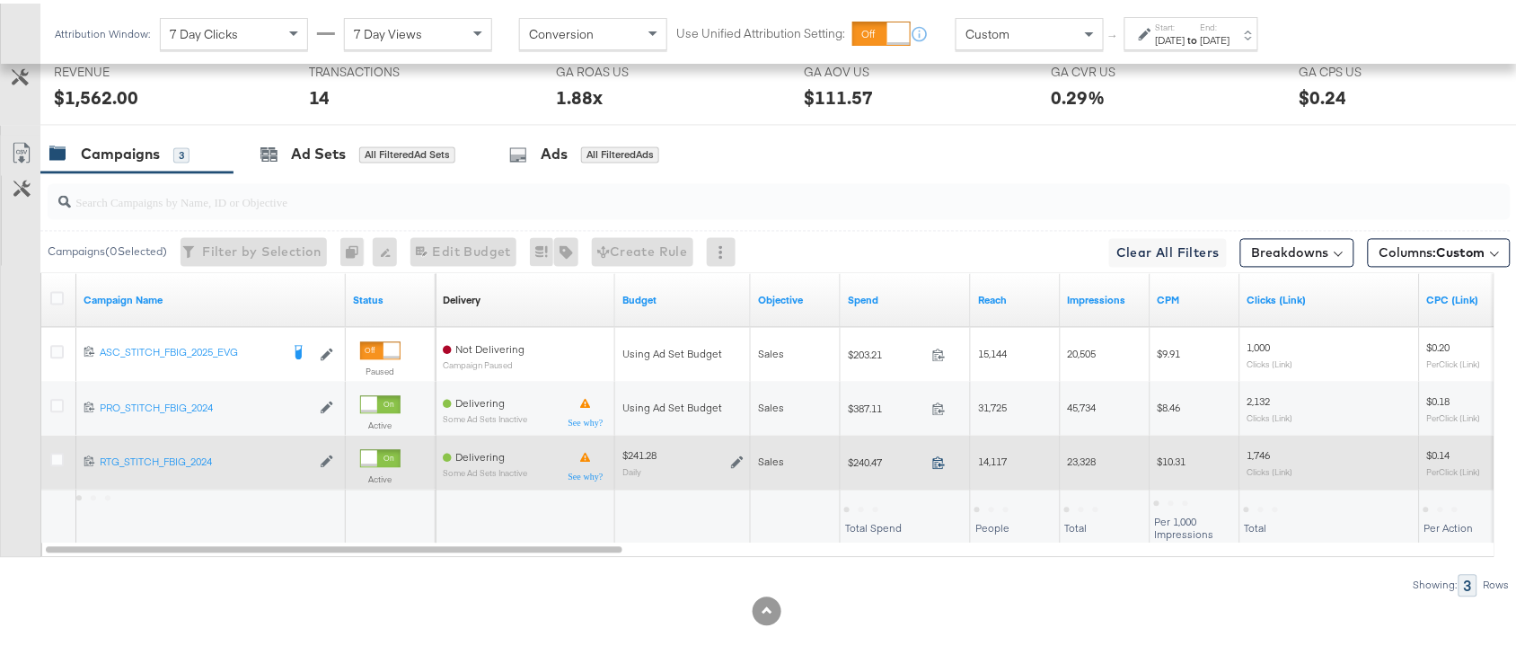
click at [939, 458] on icon at bounding box center [938, 459] width 13 height 13
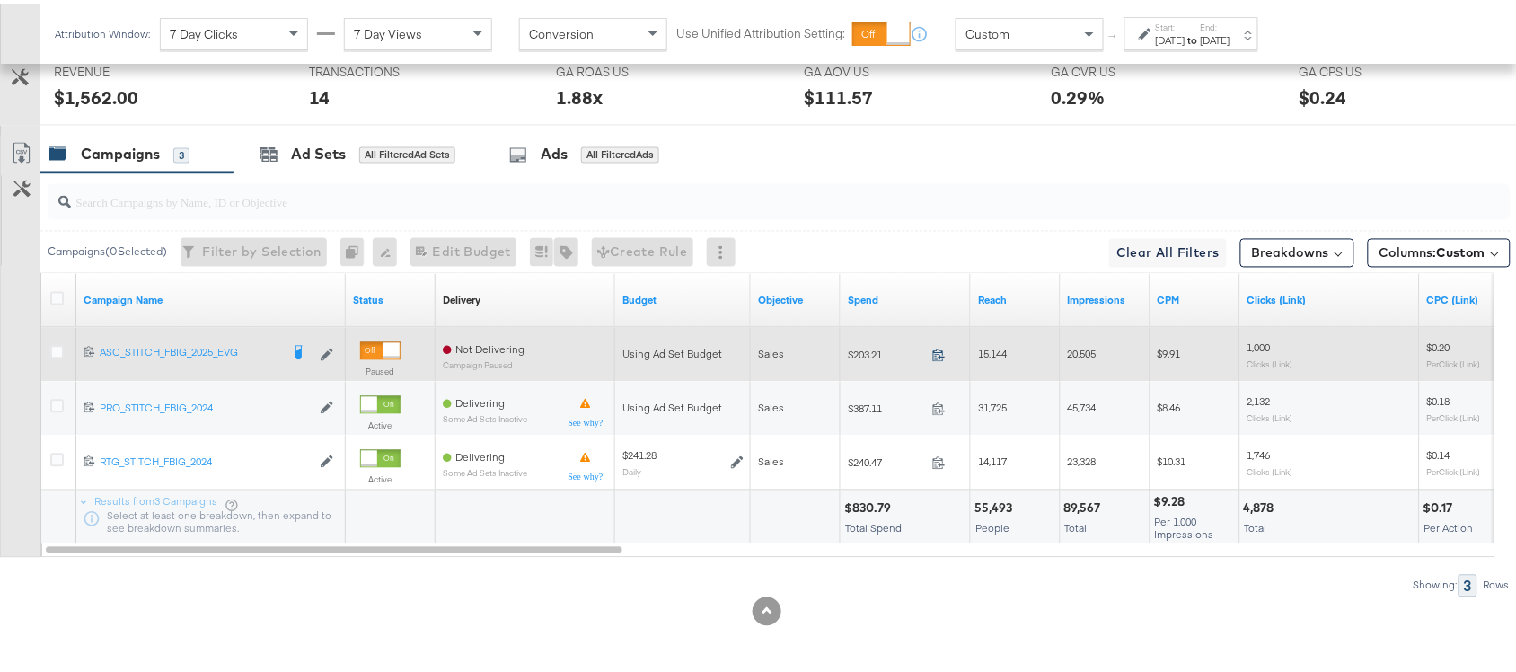
click at [944, 355] on icon at bounding box center [939, 352] width 12 height 13
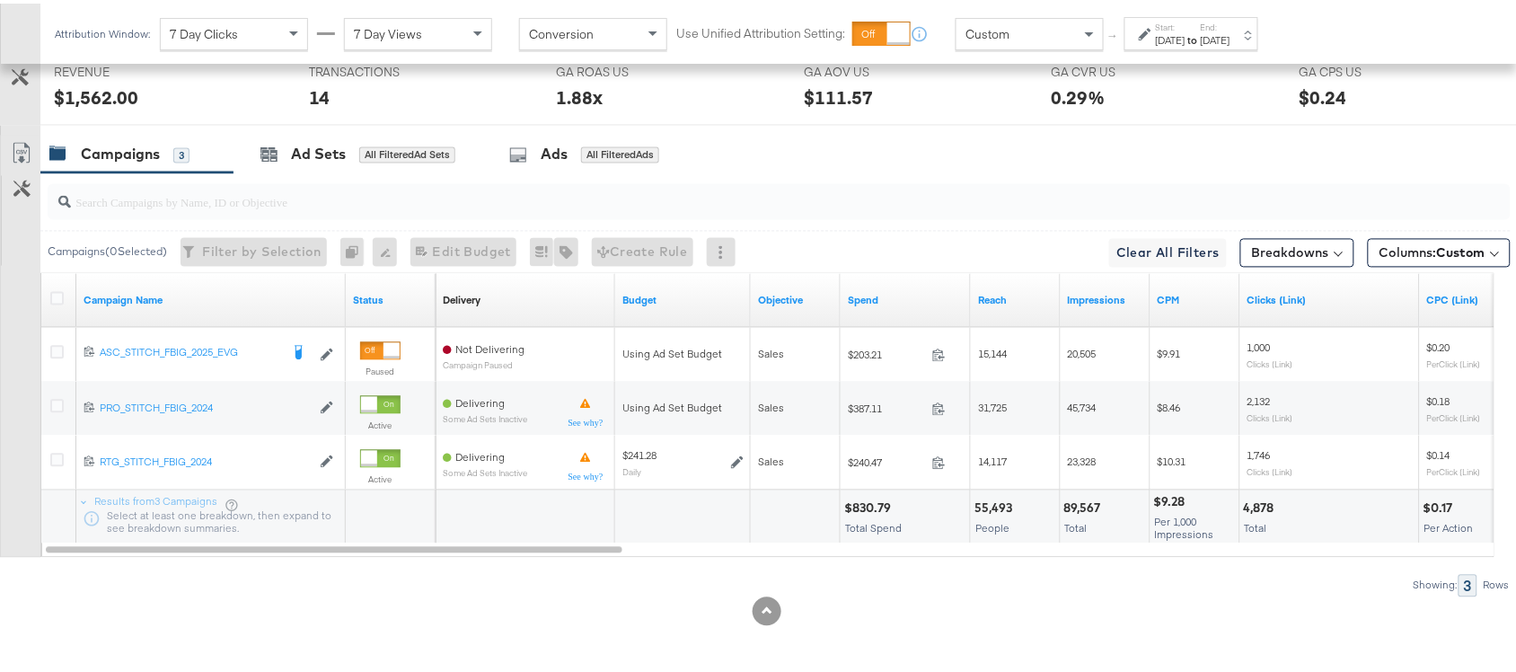
click at [1201, 31] on strong "to" at bounding box center [1192, 36] width 15 height 13
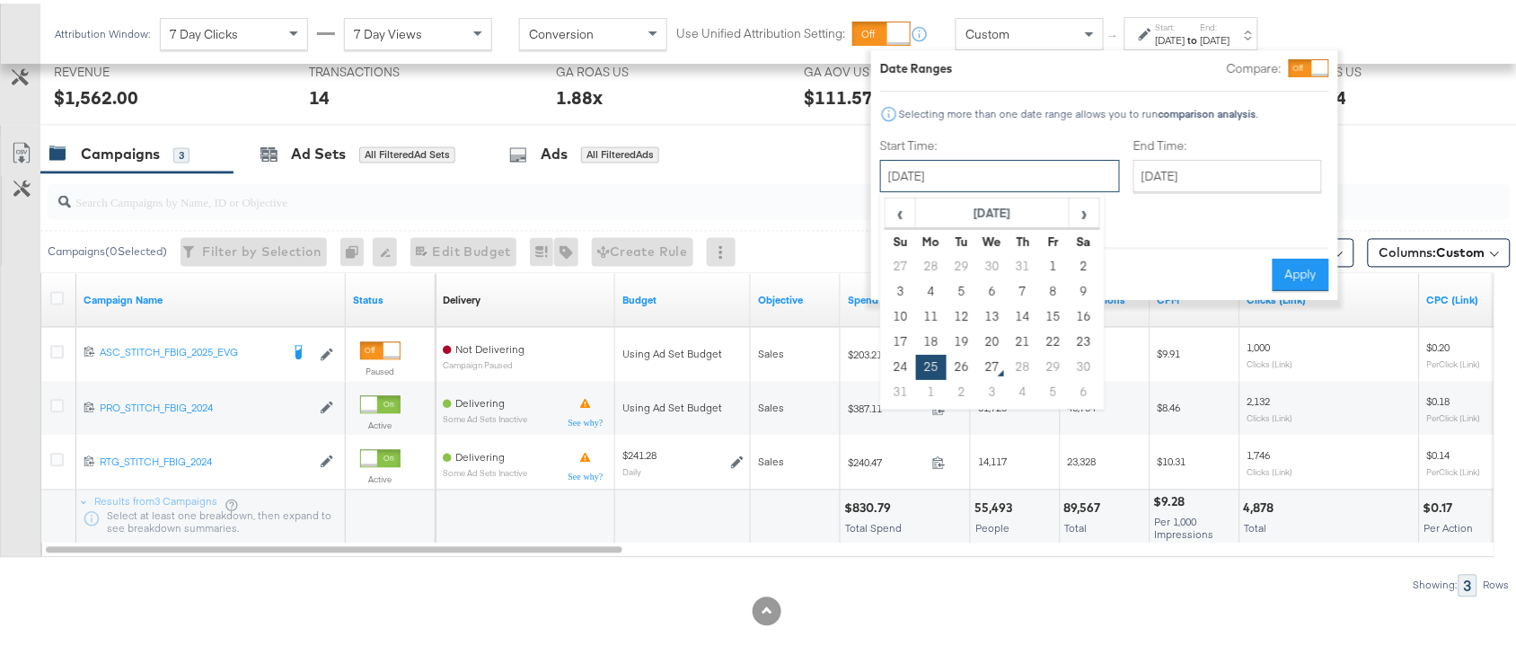
click at [995, 175] on input "[DATE]" at bounding box center [1000, 172] width 240 height 32
click at [958, 366] on td "26" at bounding box center [962, 363] width 31 height 25
type input "[DATE]"
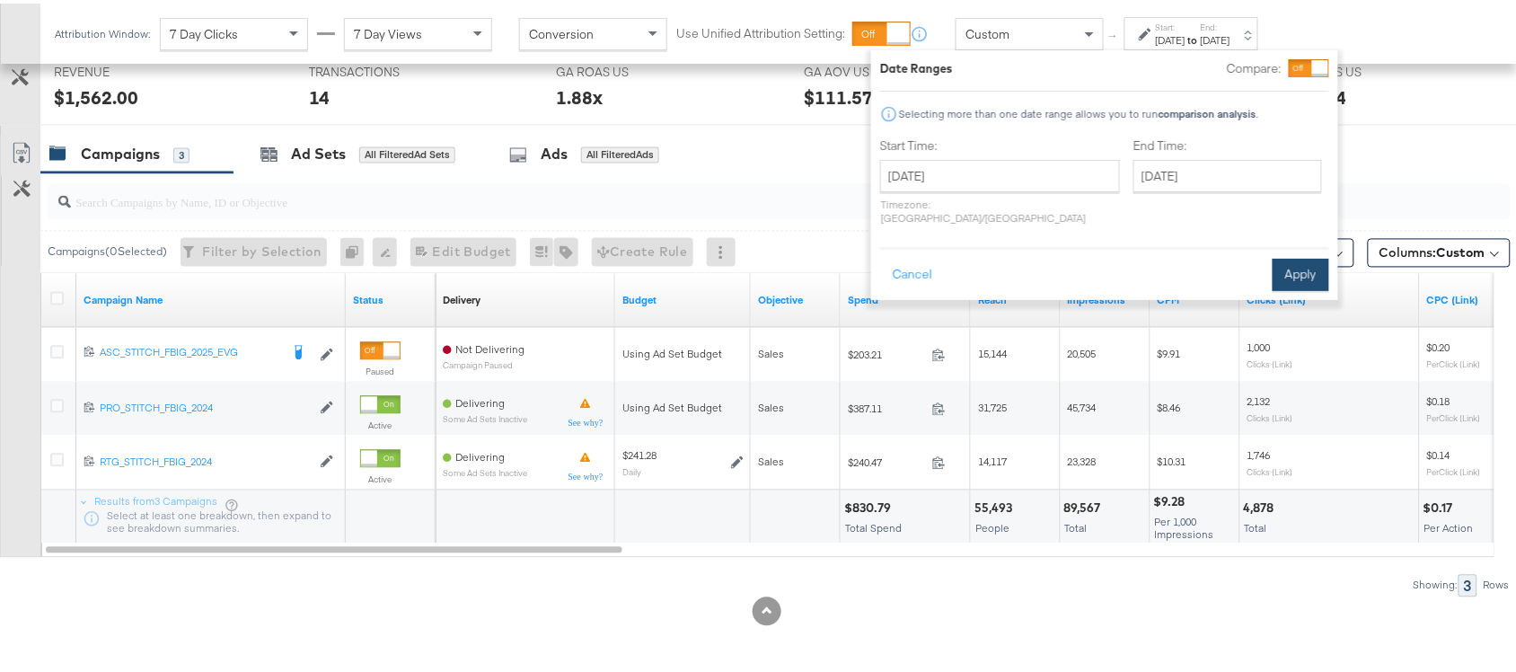
click at [1313, 260] on button "Apply" at bounding box center [1301, 271] width 57 height 32
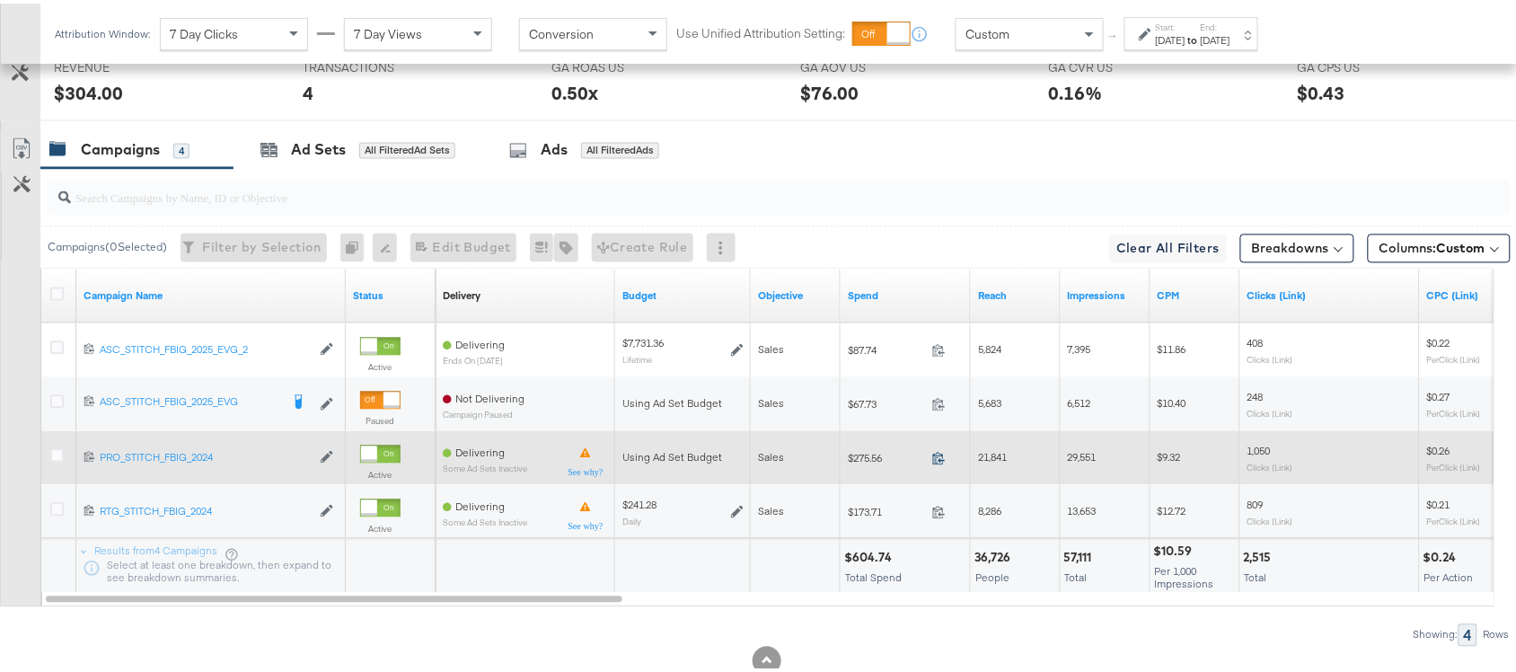
click at [943, 454] on icon at bounding box center [938, 454] width 13 height 13
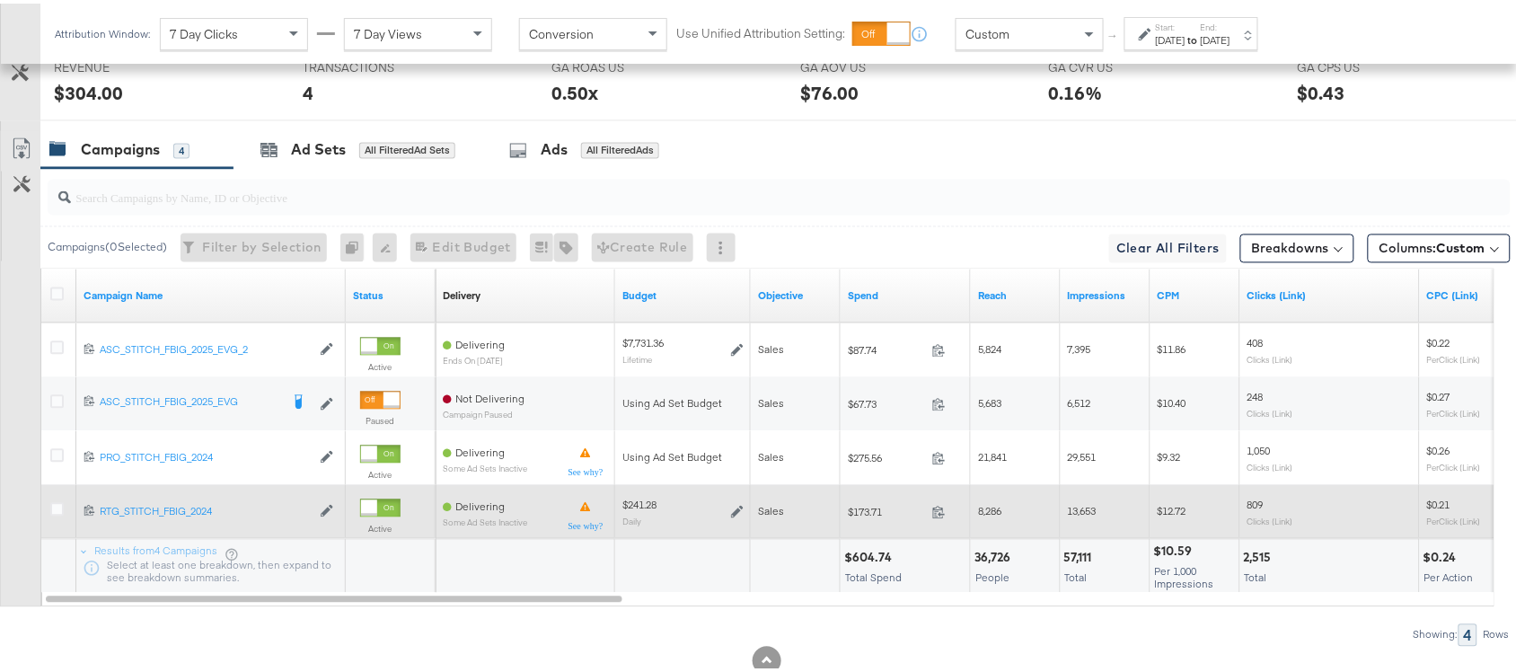
click at [947, 514] on span at bounding box center [944, 511] width 39 height 13
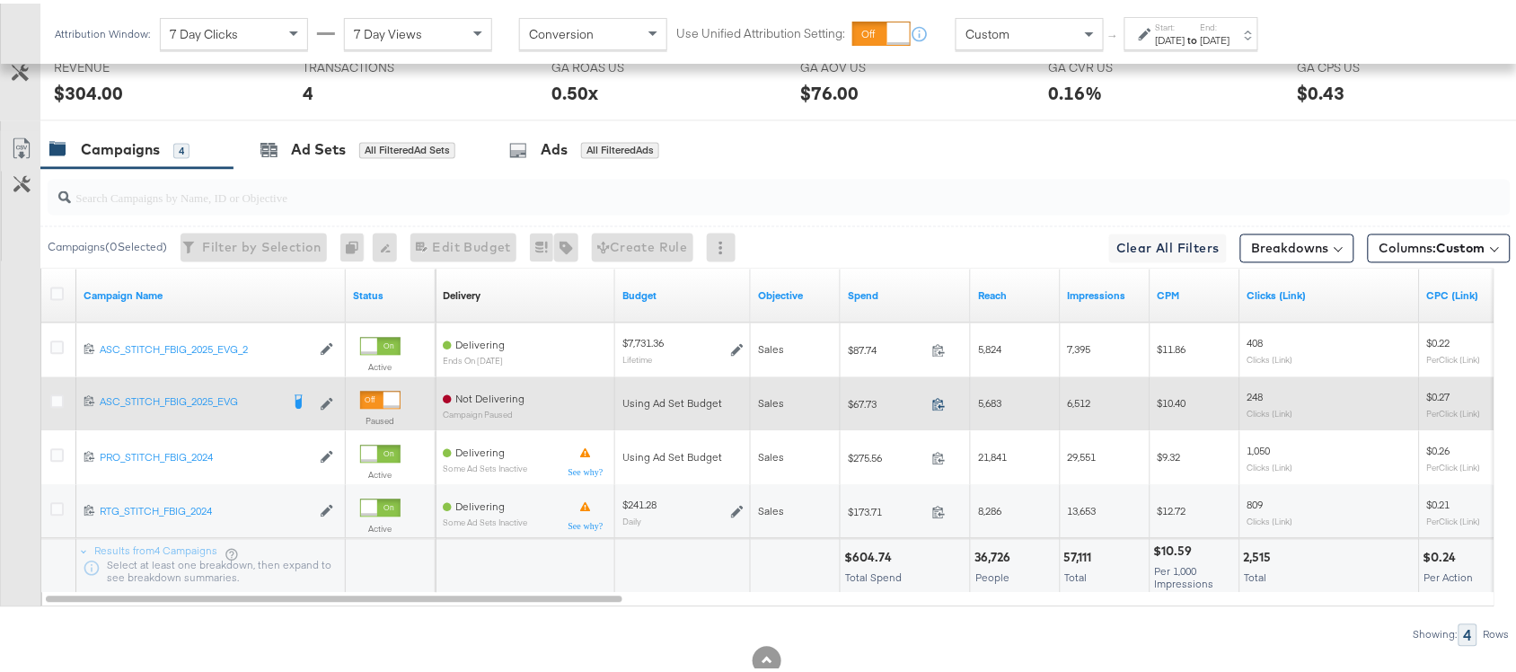
click at [943, 408] on icon at bounding box center [939, 401] width 12 height 13
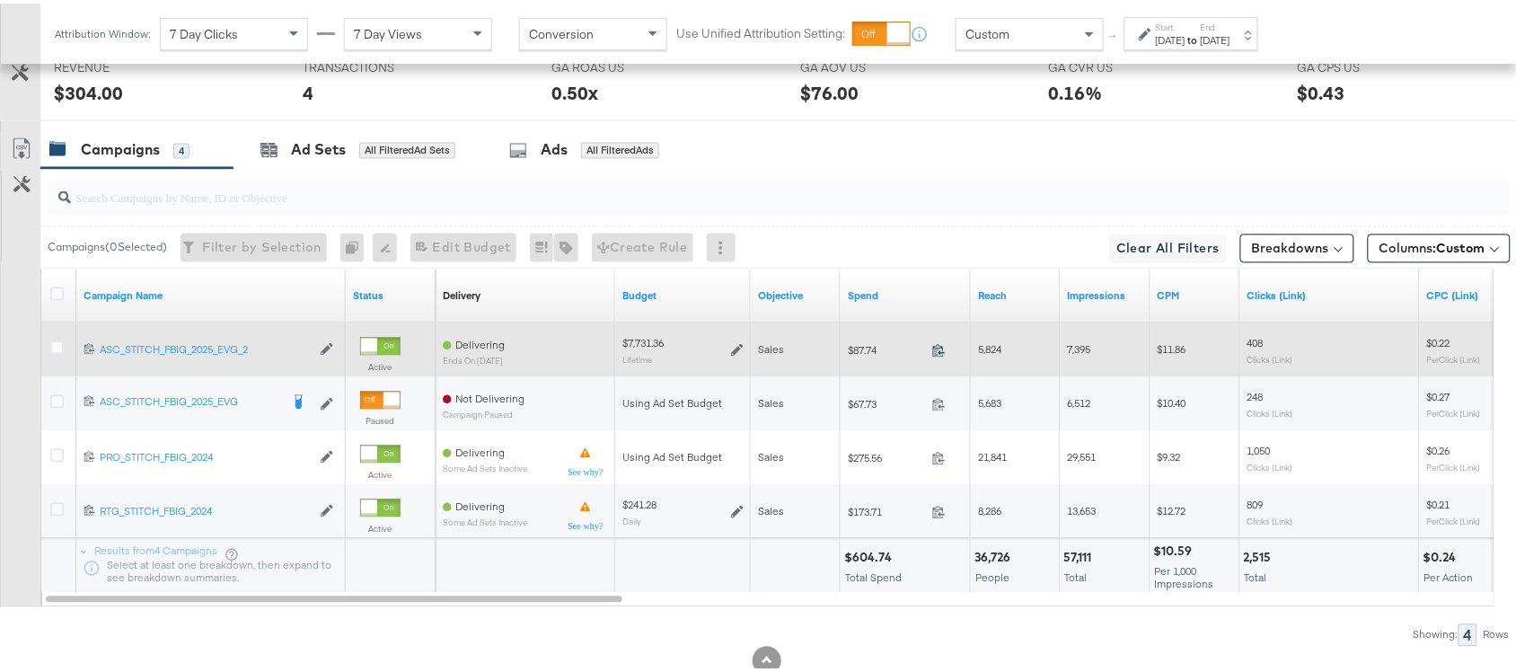
click at [935, 352] on icon at bounding box center [938, 346] width 13 height 13
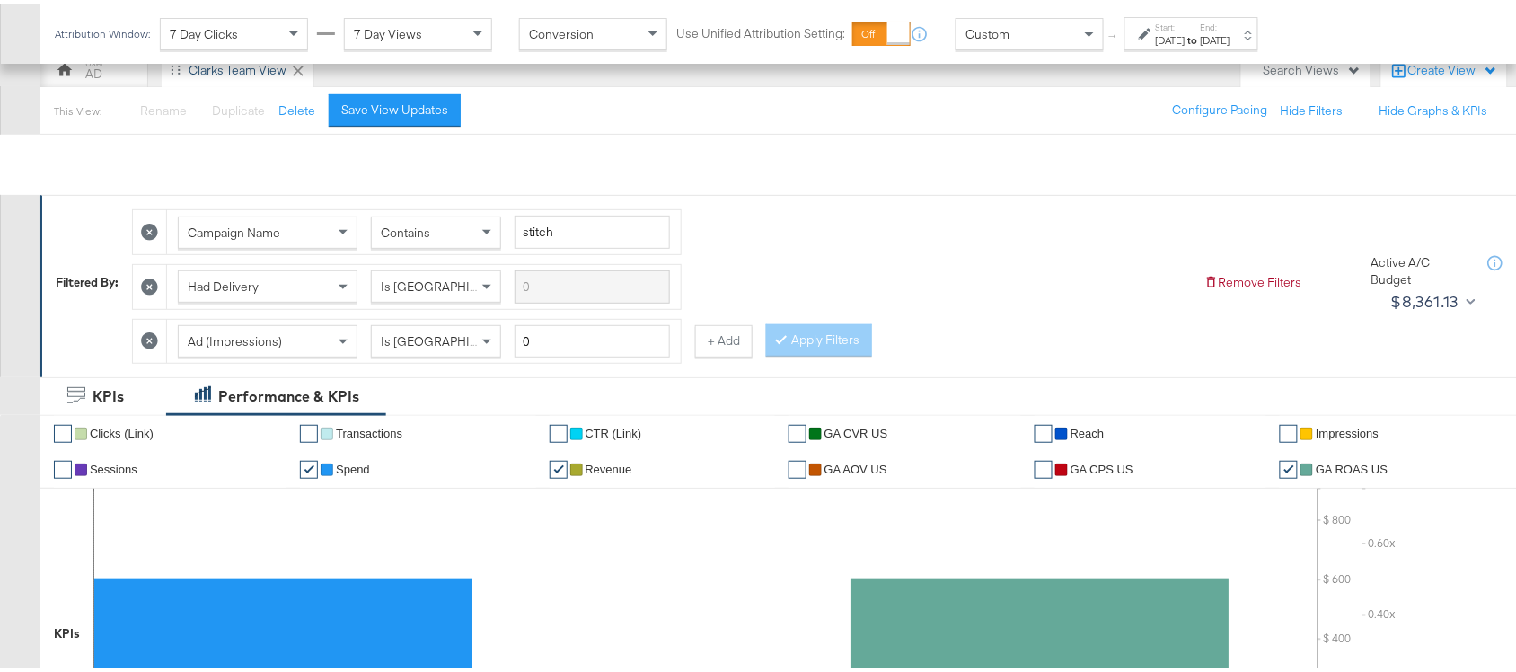
scroll to position [0, 0]
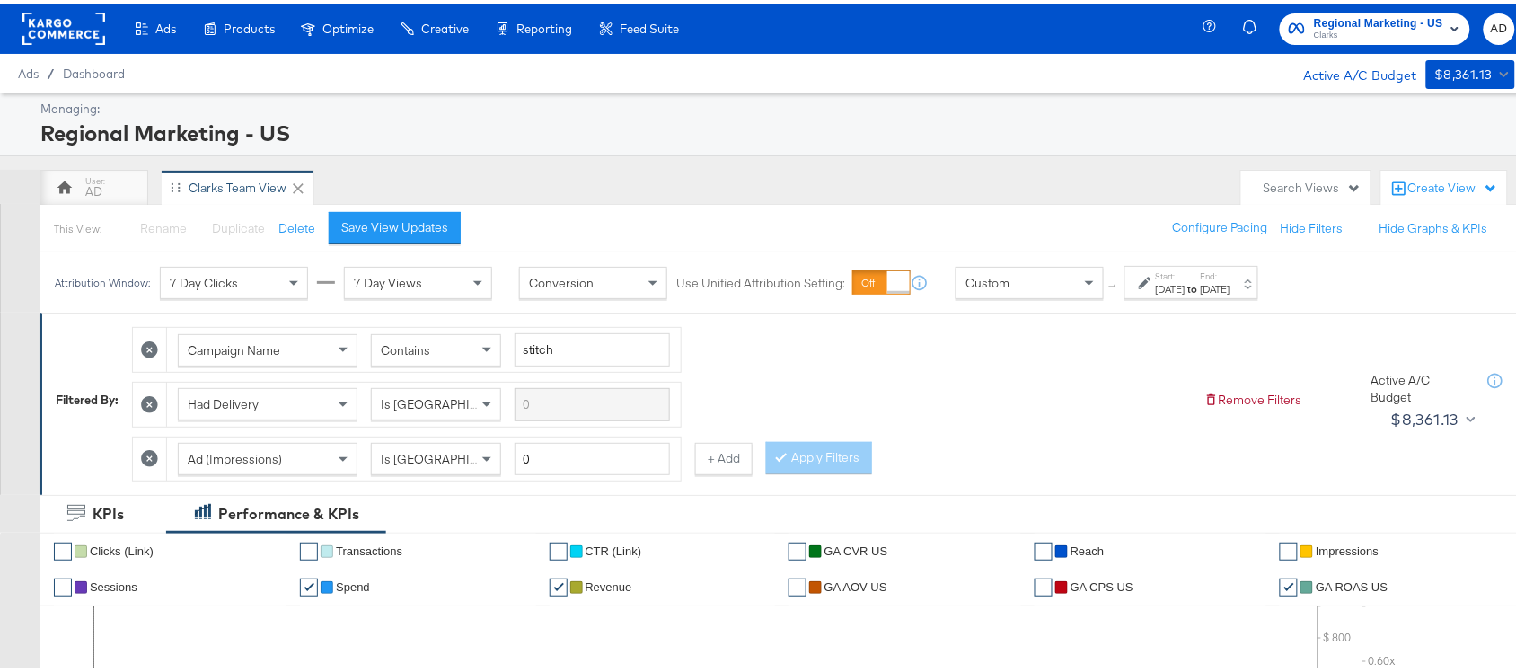
click at [1316, 42] on div "Regional Marketing - US Clarks AD" at bounding box center [1371, 25] width 323 height 50
click at [1366, 25] on span "Clarks" at bounding box center [1378, 32] width 129 height 14
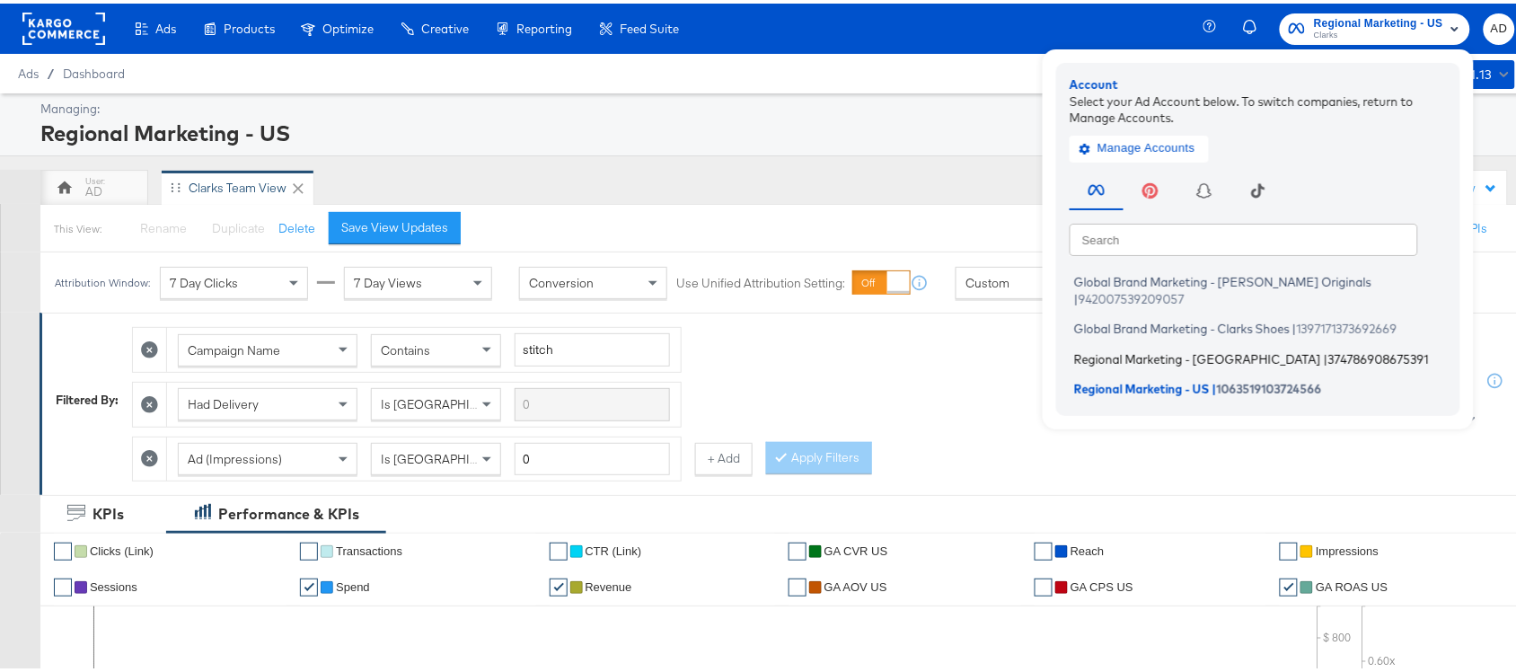
click at [1127, 348] on span "Regional Marketing - [GEOGRAPHIC_DATA]" at bounding box center [1197, 355] width 247 height 14
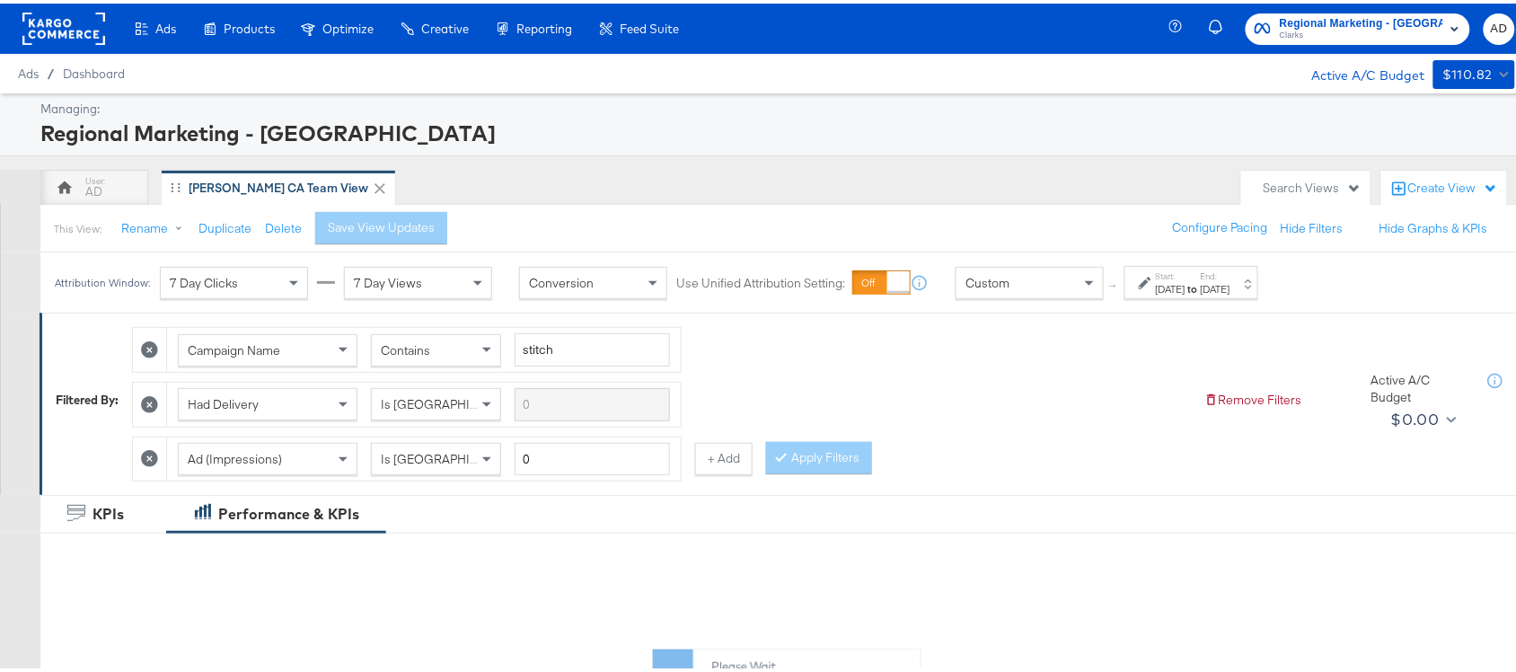
click at [1201, 281] on strong "to" at bounding box center [1192, 284] width 15 height 13
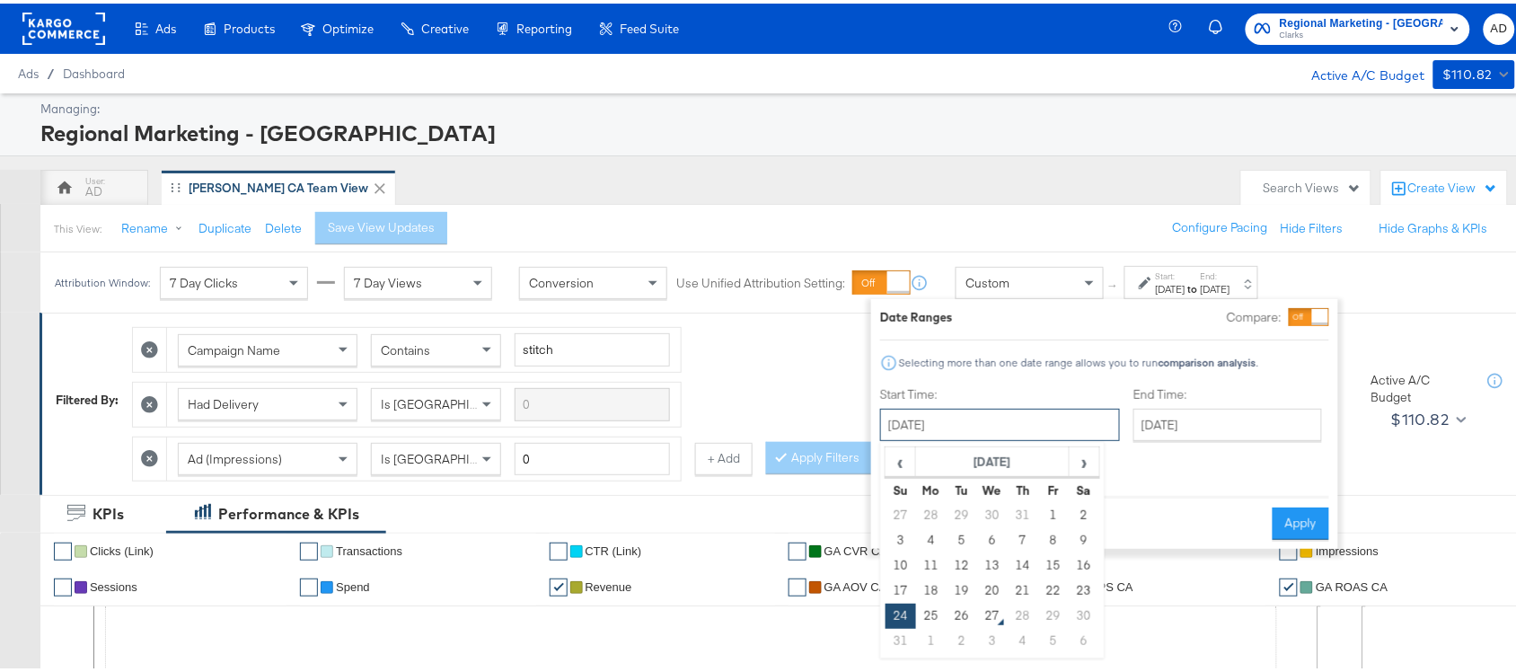
click at [992, 406] on input "[DATE]" at bounding box center [1000, 421] width 240 height 32
click at [923, 615] on td "25" at bounding box center [931, 612] width 31 height 25
type input "[DATE]"
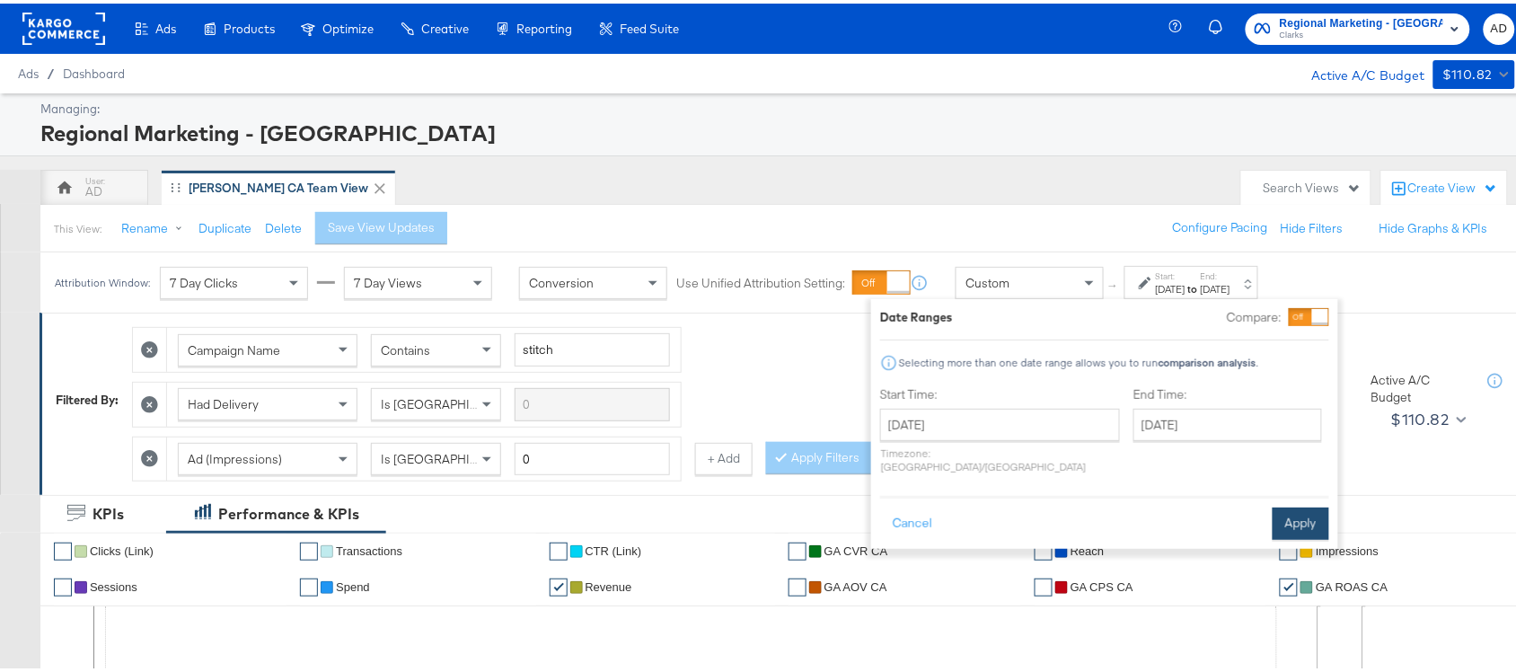
click at [1300, 504] on button "Apply" at bounding box center [1301, 520] width 57 height 32
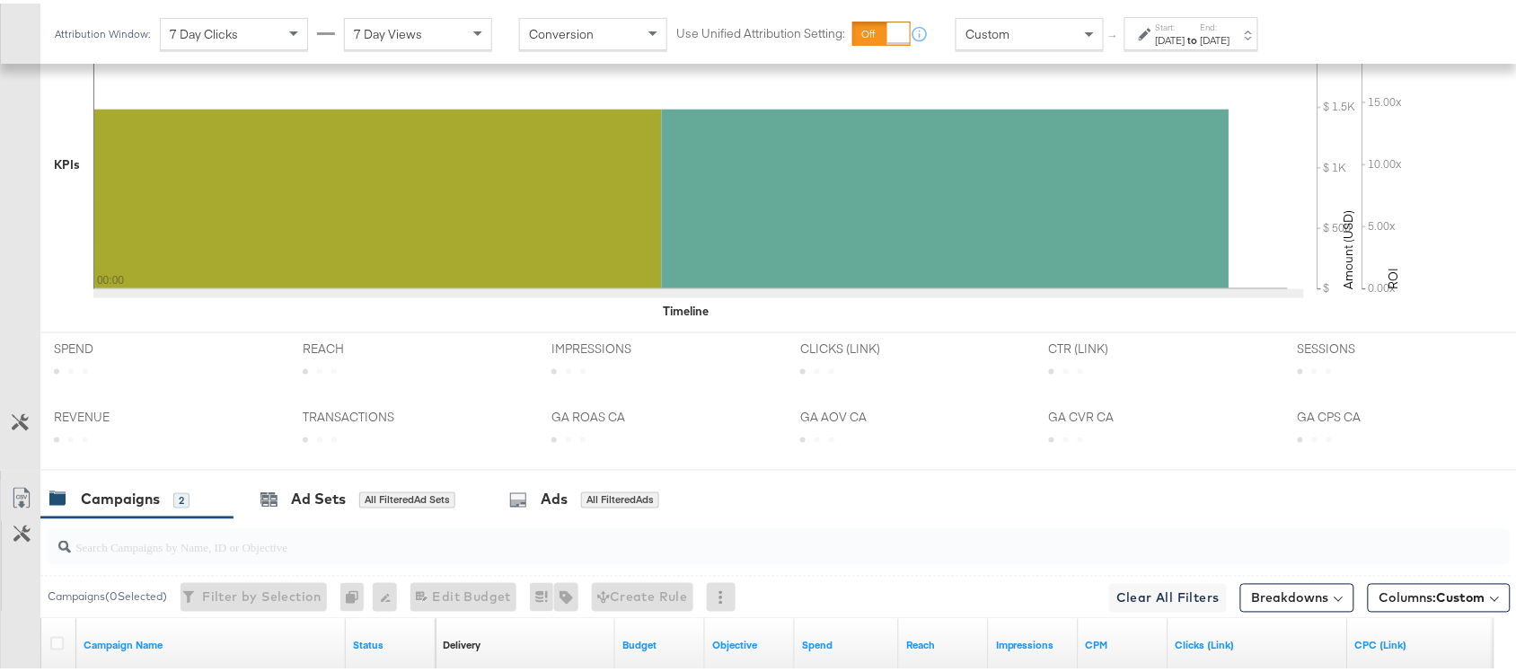
scroll to position [882, 0]
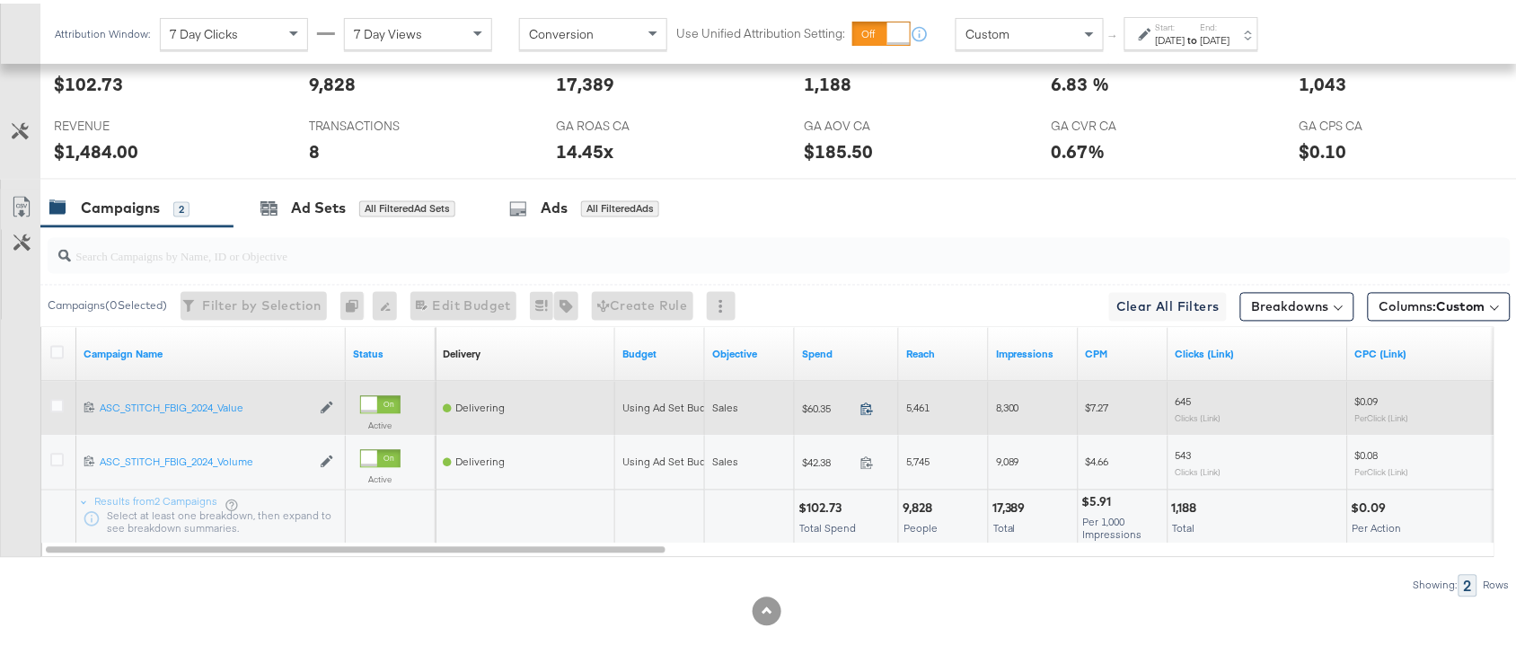
click at [865, 407] on icon at bounding box center [866, 405] width 13 height 13
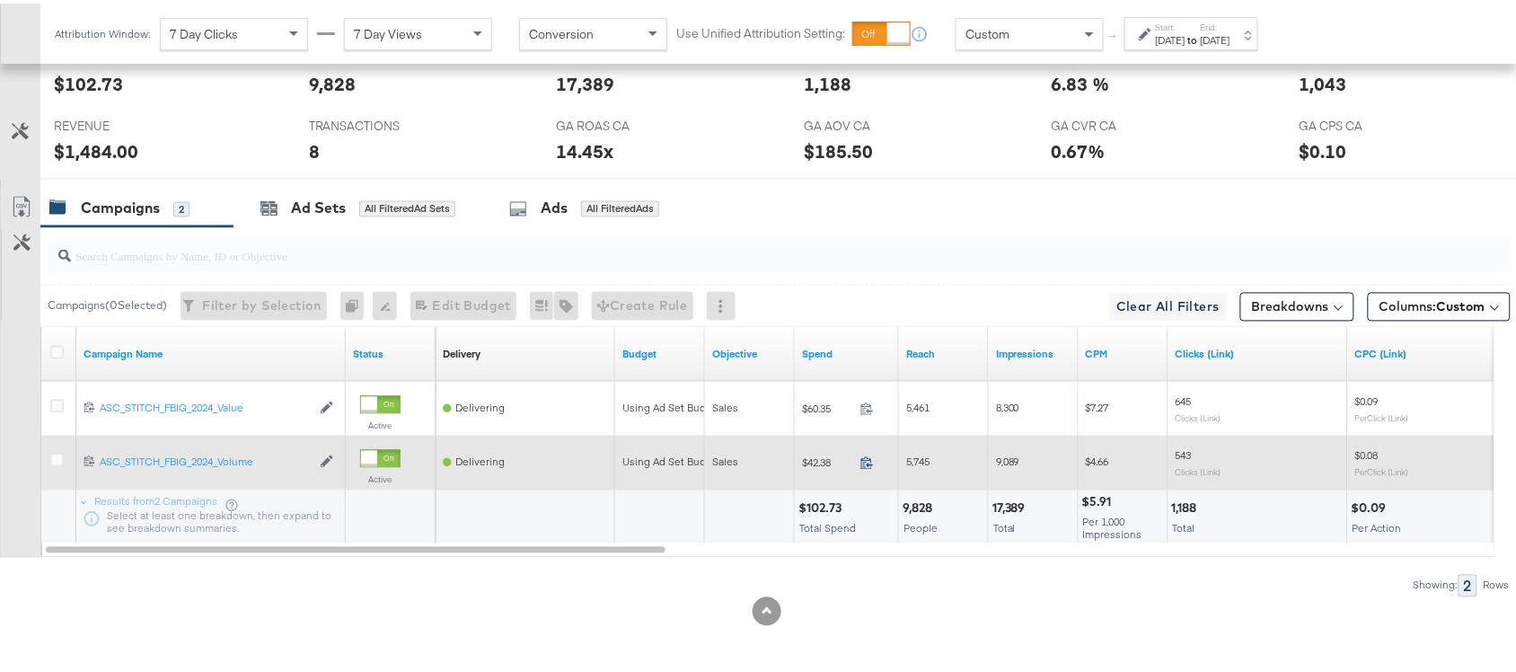
click at [863, 460] on icon at bounding box center [866, 459] width 13 height 13
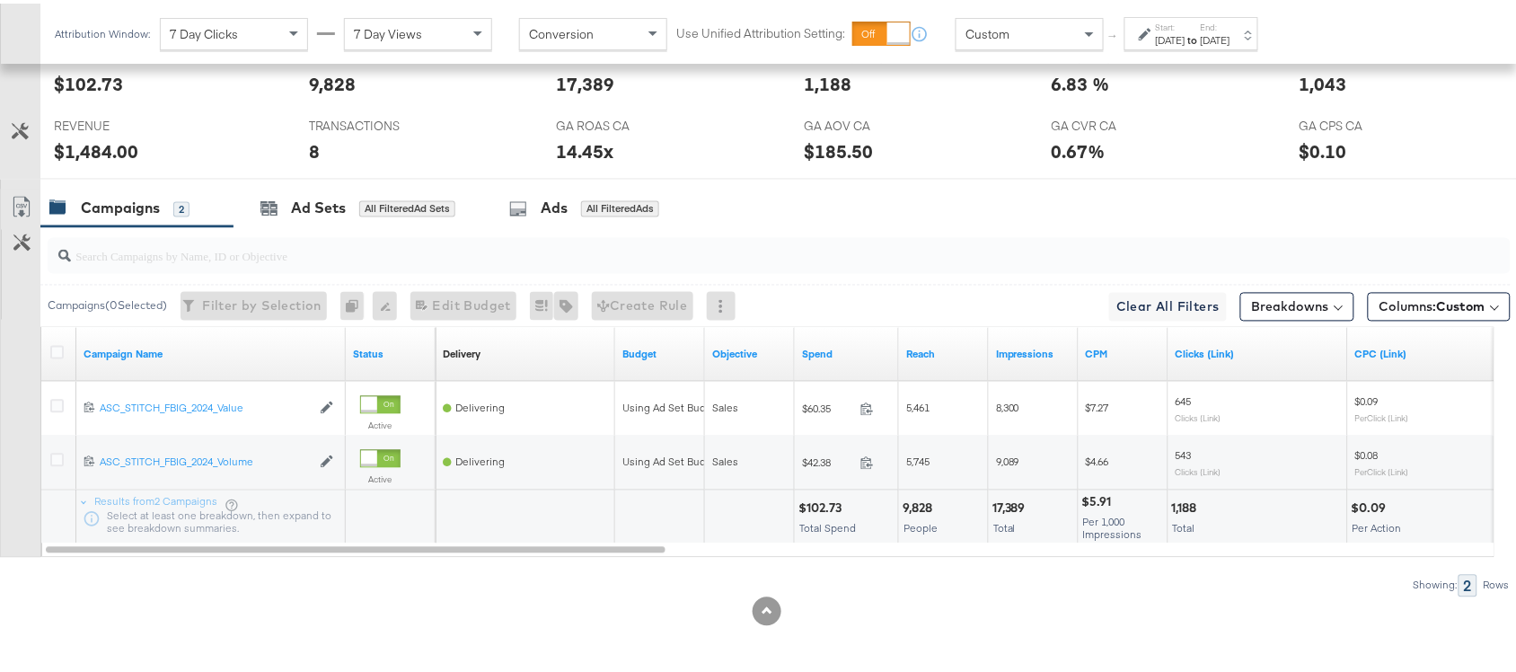
click at [1185, 39] on div "[DATE]" at bounding box center [1171, 37] width 30 height 14
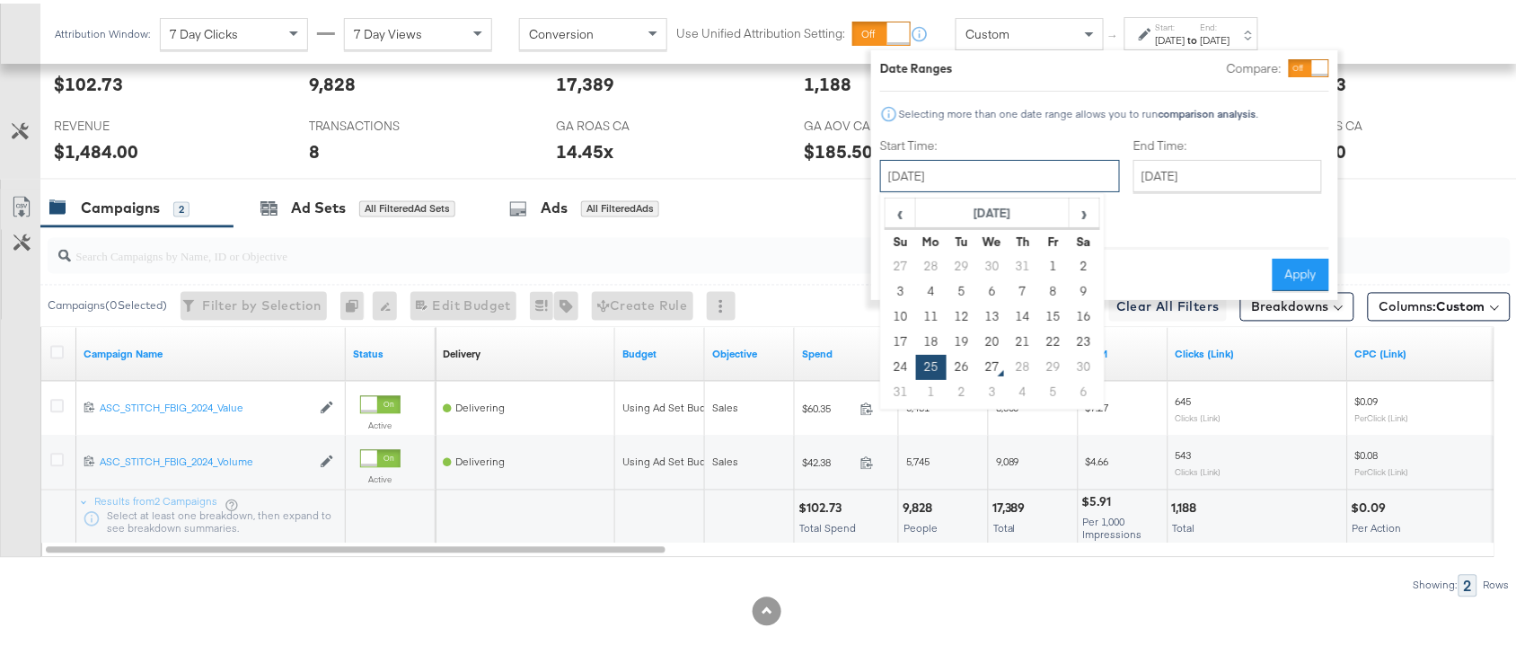
click at [931, 169] on input "[DATE]" at bounding box center [1000, 172] width 240 height 32
click at [952, 357] on td "26" at bounding box center [962, 363] width 31 height 25
type input "[DATE]"
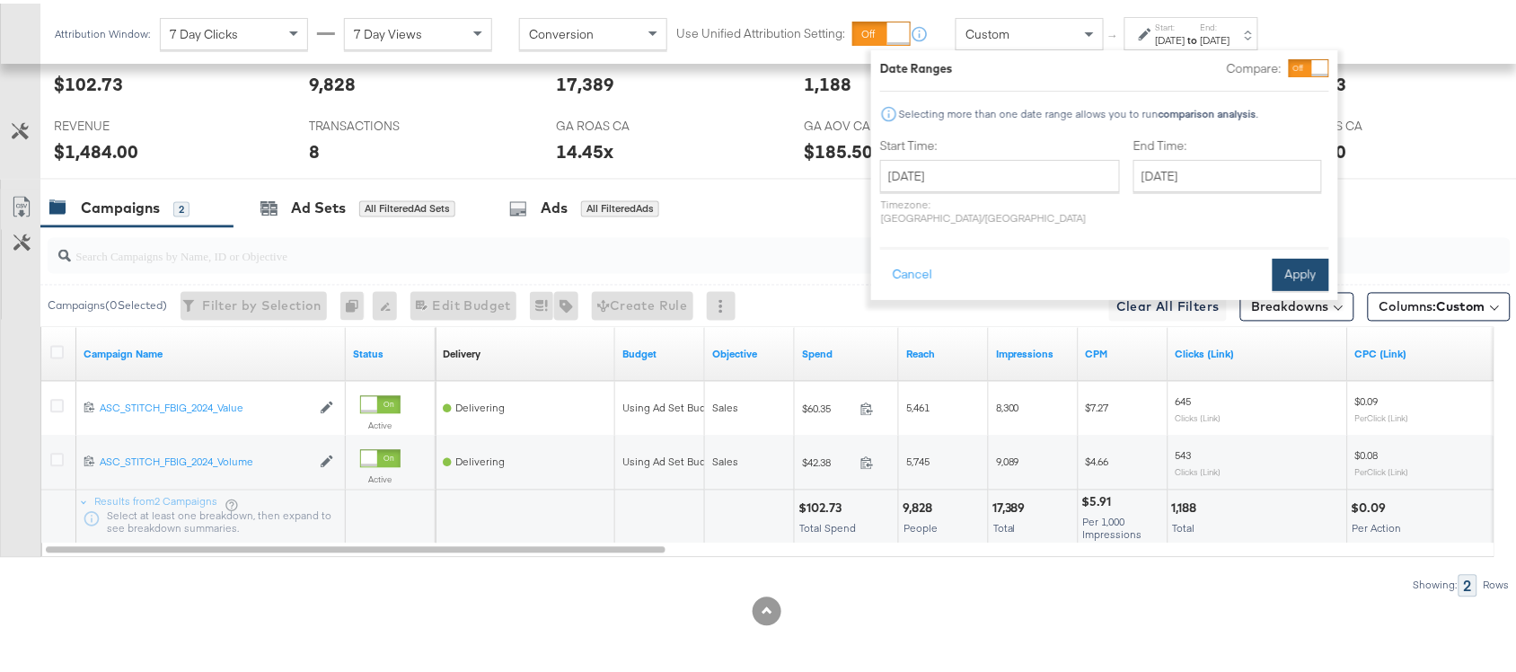
click at [1303, 255] on button "Apply" at bounding box center [1301, 271] width 57 height 32
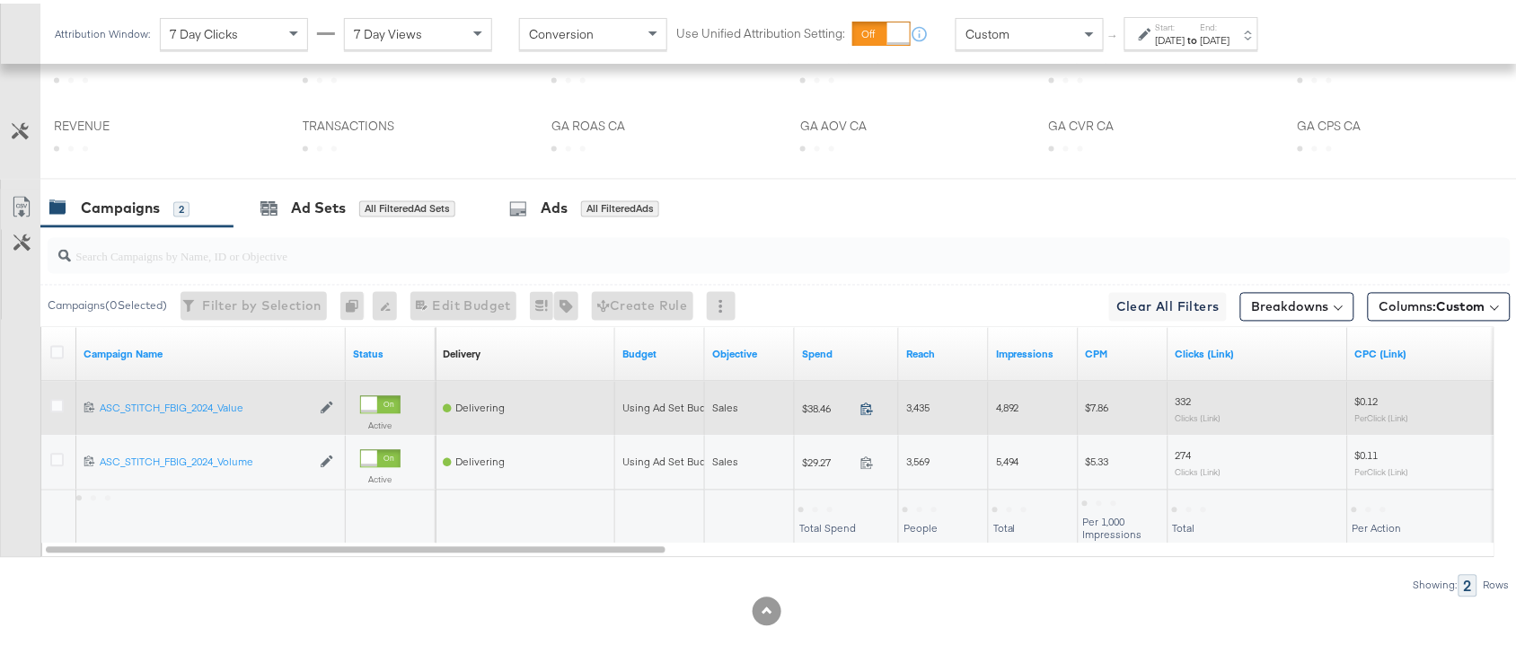
click at [871, 401] on icon at bounding box center [866, 405] width 13 height 13
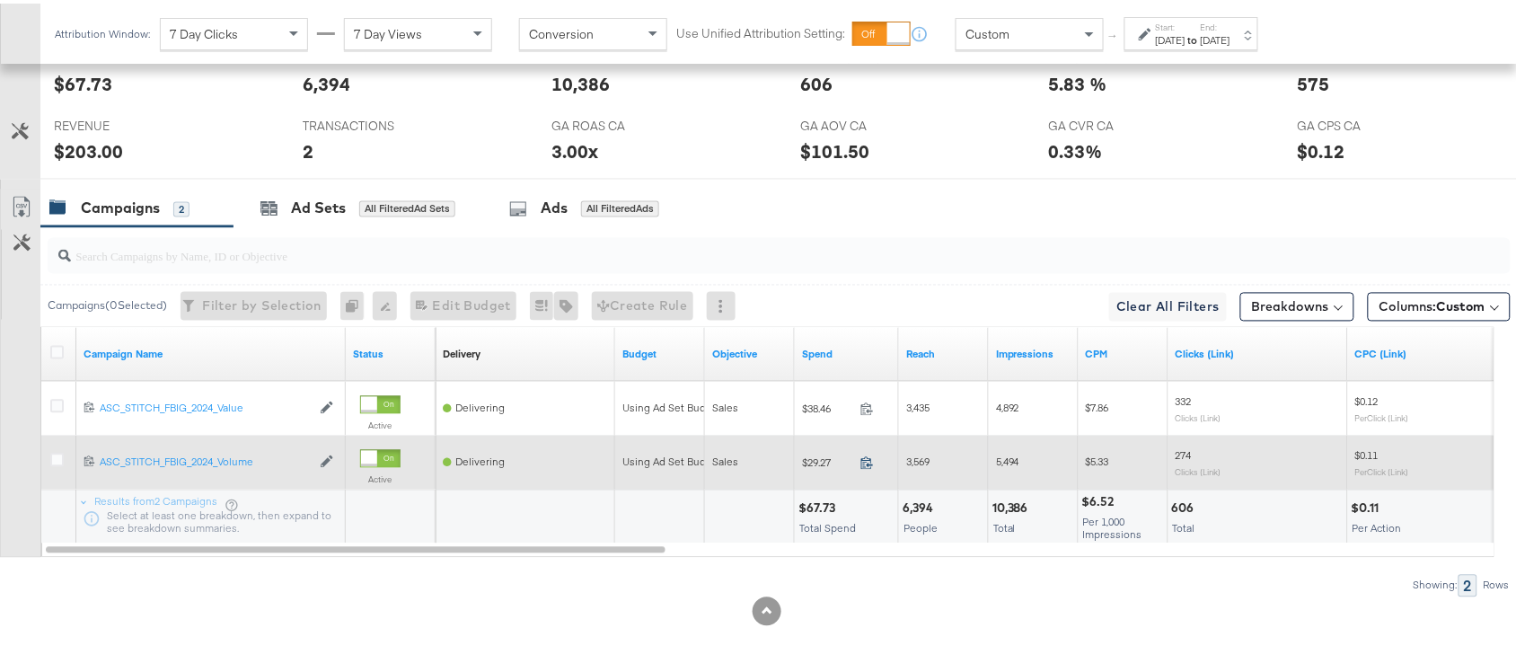
click at [867, 456] on icon at bounding box center [866, 459] width 13 height 13
